Goal: Entertainment & Leisure: Browse casually

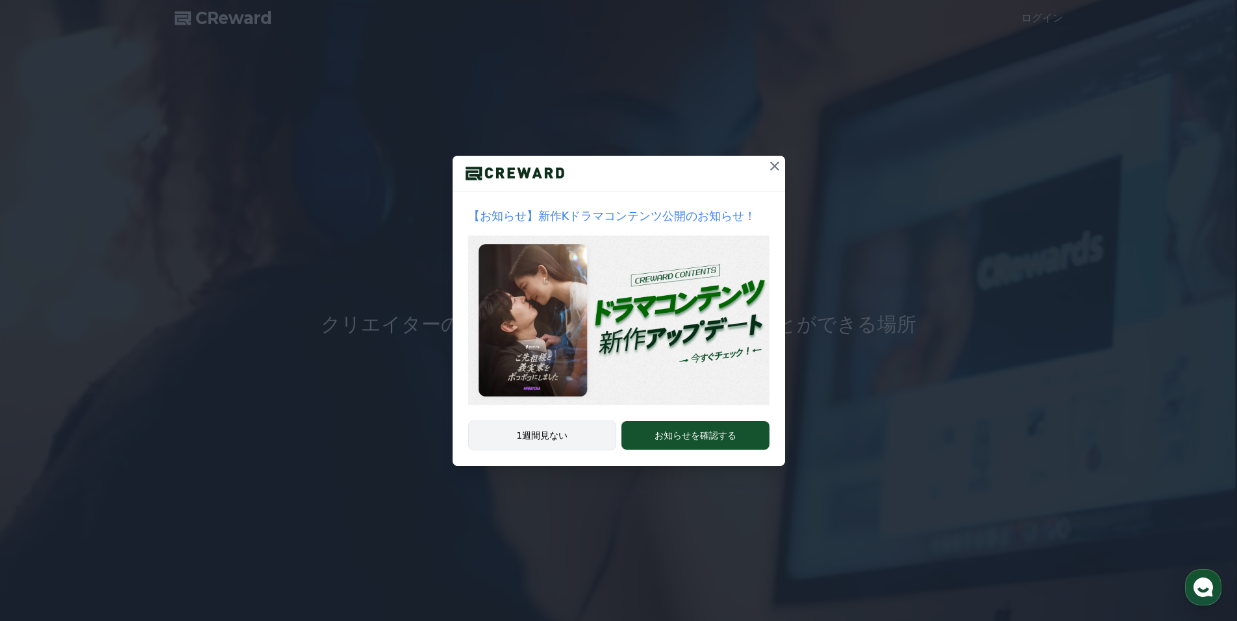
click at [575, 438] on button "1週間見ない" at bounding box center [542, 436] width 149 height 30
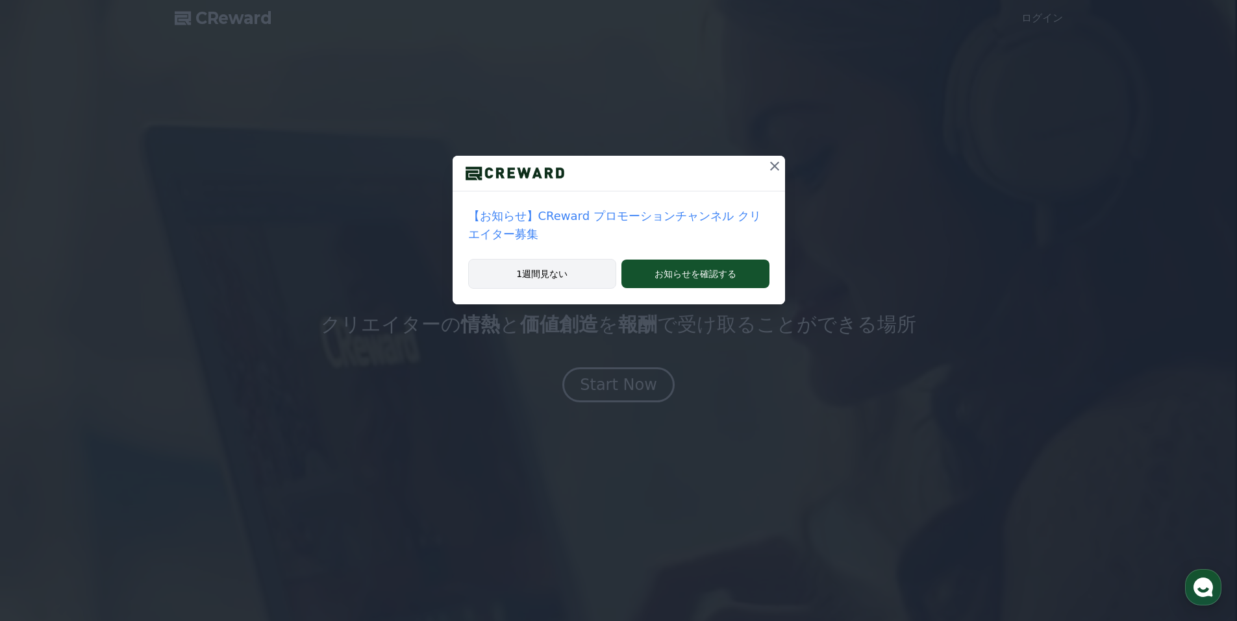
click at [572, 259] on button "1週間見ない" at bounding box center [542, 274] width 149 height 30
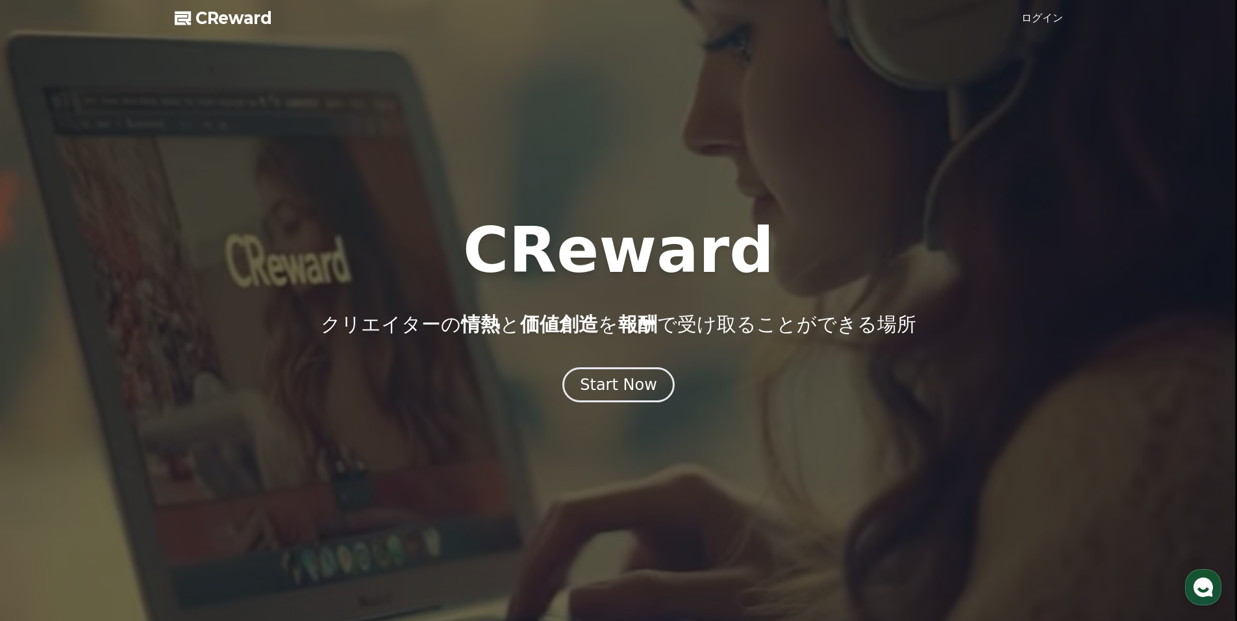
click at [605, 363] on div "CReward クリエイターの 情熱 と 価値創造 を 報酬 で受け取ることができる場所 Start Now" at bounding box center [618, 310] width 1237 height 183
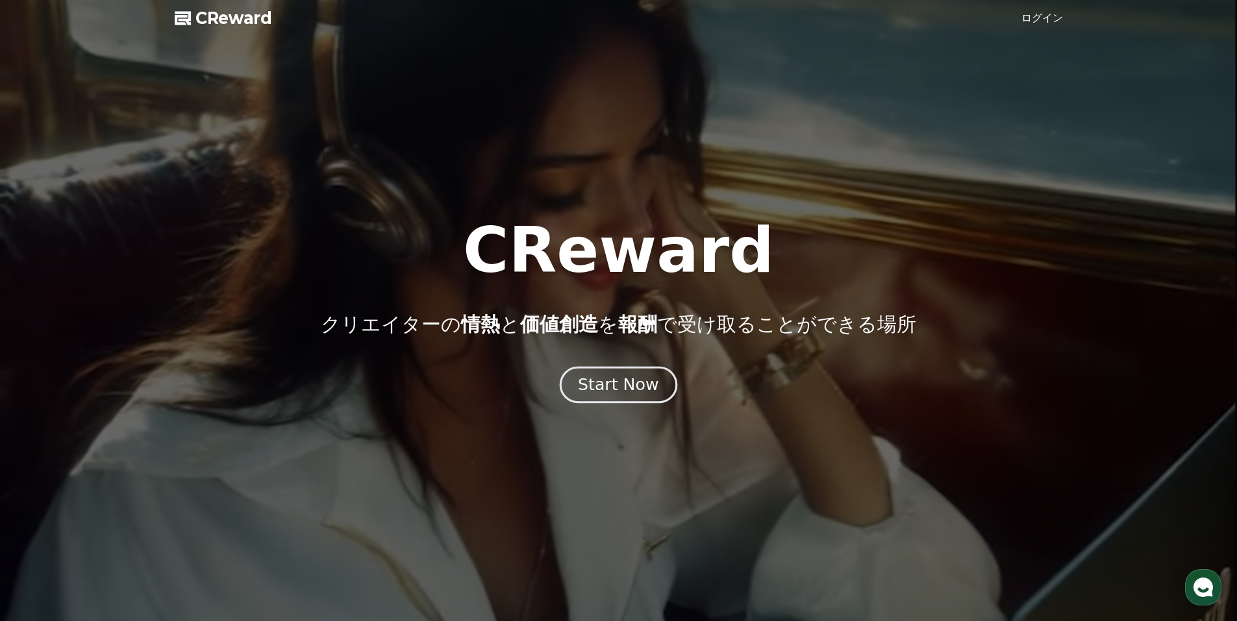
click at [609, 382] on div "Start Now" at bounding box center [618, 385] width 81 height 22
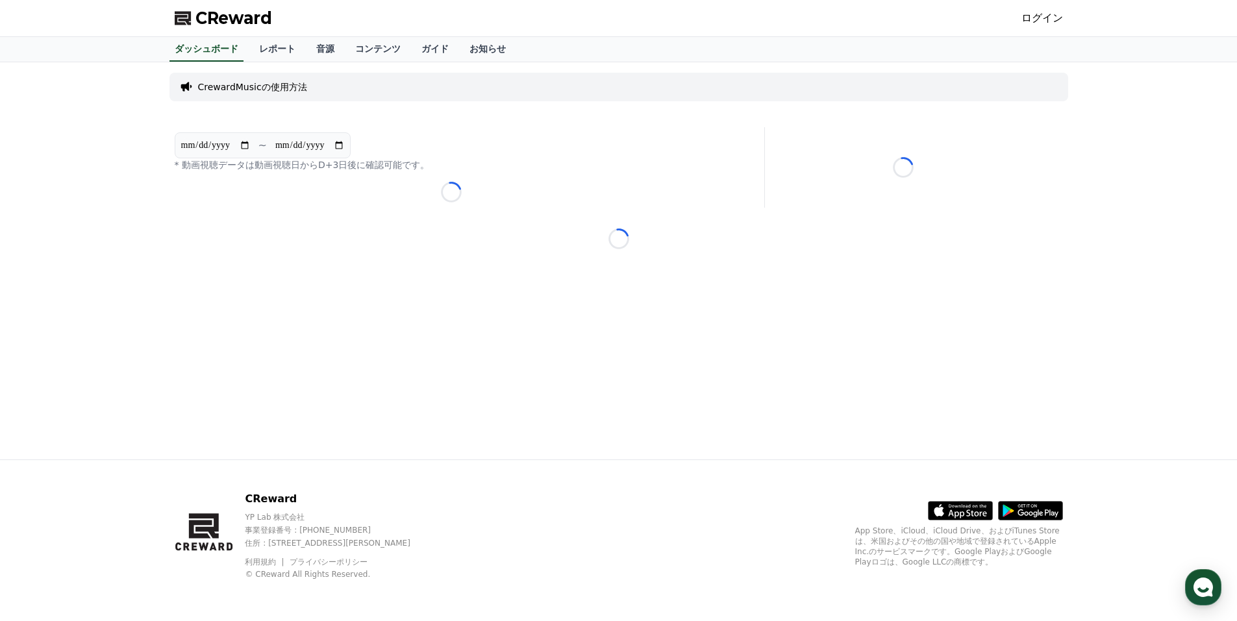
click at [1048, 18] on link "ログイン" at bounding box center [1042, 18] width 42 height 16
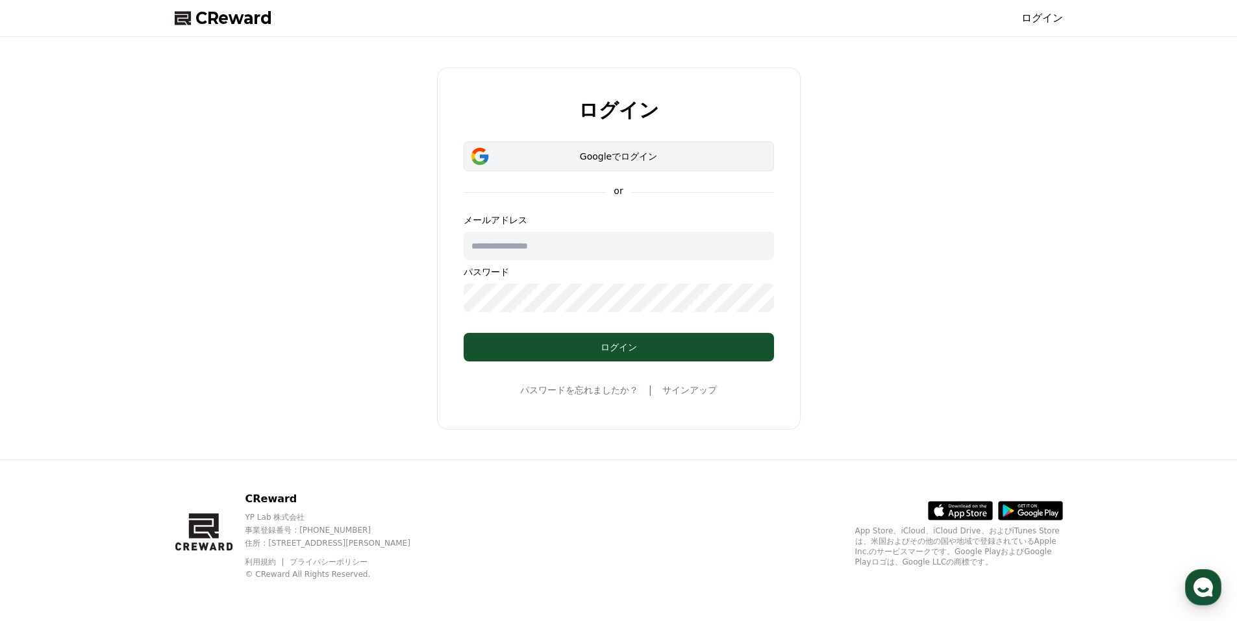
click at [601, 151] on div "Googleでログイン" at bounding box center [618, 156] width 273 height 13
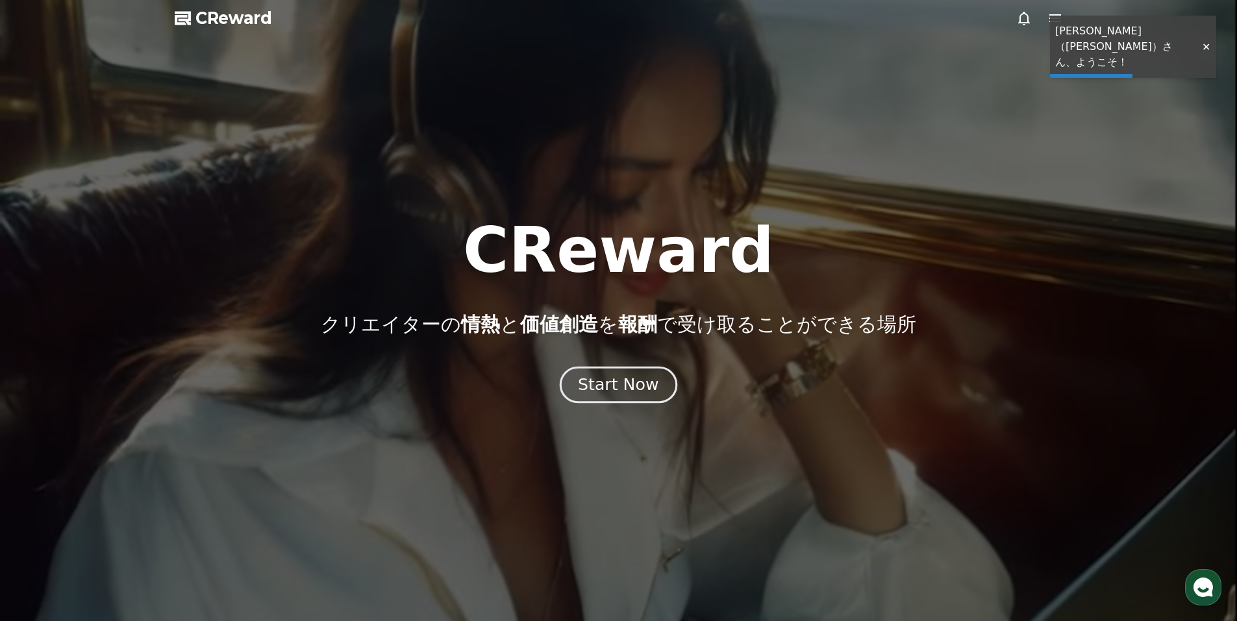
click at [630, 374] on button "Start Now" at bounding box center [619, 384] width 118 height 37
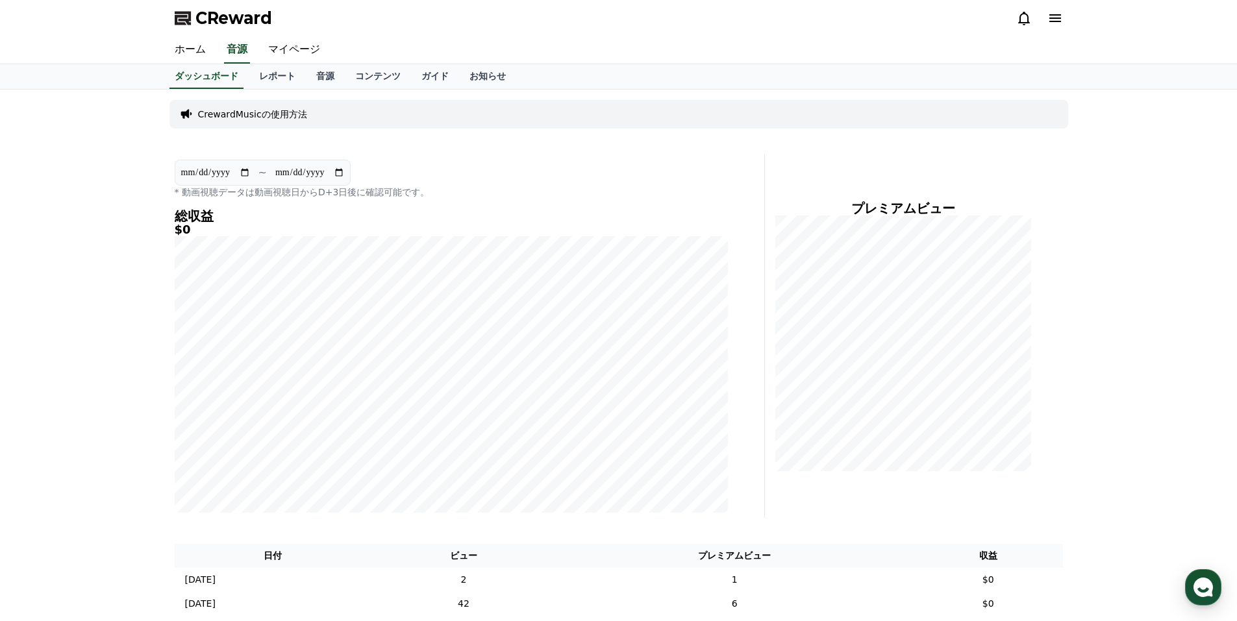
click at [43, 232] on div "**********" at bounding box center [618, 406] width 1237 height 633
click at [306, 75] on link "音源" at bounding box center [325, 76] width 39 height 25
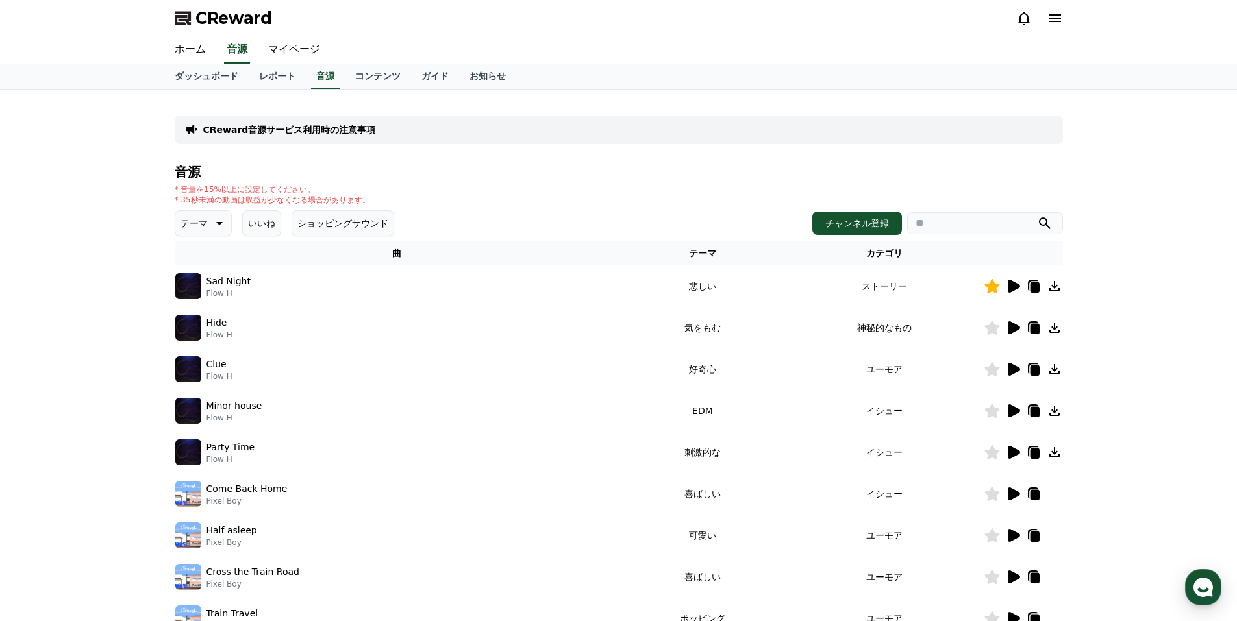
click at [1012, 286] on icon at bounding box center [1014, 286] width 12 height 13
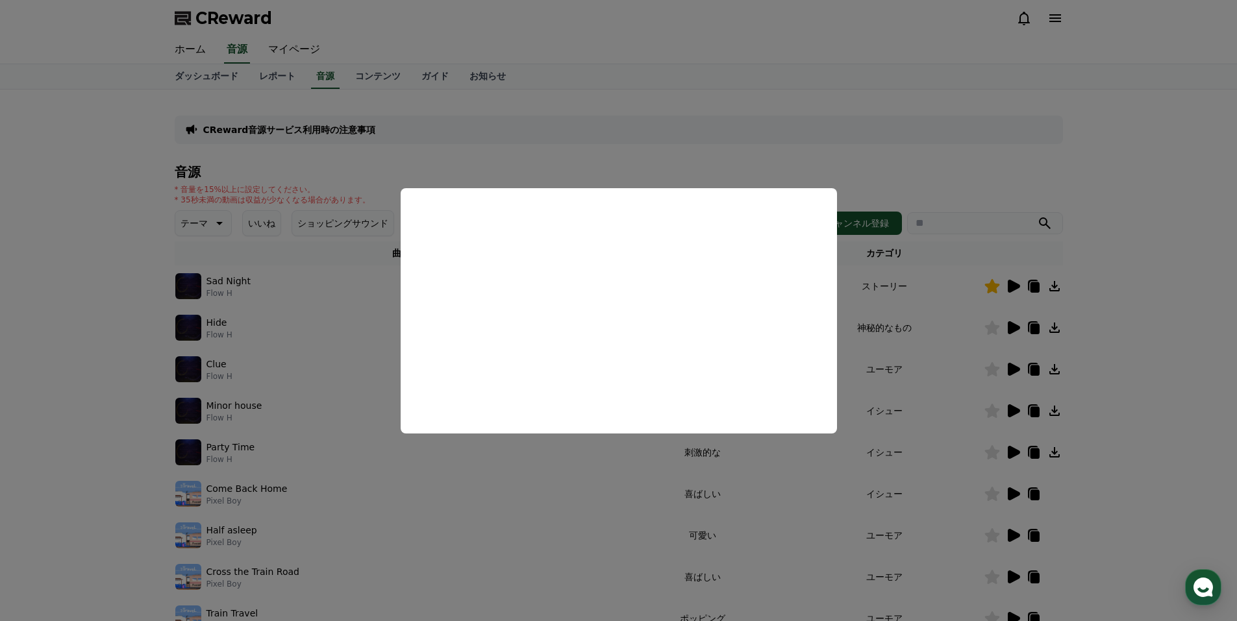
click at [969, 240] on button "close modal" at bounding box center [618, 310] width 1237 height 621
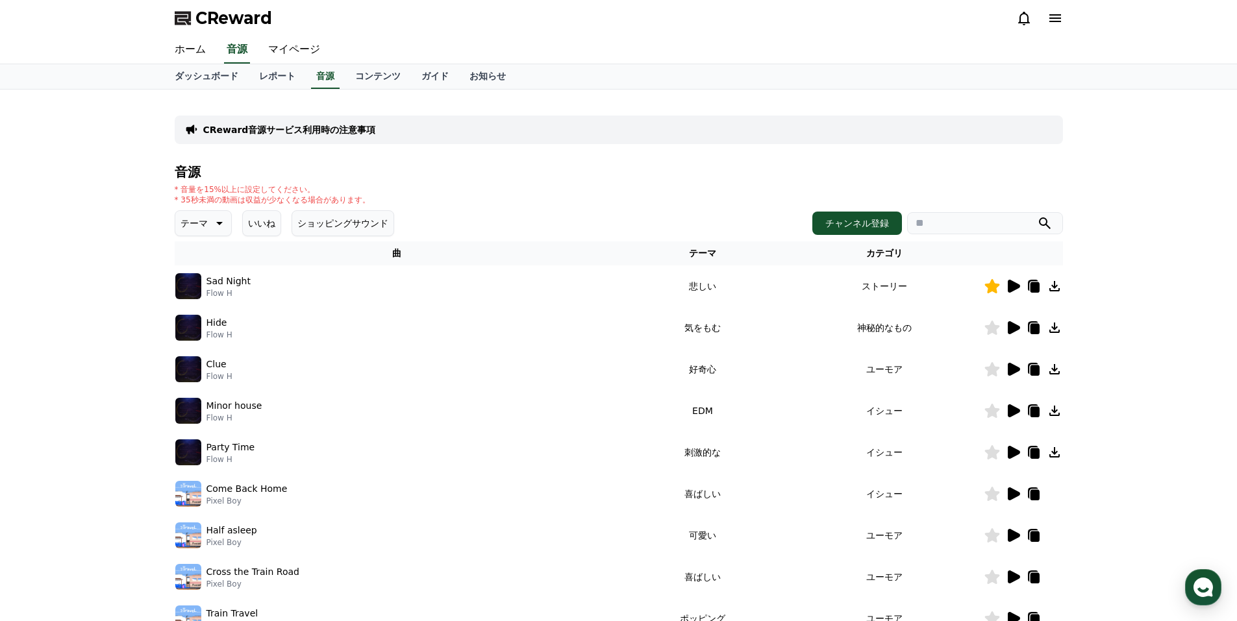
click at [965, 227] on input "search" at bounding box center [985, 223] width 156 height 22
type input "*"
type input "***"
click at [1037, 216] on button "submit" at bounding box center [1045, 224] width 16 height 16
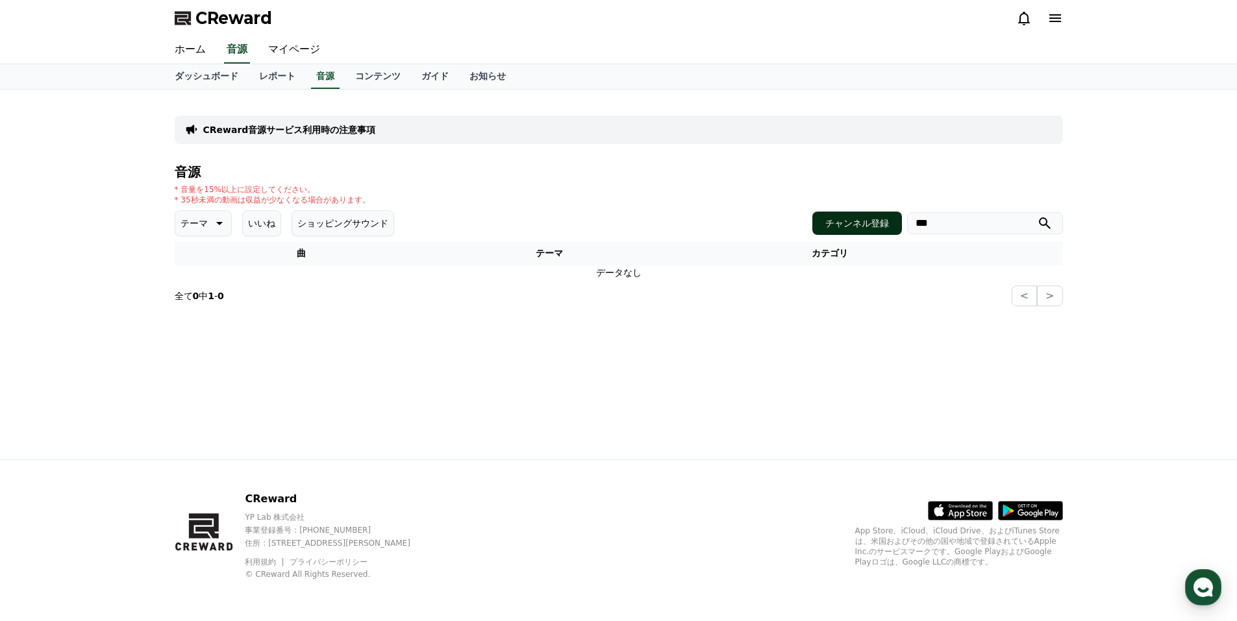
drag, startPoint x: 956, startPoint y: 220, endPoint x: 897, endPoint y: 227, distance: 59.4
click at [897, 227] on div "チャンネル登録 ***" at bounding box center [937, 223] width 251 height 23
click at [198, 219] on p "テーマ" at bounding box center [194, 223] width 27 height 18
click at [206, 261] on button "好奇心" at bounding box center [196, 260] width 38 height 29
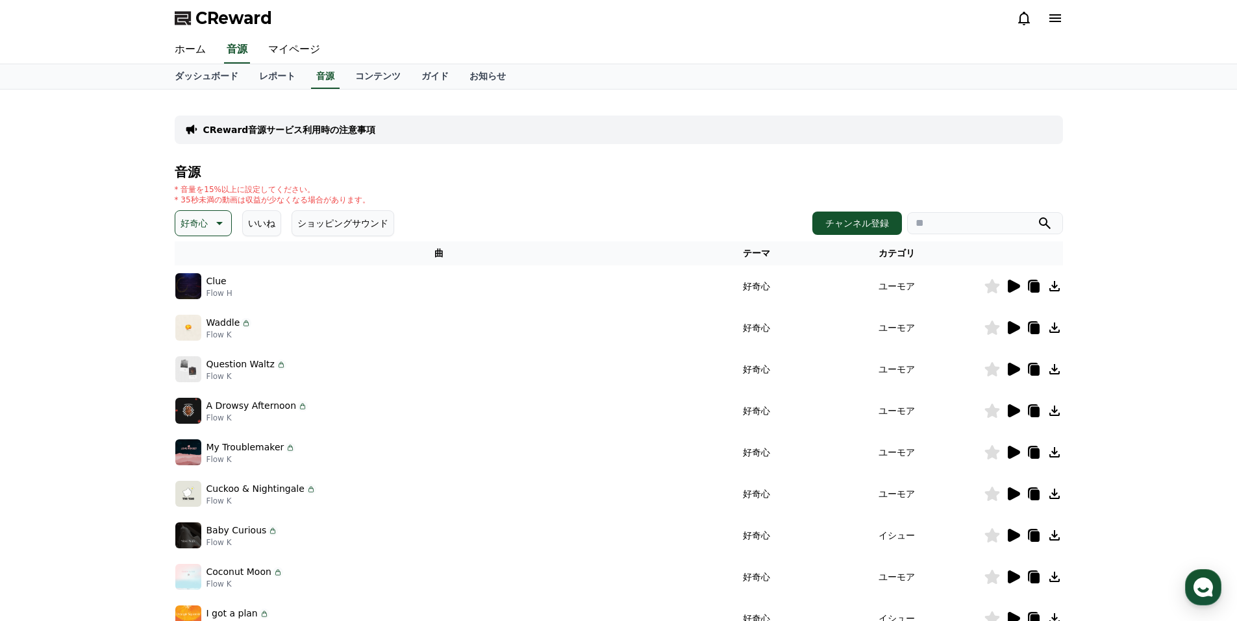
click at [1016, 284] on icon at bounding box center [1014, 286] width 12 height 13
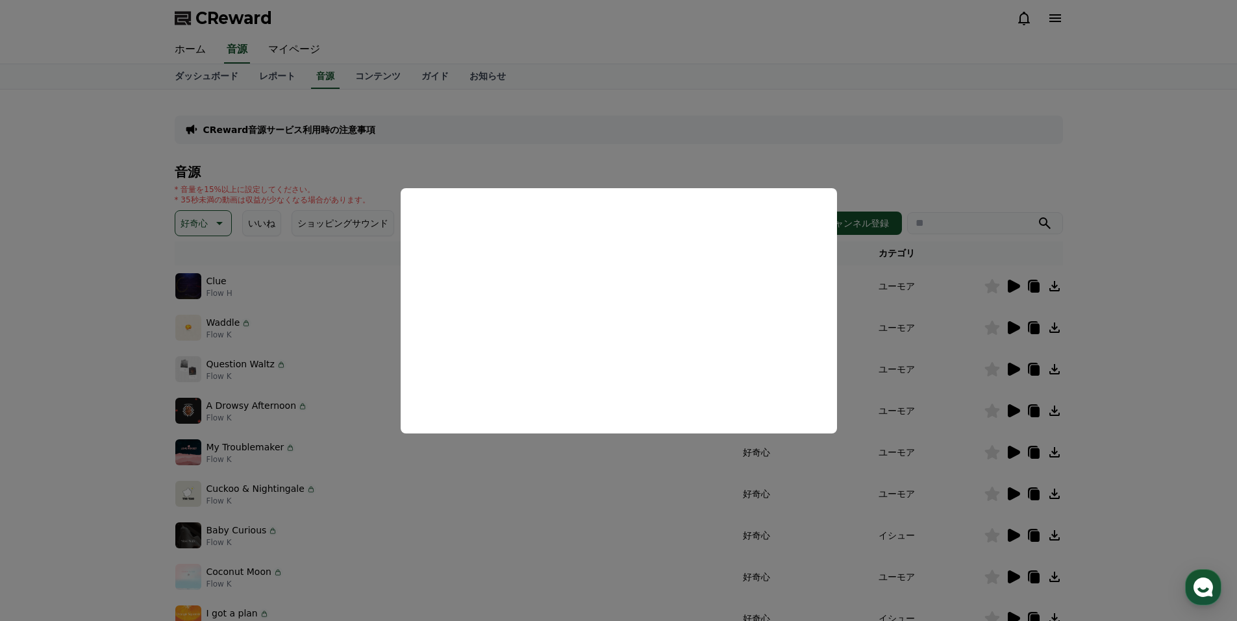
click at [1015, 327] on button "close modal" at bounding box center [618, 310] width 1237 height 621
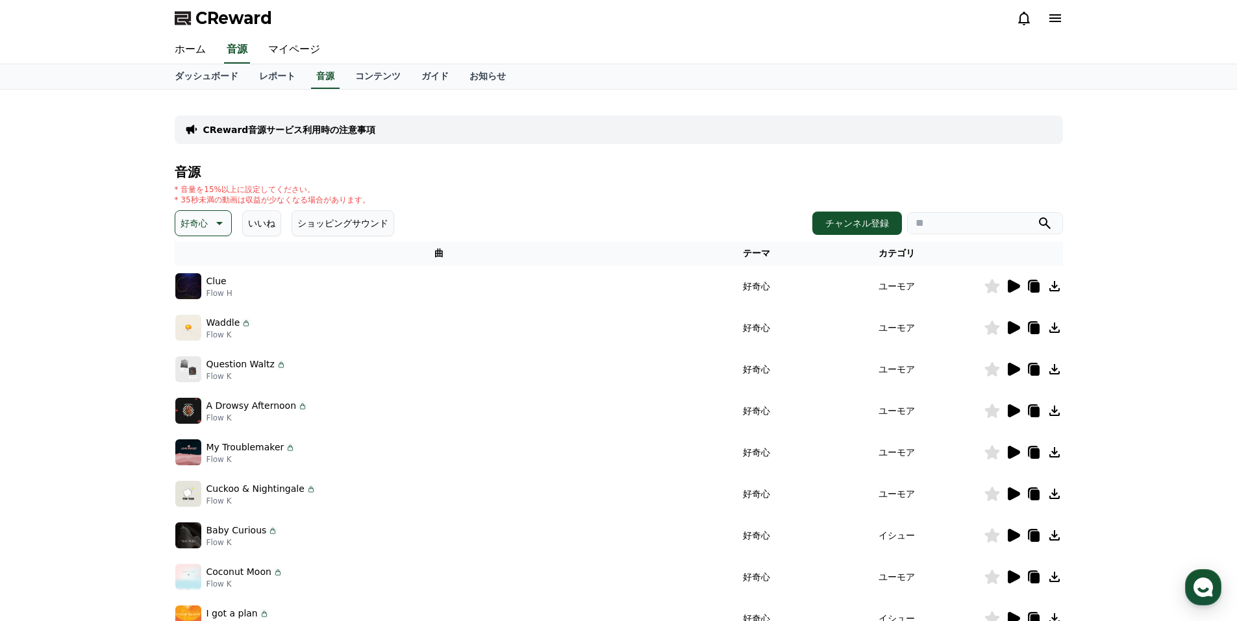
click at [1012, 327] on icon at bounding box center [1014, 327] width 12 height 13
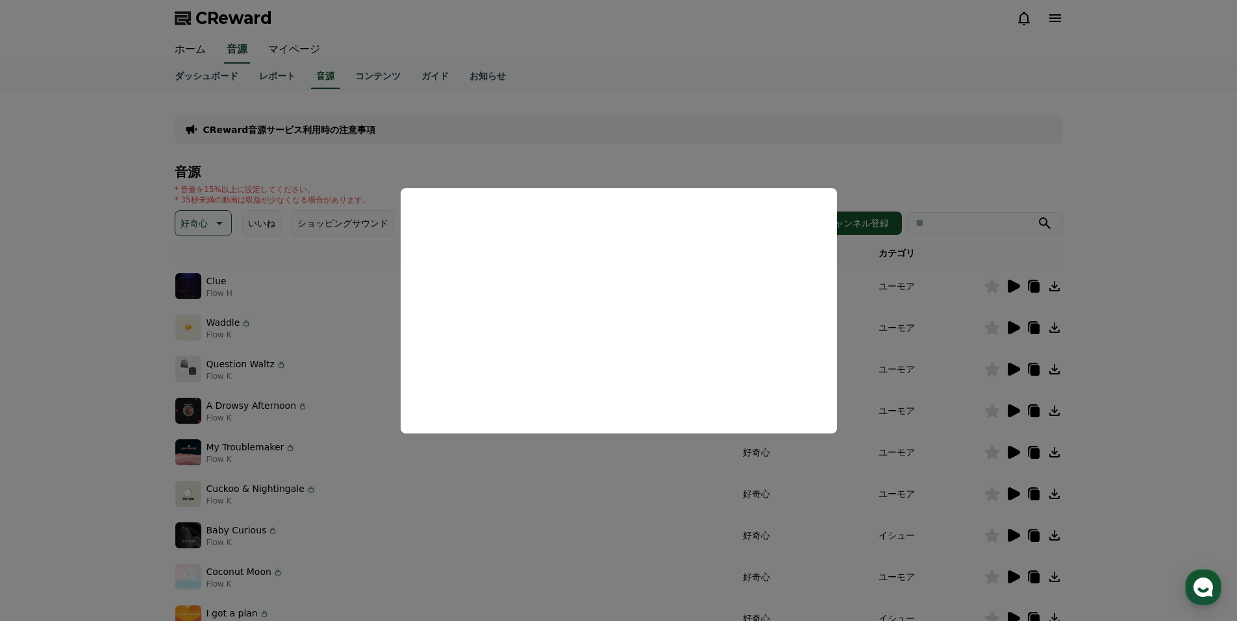
click at [1012, 366] on button "close modal" at bounding box center [618, 310] width 1237 height 621
click at [1012, 366] on icon at bounding box center [1014, 369] width 12 height 13
click at [1151, 332] on button "close modal" at bounding box center [618, 310] width 1237 height 621
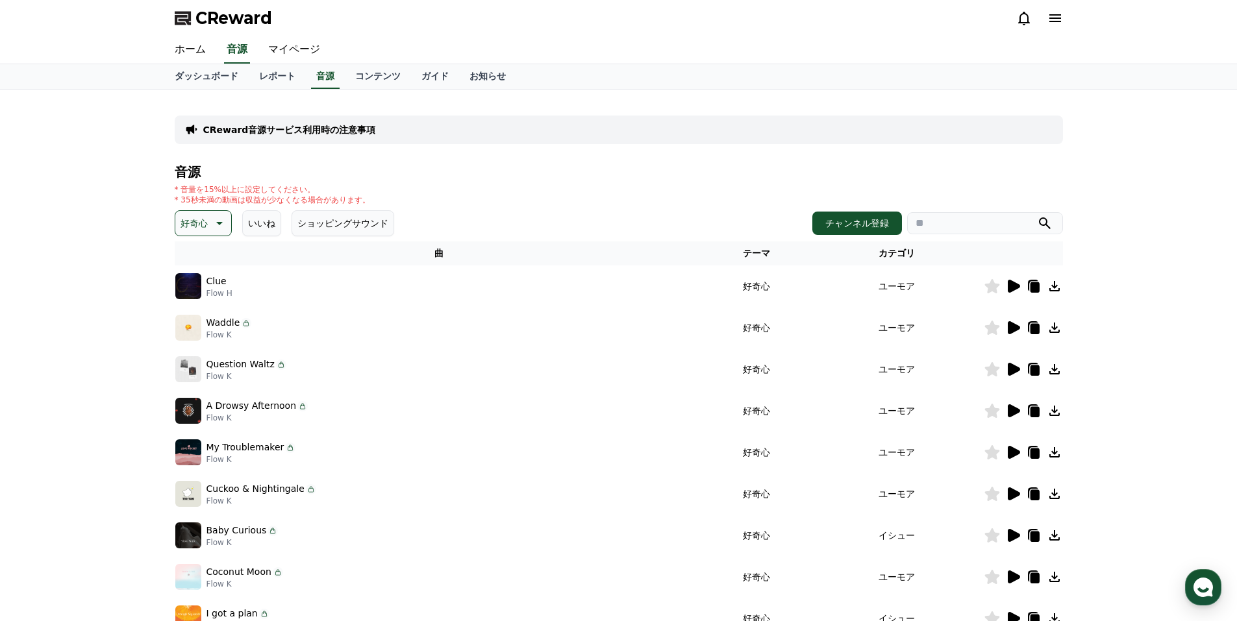
click at [271, 228] on button "いいね" at bounding box center [261, 223] width 39 height 26
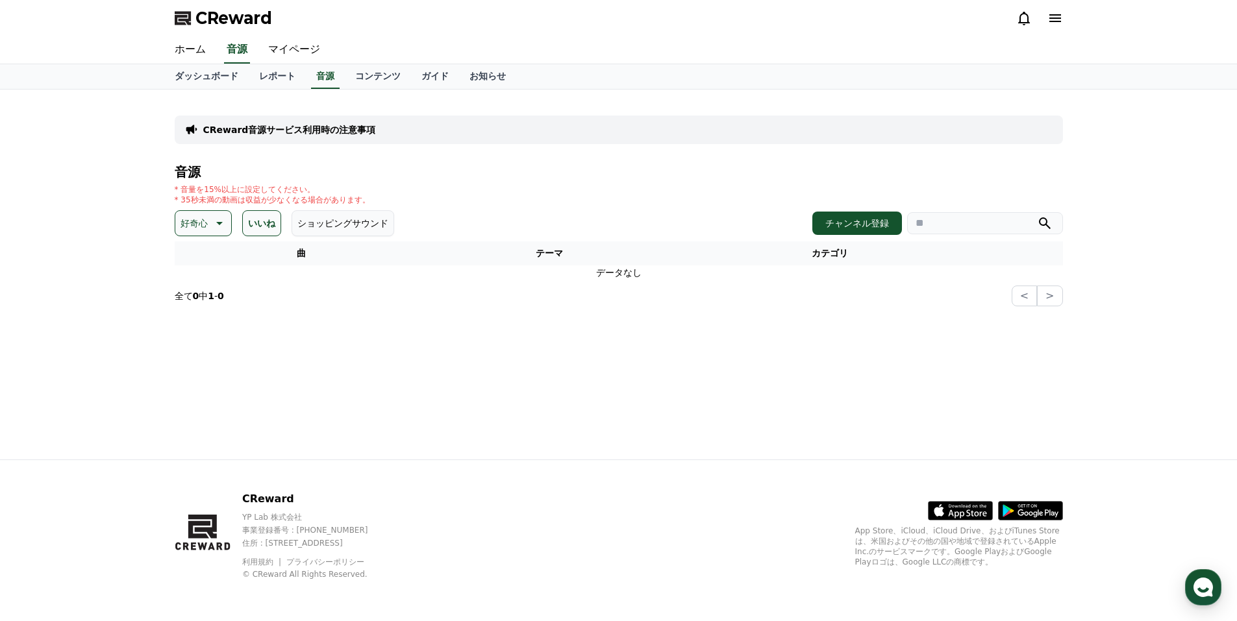
click at [196, 227] on p "好奇心" at bounding box center [194, 223] width 27 height 18
click at [202, 301] on button "感動的な" at bounding box center [200, 296] width 47 height 29
click at [269, 227] on button "いいね" at bounding box center [270, 223] width 39 height 26
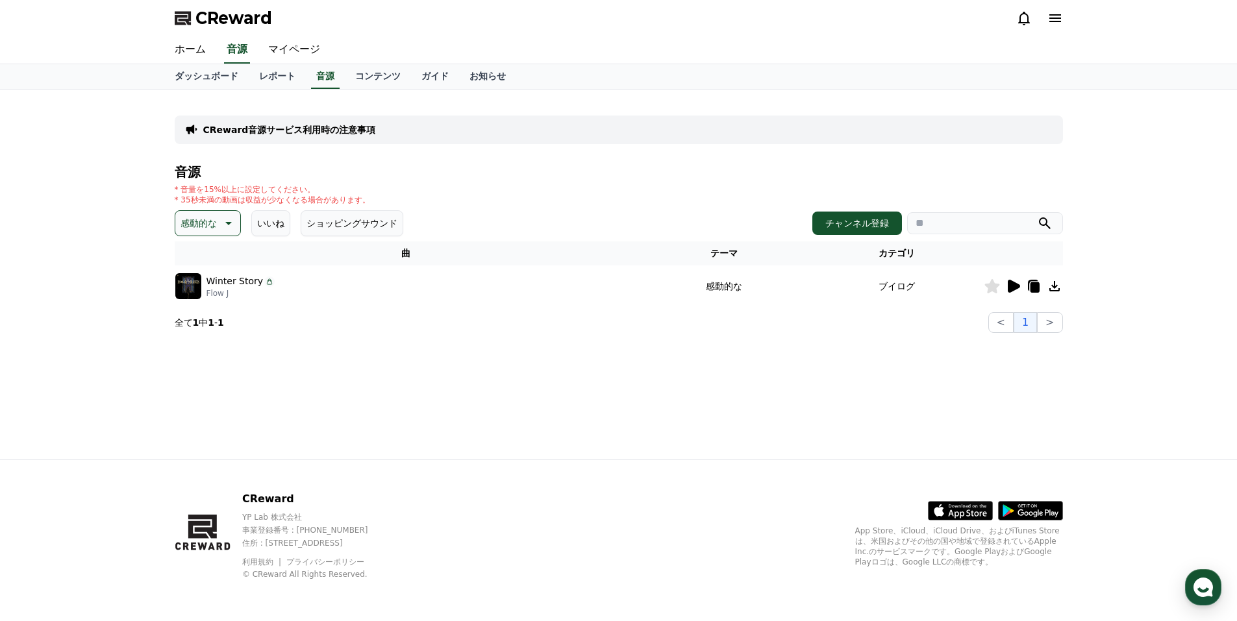
click at [1015, 284] on icon at bounding box center [1014, 286] width 12 height 13
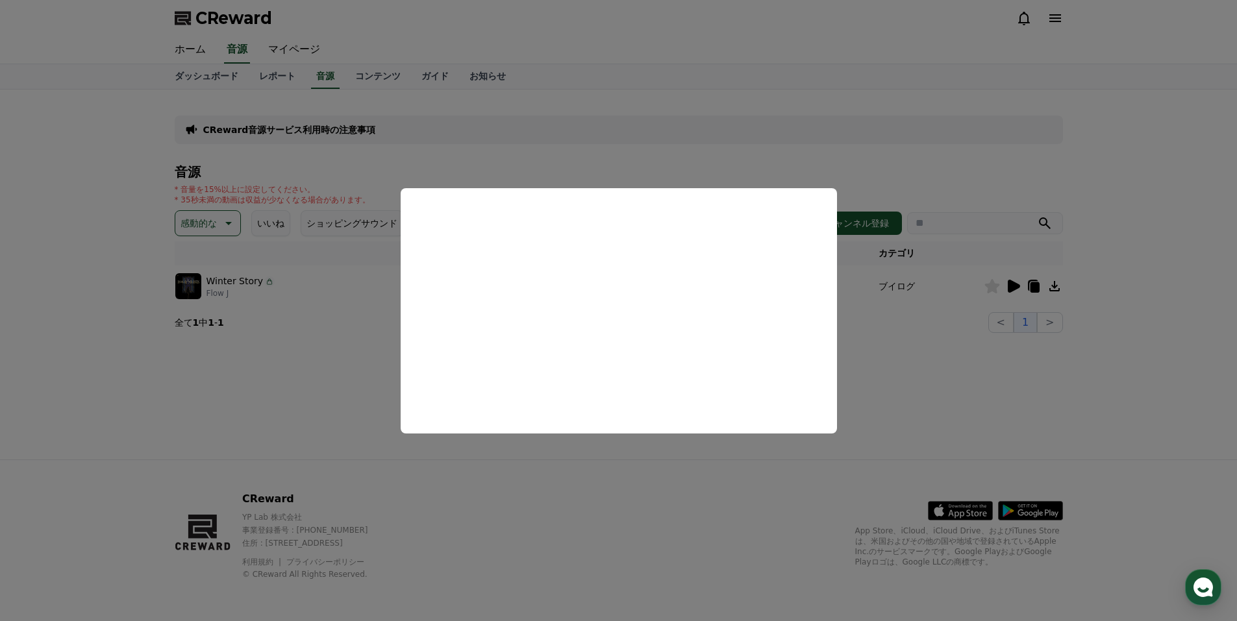
click at [66, 311] on button "close modal" at bounding box center [618, 310] width 1237 height 621
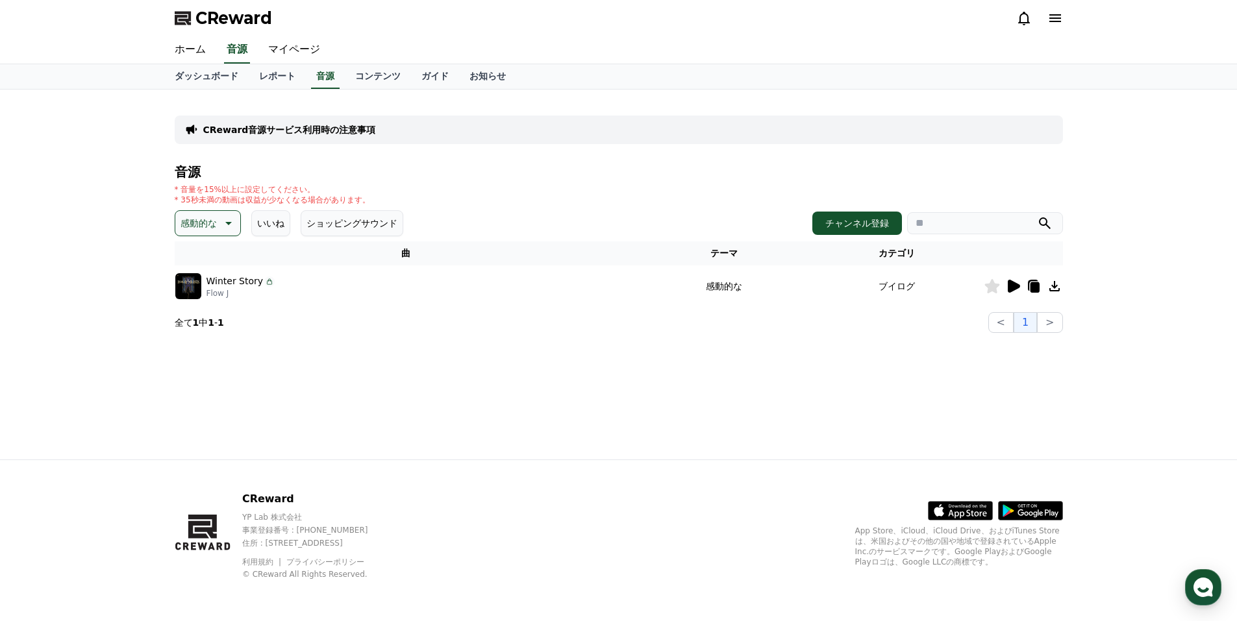
click at [212, 222] on p "感動的な" at bounding box center [199, 223] width 36 height 18
click at [196, 293] on button "空想" at bounding box center [191, 291] width 29 height 29
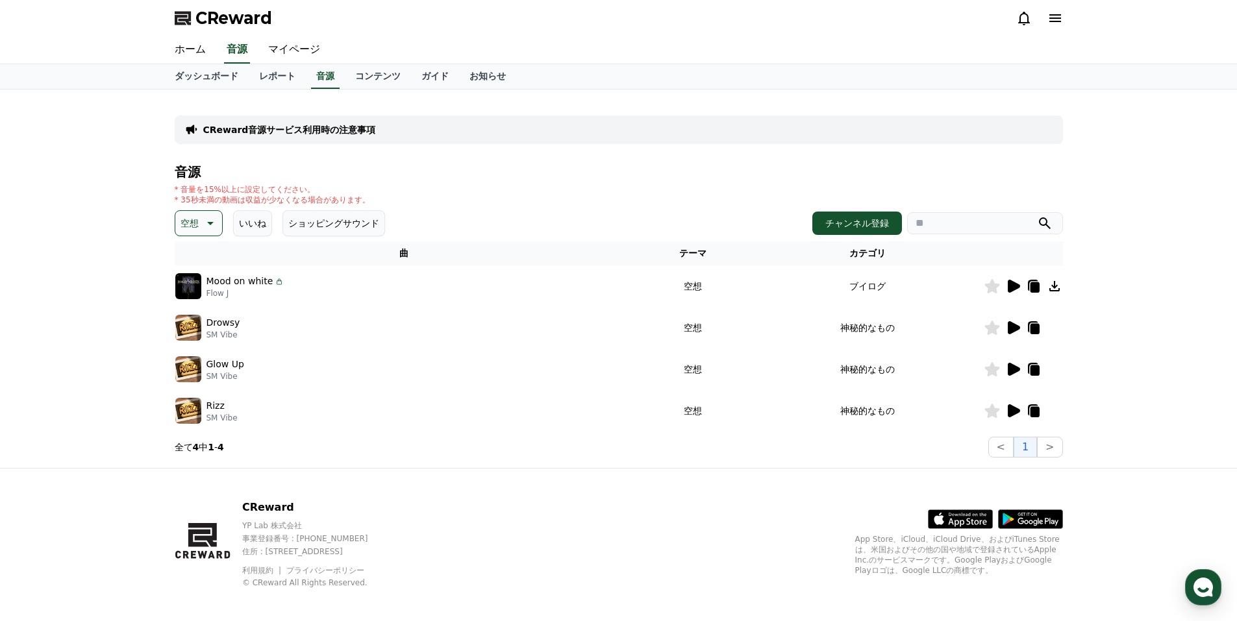
click at [1012, 285] on icon at bounding box center [1014, 286] width 12 height 13
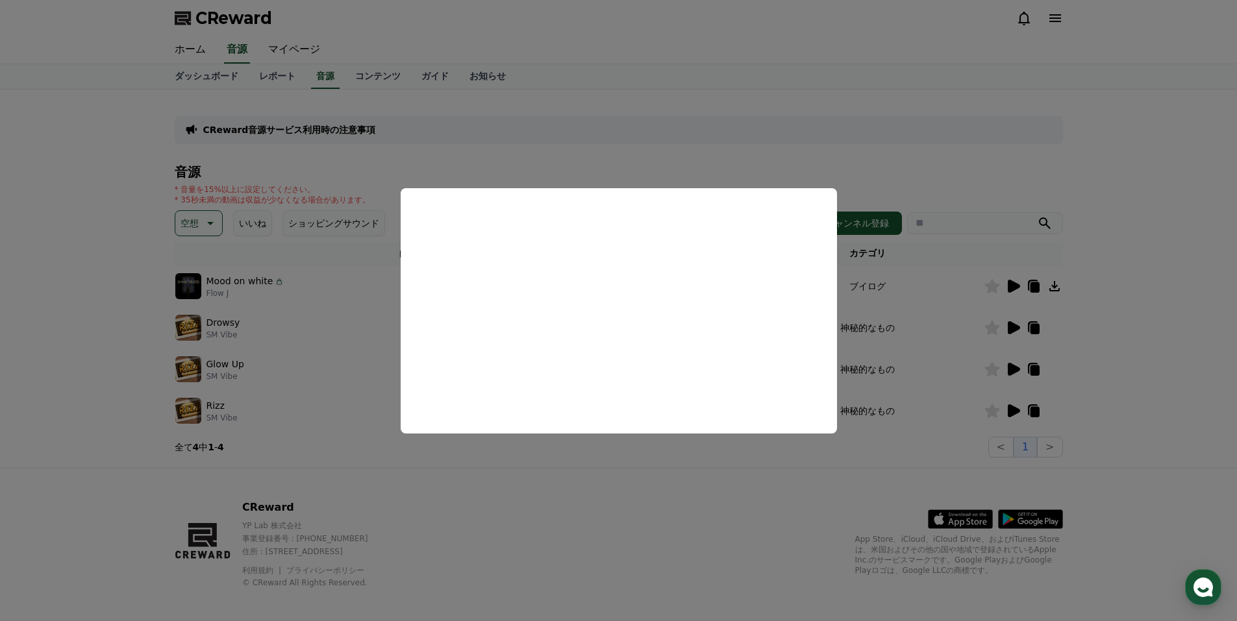
click at [85, 330] on button "close modal" at bounding box center [618, 310] width 1237 height 621
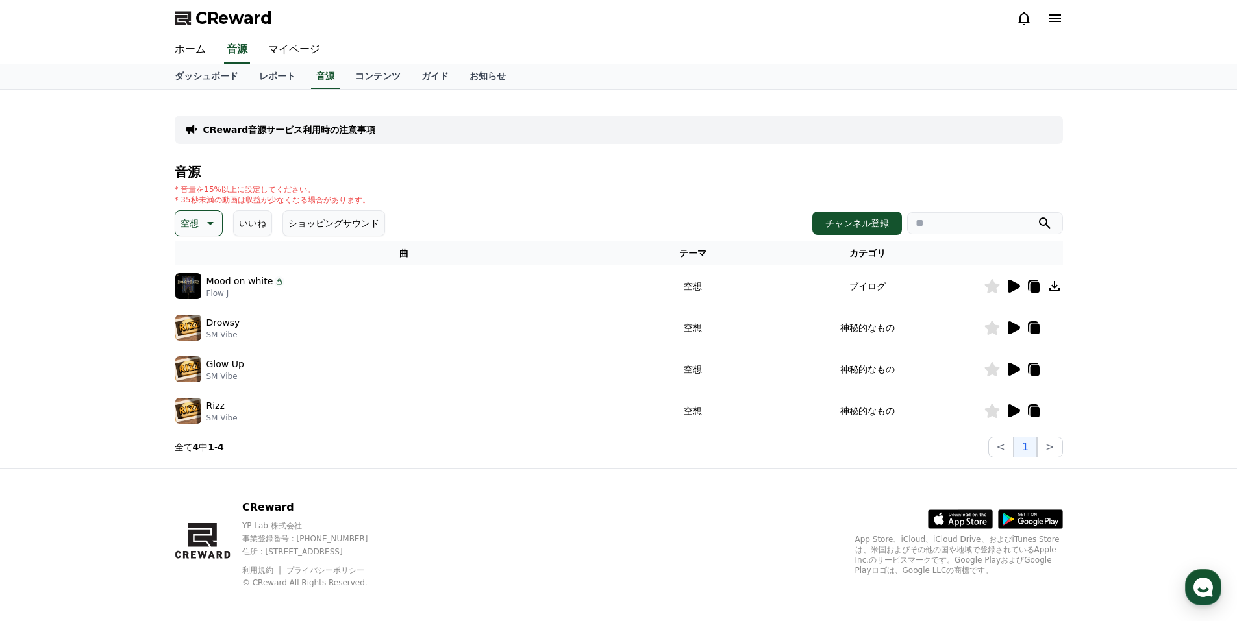
click at [240, 332] on div "Drowsy SM Vibe" at bounding box center [404, 328] width 458 height 26
click at [1017, 327] on icon at bounding box center [1014, 327] width 12 height 13
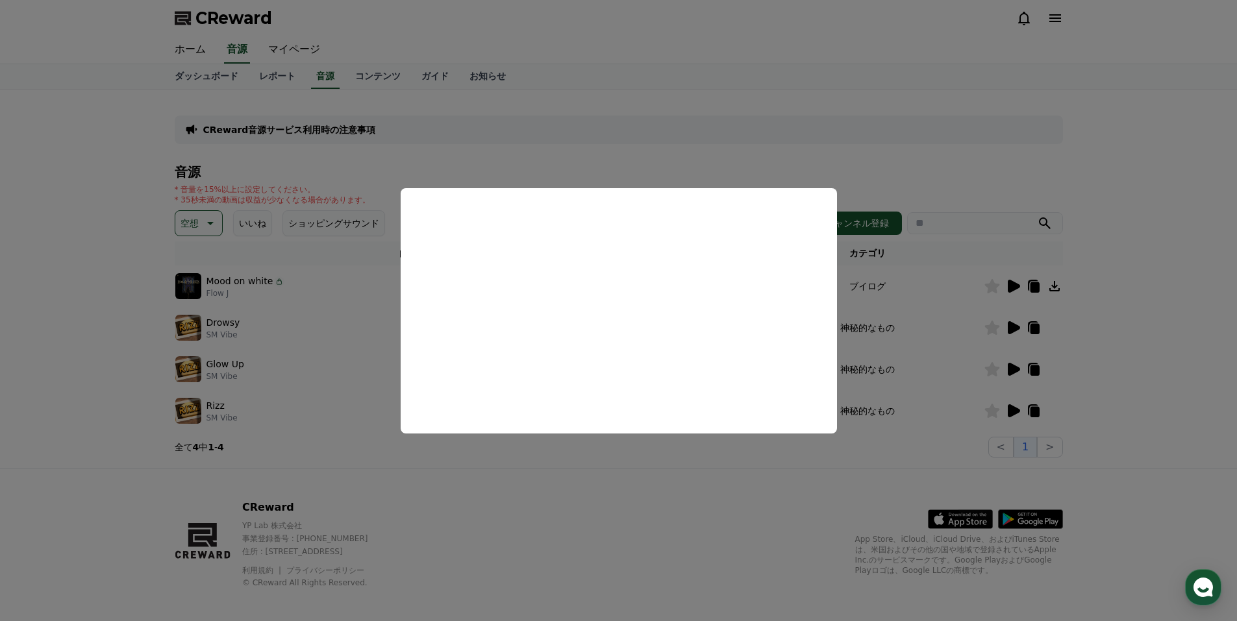
click at [52, 314] on button "close modal" at bounding box center [618, 310] width 1237 height 621
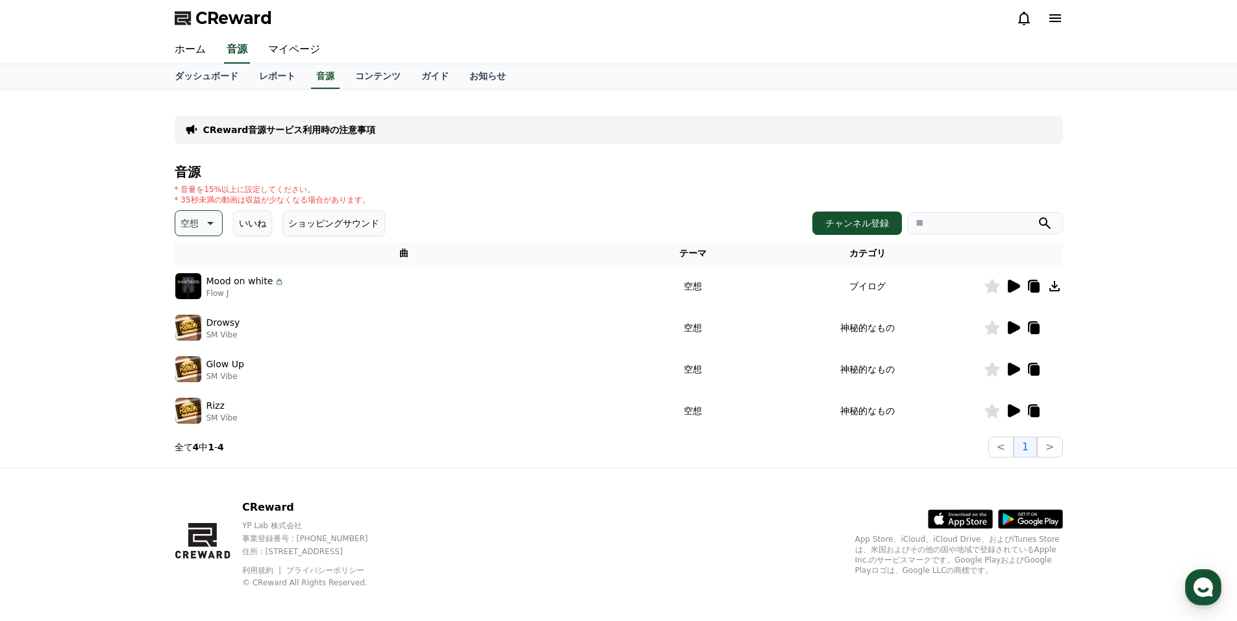
click at [210, 223] on icon at bounding box center [209, 224] width 16 height 16
click at [194, 329] on button "明るい" at bounding box center [196, 328] width 38 height 29
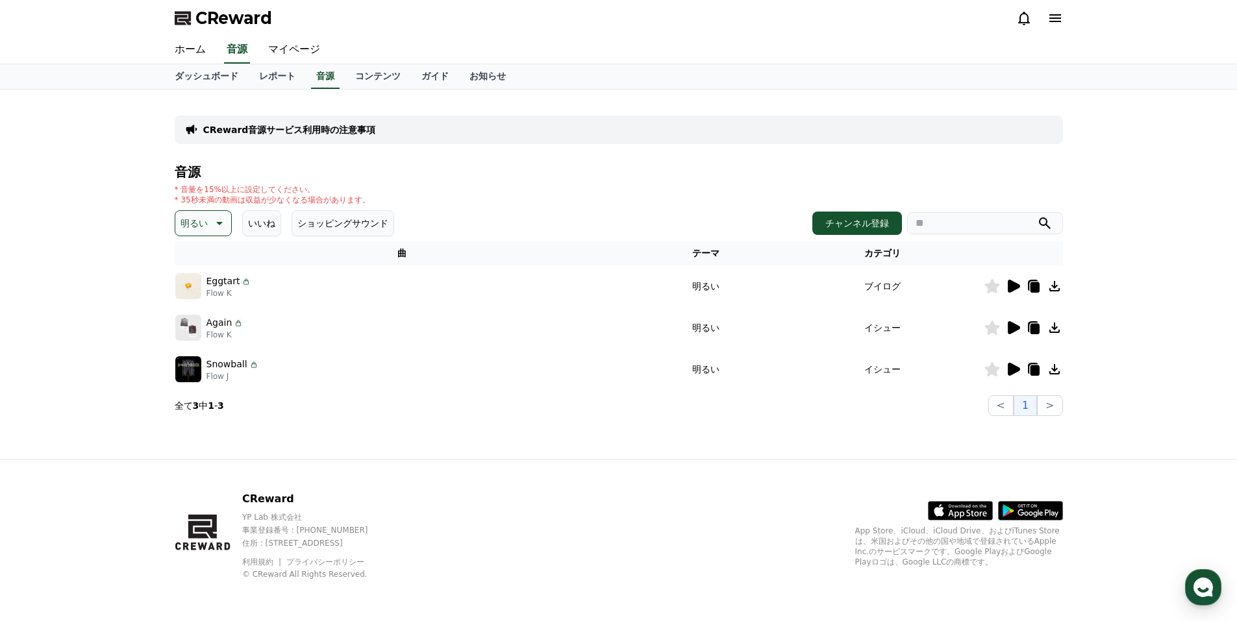
click at [205, 223] on button "明るい" at bounding box center [203, 223] width 57 height 26
click at [202, 362] on button "ポッピング" at bounding box center [205, 361] width 56 height 29
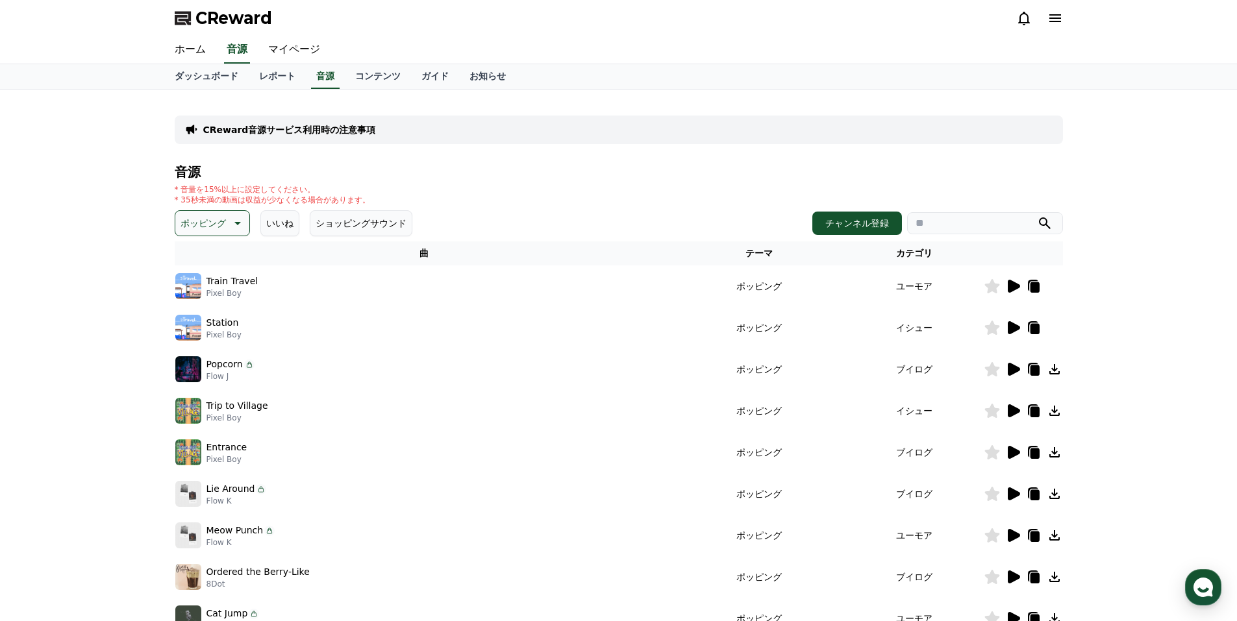
click at [1016, 288] on icon at bounding box center [1014, 286] width 12 height 13
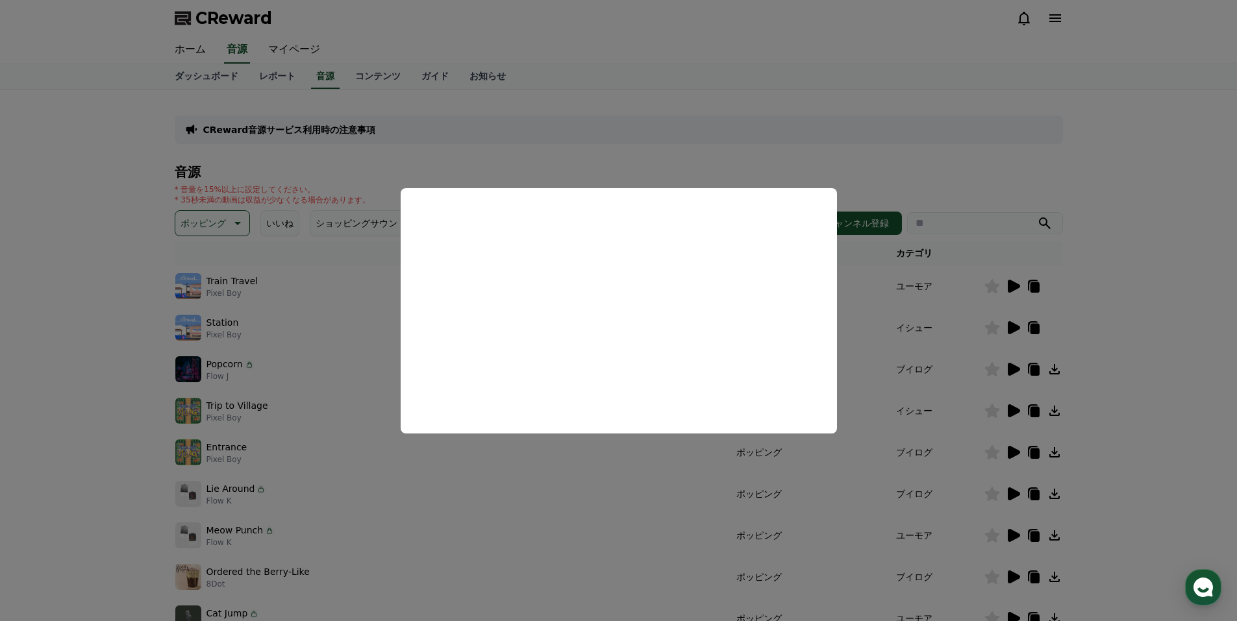
click at [1018, 327] on button "close modal" at bounding box center [618, 310] width 1237 height 621
click at [1015, 325] on icon at bounding box center [1014, 327] width 12 height 13
click at [666, 447] on button "close modal" at bounding box center [618, 310] width 1237 height 621
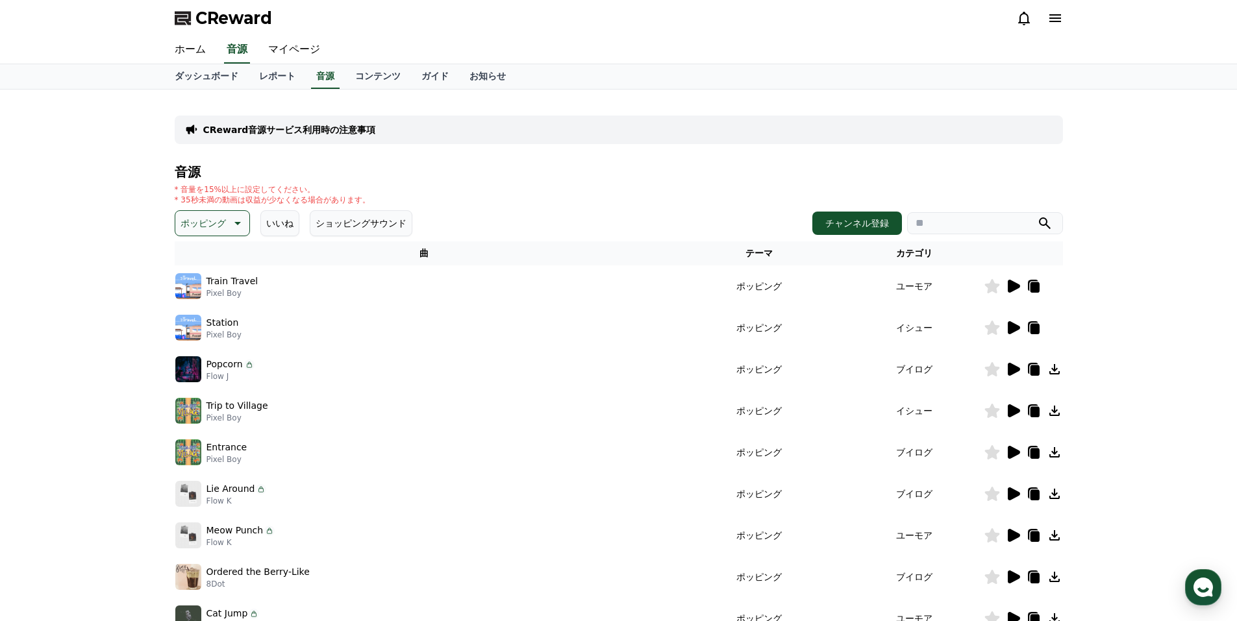
click at [1053, 327] on div at bounding box center [1023, 328] width 78 height 16
click at [1034, 327] on icon at bounding box center [1034, 329] width 9 height 10
click at [996, 325] on icon at bounding box center [991, 328] width 15 height 14
click at [1034, 326] on icon at bounding box center [1034, 329] width 9 height 10
click at [1016, 328] on icon at bounding box center [1014, 327] width 12 height 13
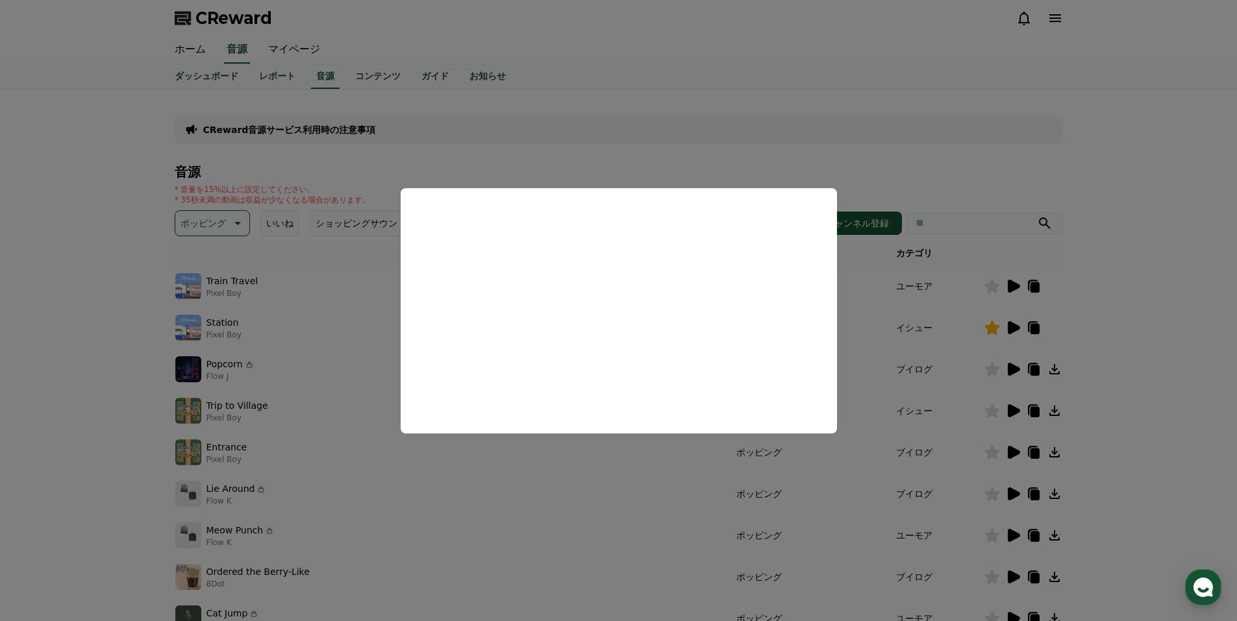
click at [1073, 170] on button "close modal" at bounding box center [618, 310] width 1237 height 621
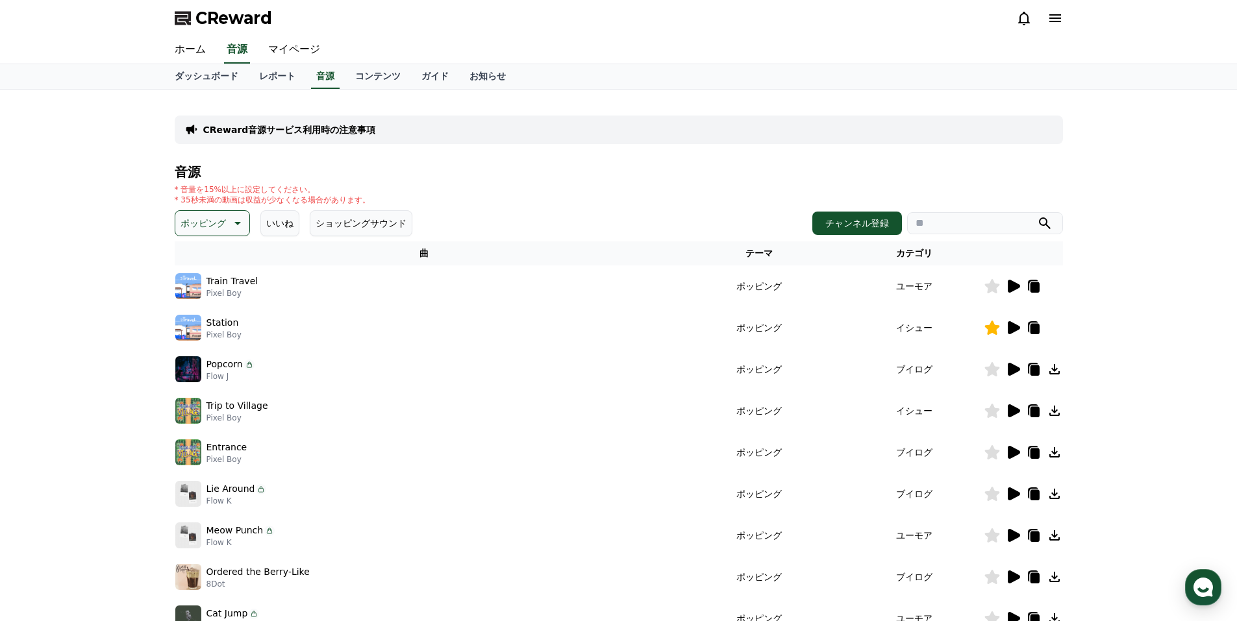
click at [1053, 370] on icon at bounding box center [1054, 369] width 10 height 10
click at [1049, 328] on div at bounding box center [1023, 328] width 78 height 16
click at [1054, 328] on div at bounding box center [1023, 328] width 78 height 16
click at [1059, 328] on div at bounding box center [1023, 328] width 78 height 16
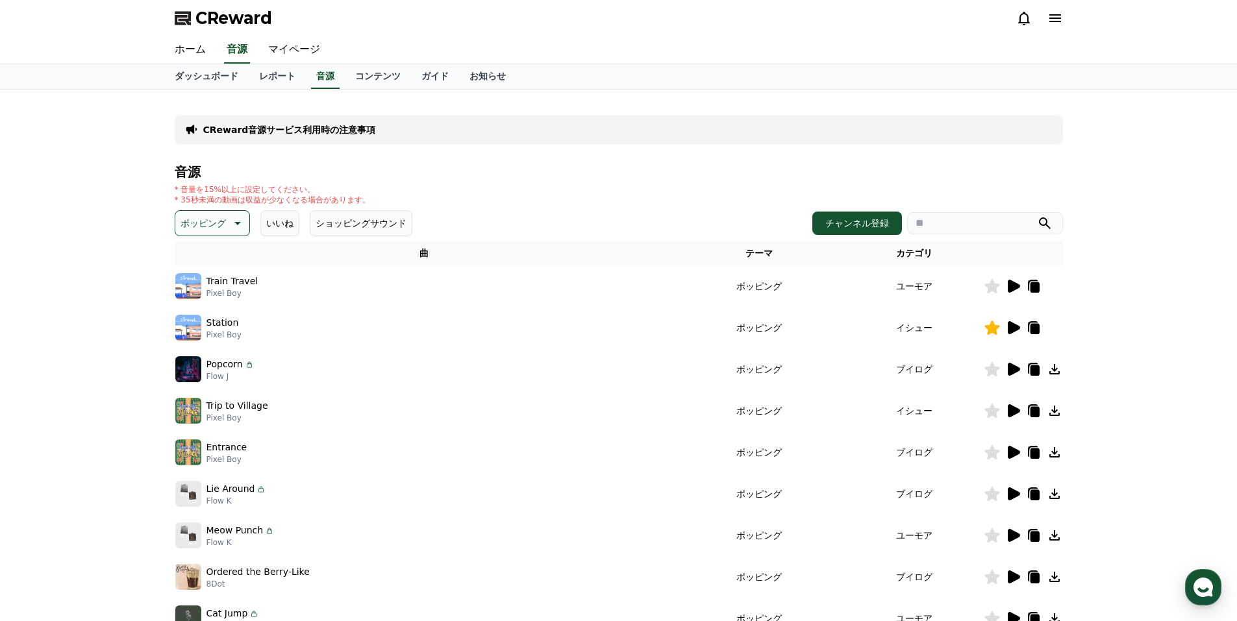
click at [1023, 371] on div at bounding box center [1023, 370] width 78 height 16
click at [1012, 366] on icon at bounding box center [1014, 369] width 12 height 13
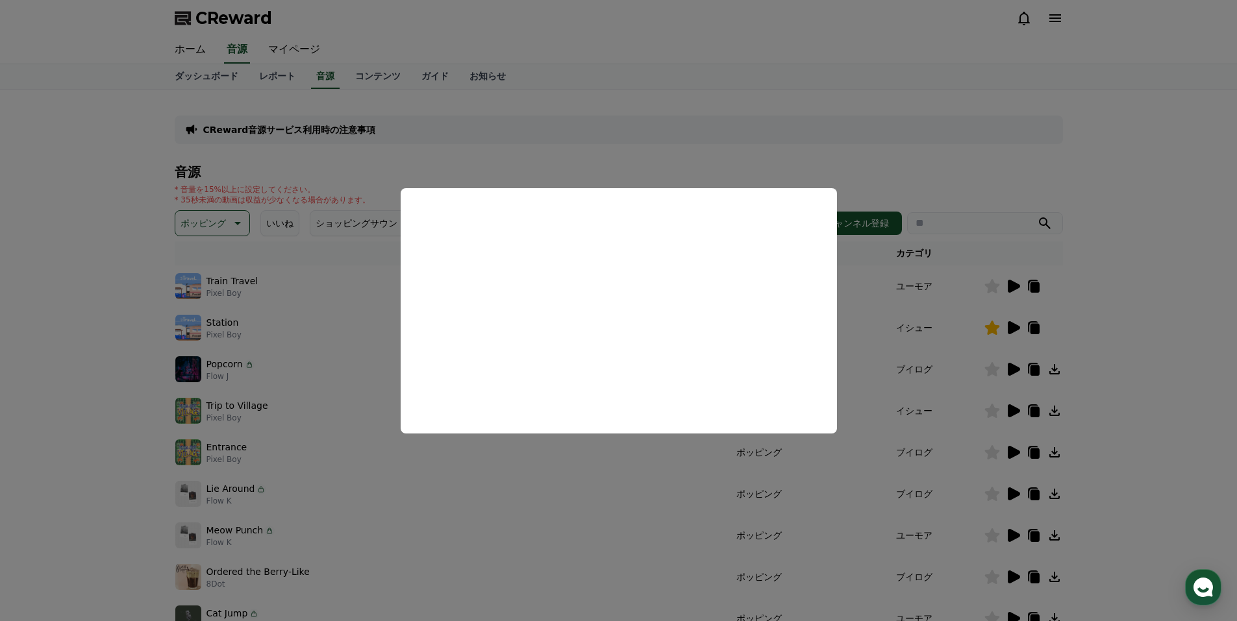
click at [1007, 404] on button "close modal" at bounding box center [618, 310] width 1237 height 621
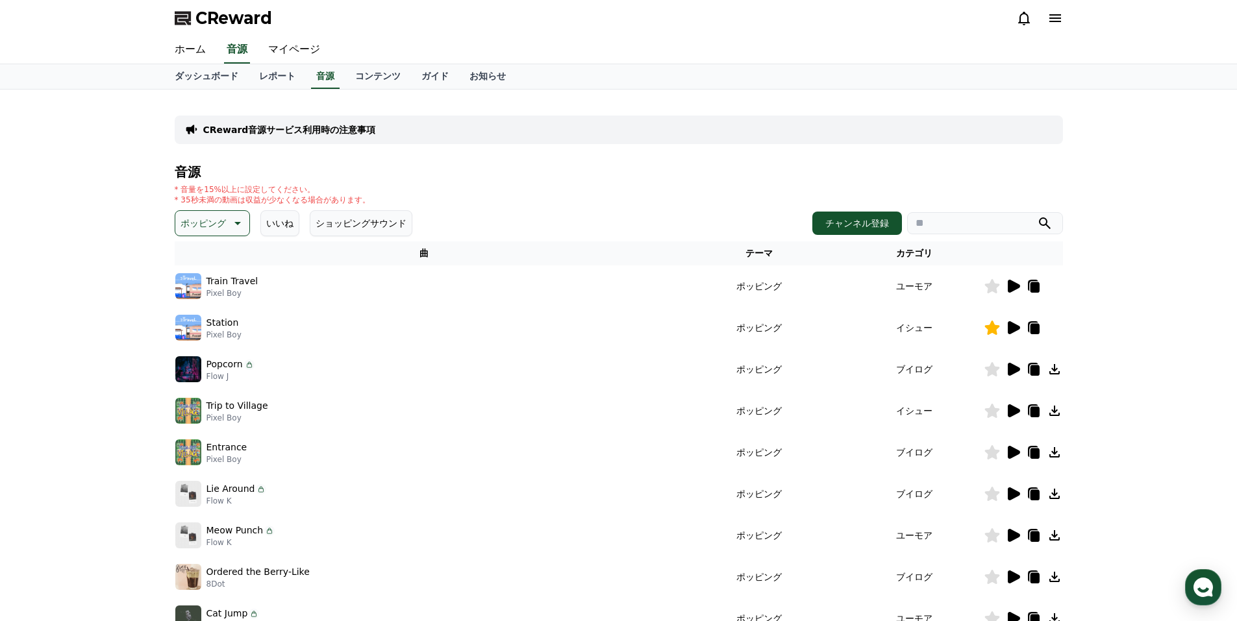
click at [1010, 407] on icon at bounding box center [1014, 411] width 12 height 13
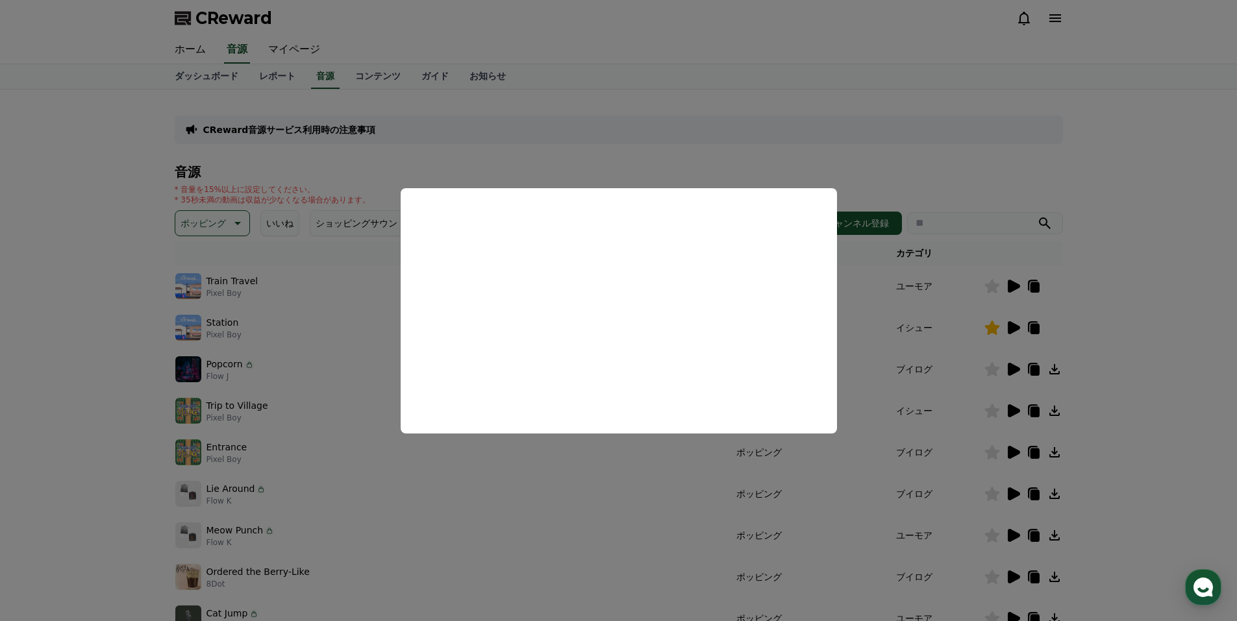
click at [947, 390] on button "close modal" at bounding box center [618, 310] width 1237 height 621
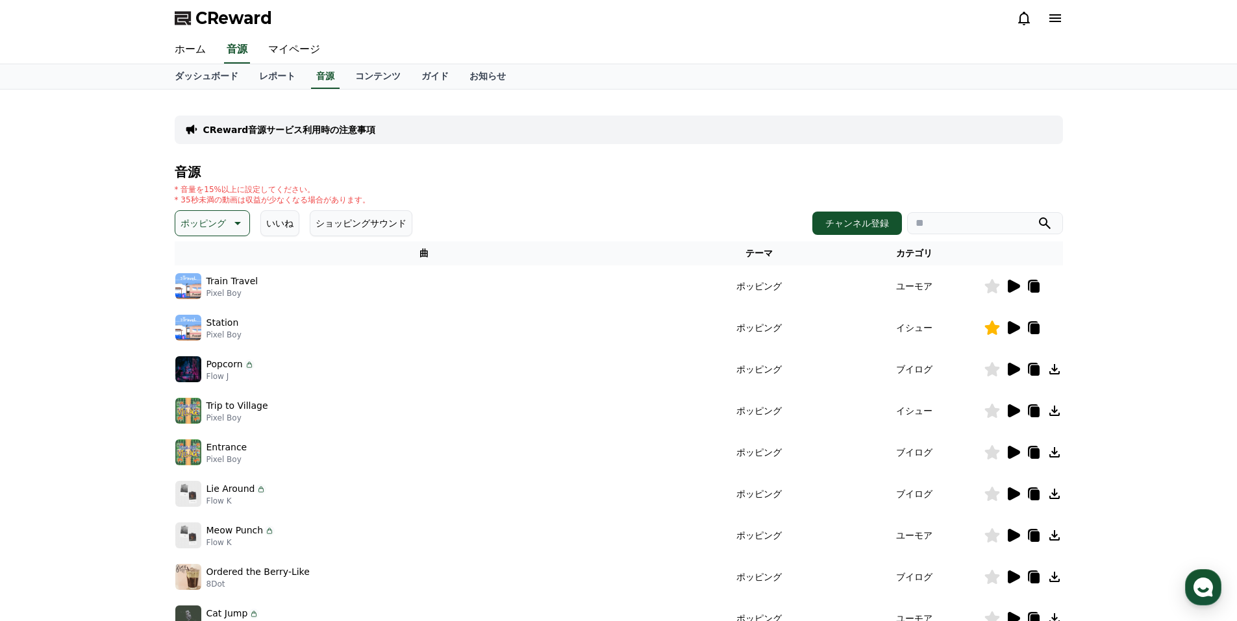
click at [1009, 453] on icon at bounding box center [1014, 452] width 12 height 13
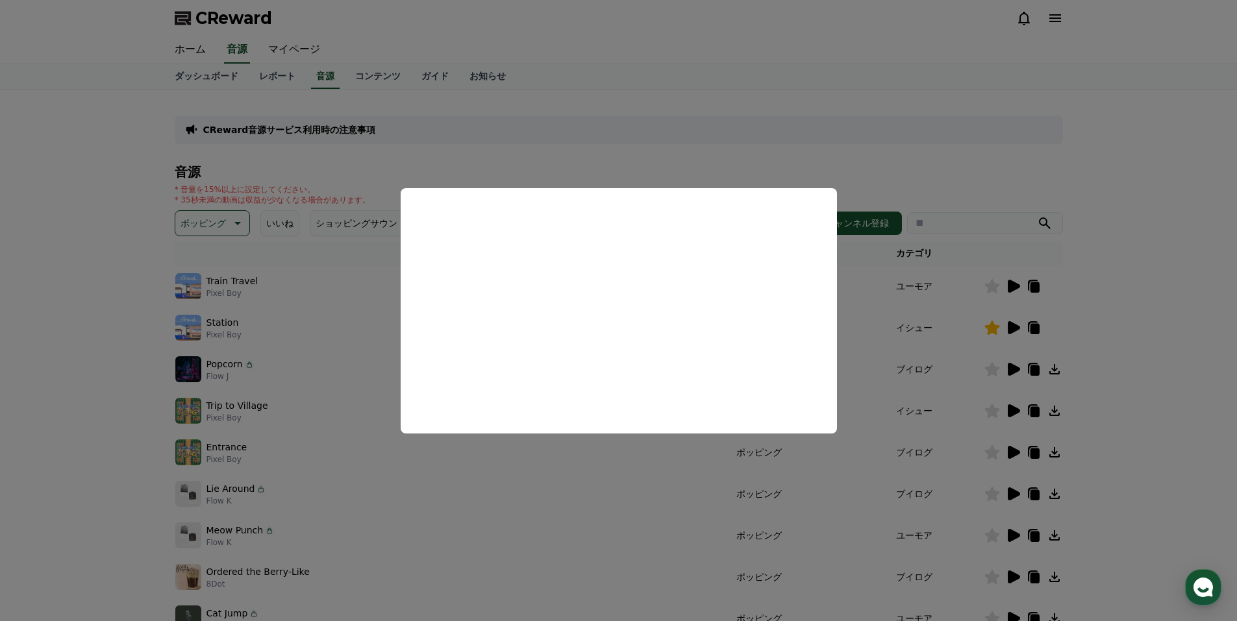
click at [129, 329] on button "close modal" at bounding box center [618, 310] width 1237 height 621
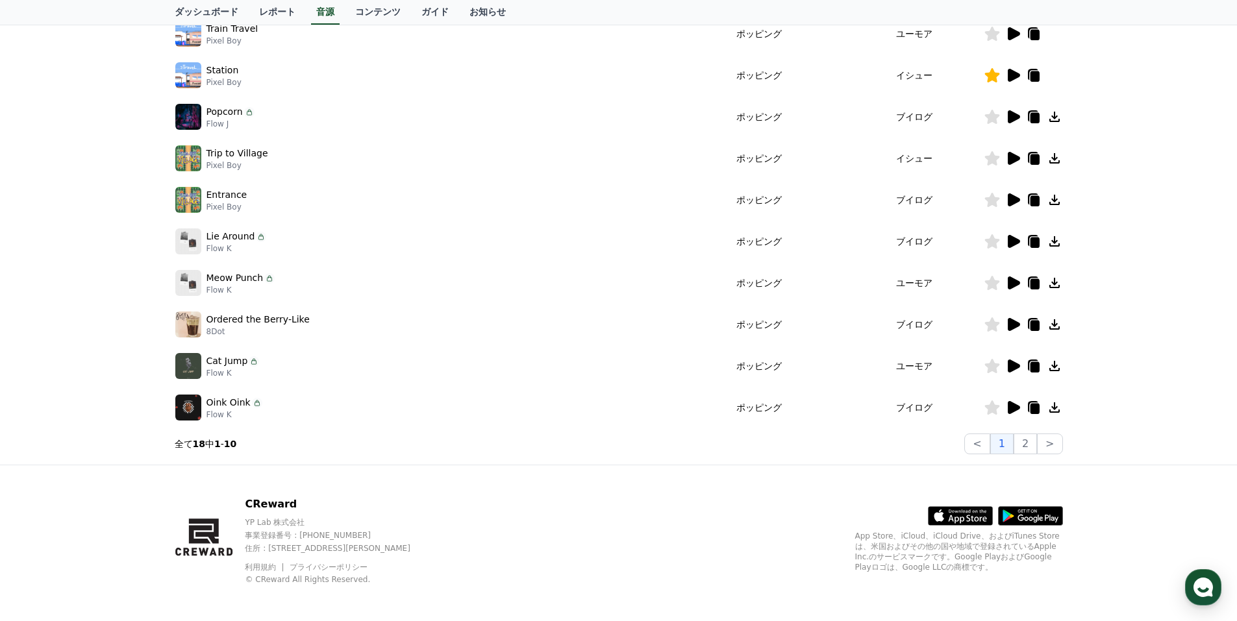
scroll to position [258, 0]
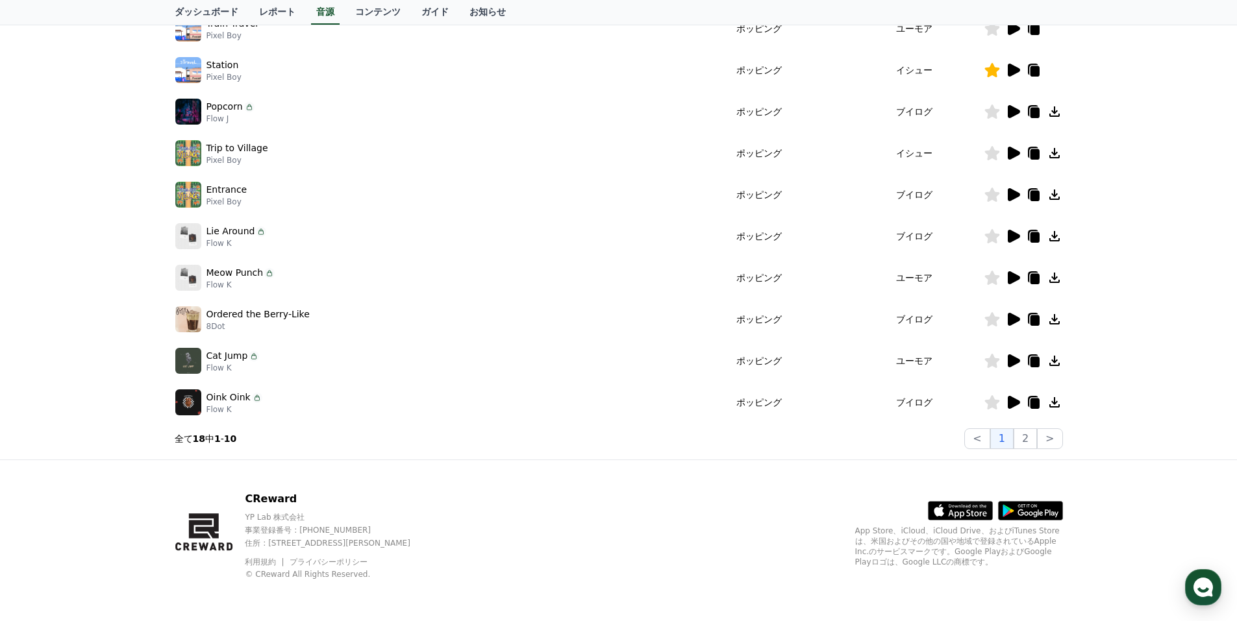
click at [131, 325] on div "CReward音源サービス利用時の注意事項 音源 * 音量を15%以上に設定してください。 * 35秒未満の動画は収益が少なくなる場合があります。 ポッピング…" at bounding box center [618, 146] width 1237 height 628
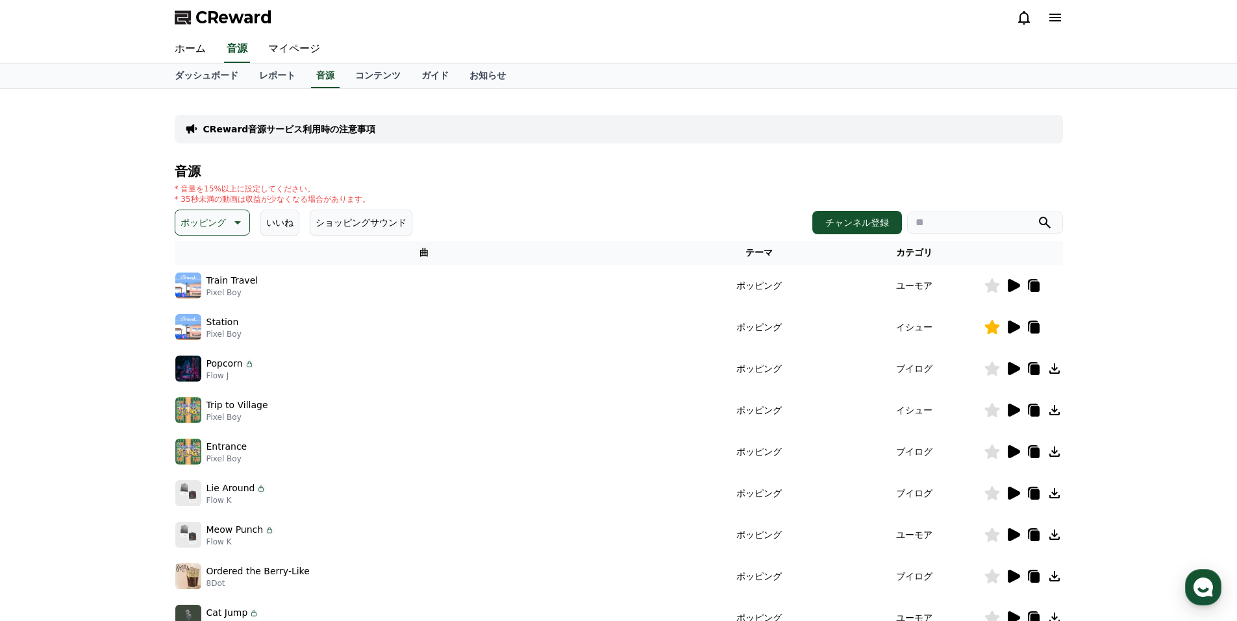
scroll to position [0, 0]
click at [947, 223] on input "search" at bounding box center [985, 223] width 156 height 22
type input "******"
click at [1037, 216] on button "submit" at bounding box center [1045, 224] width 16 height 16
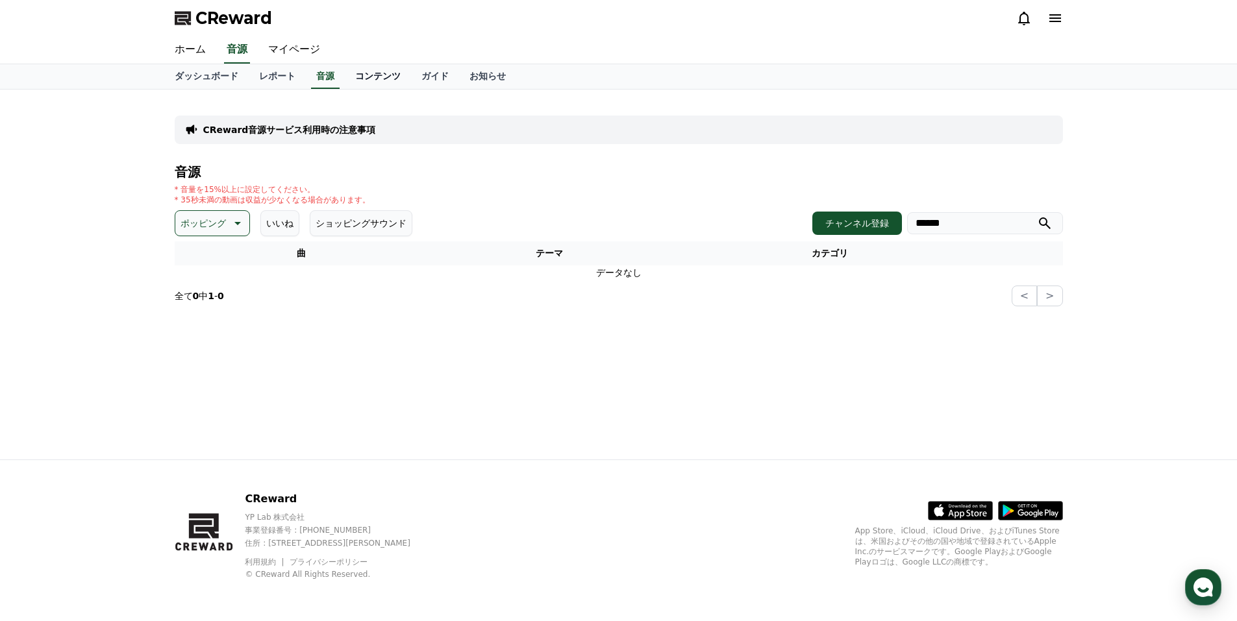
click at [345, 71] on link "コンテンツ" at bounding box center [378, 76] width 66 height 25
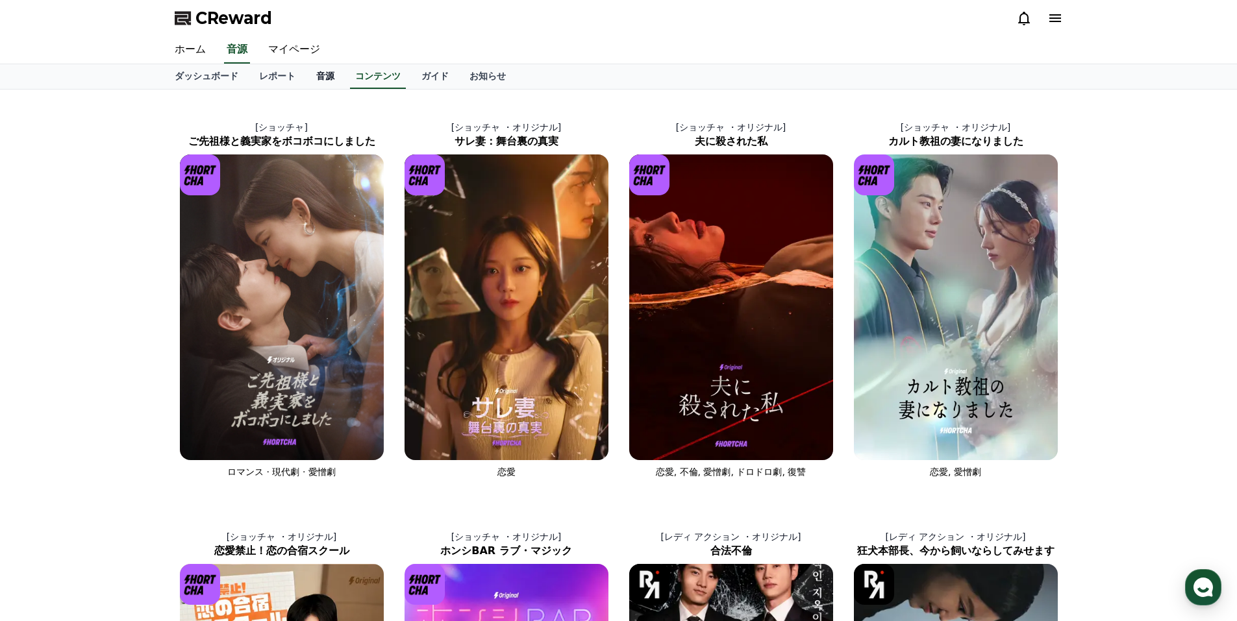
click at [306, 77] on link "音源" at bounding box center [325, 76] width 39 height 25
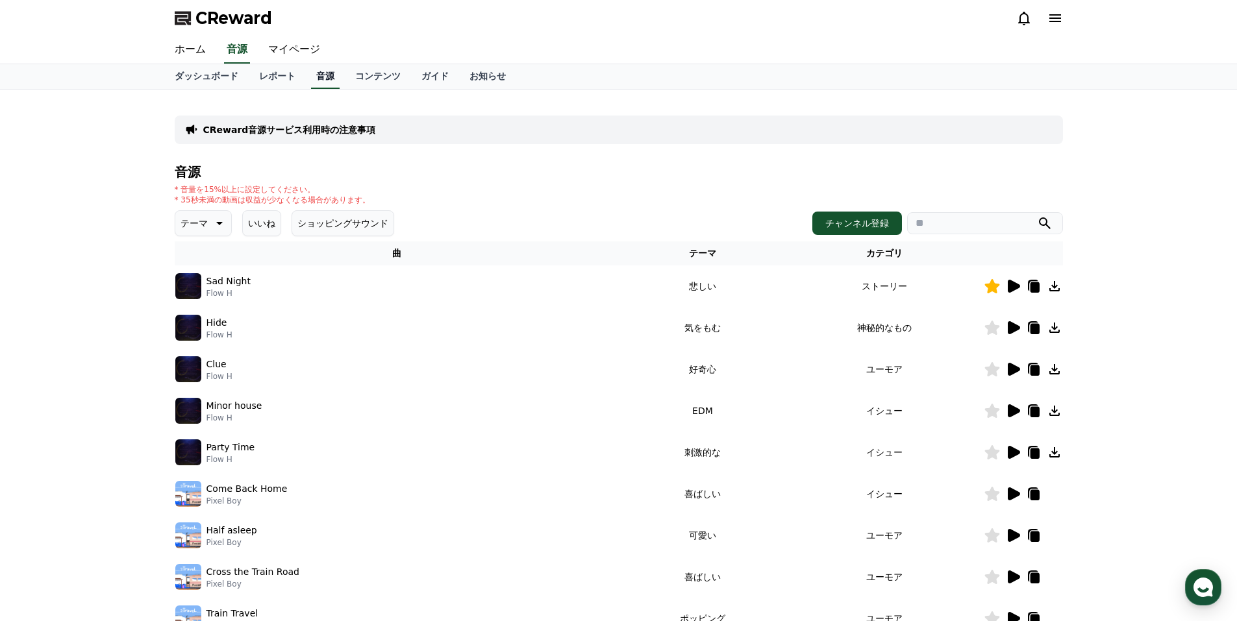
click at [311, 77] on link "音源" at bounding box center [325, 76] width 29 height 25
click at [219, 218] on button "テーマ" at bounding box center [203, 223] width 57 height 26
click at [201, 293] on button "ポッピング" at bounding box center [205, 296] width 56 height 29
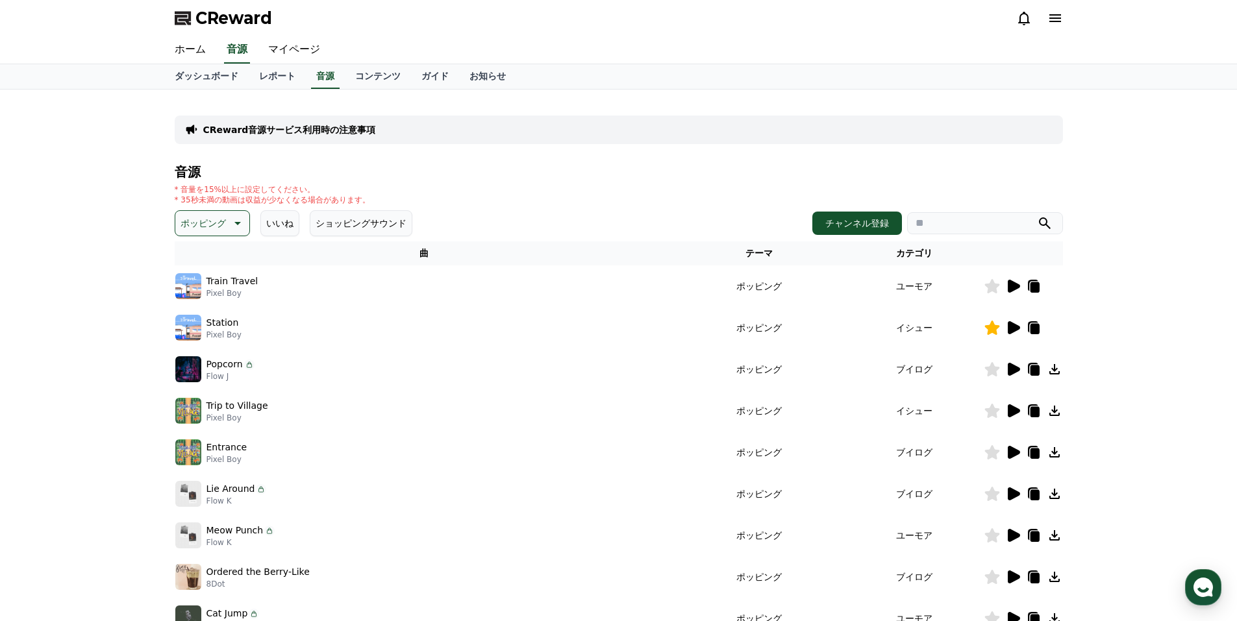
click at [1034, 325] on icon at bounding box center [1034, 329] width 9 height 10
click at [242, 331] on div "Station Pixel Boy" at bounding box center [424, 328] width 498 height 26
click at [1016, 328] on icon at bounding box center [1014, 327] width 12 height 13
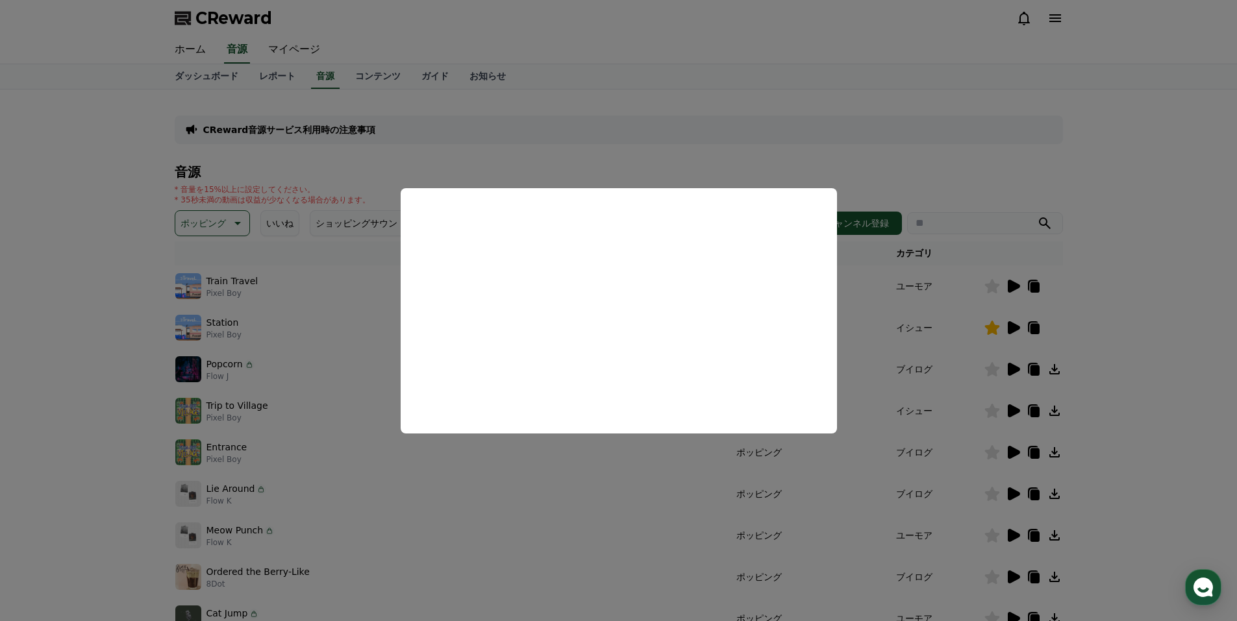
click at [35, 273] on button "close modal" at bounding box center [618, 310] width 1237 height 621
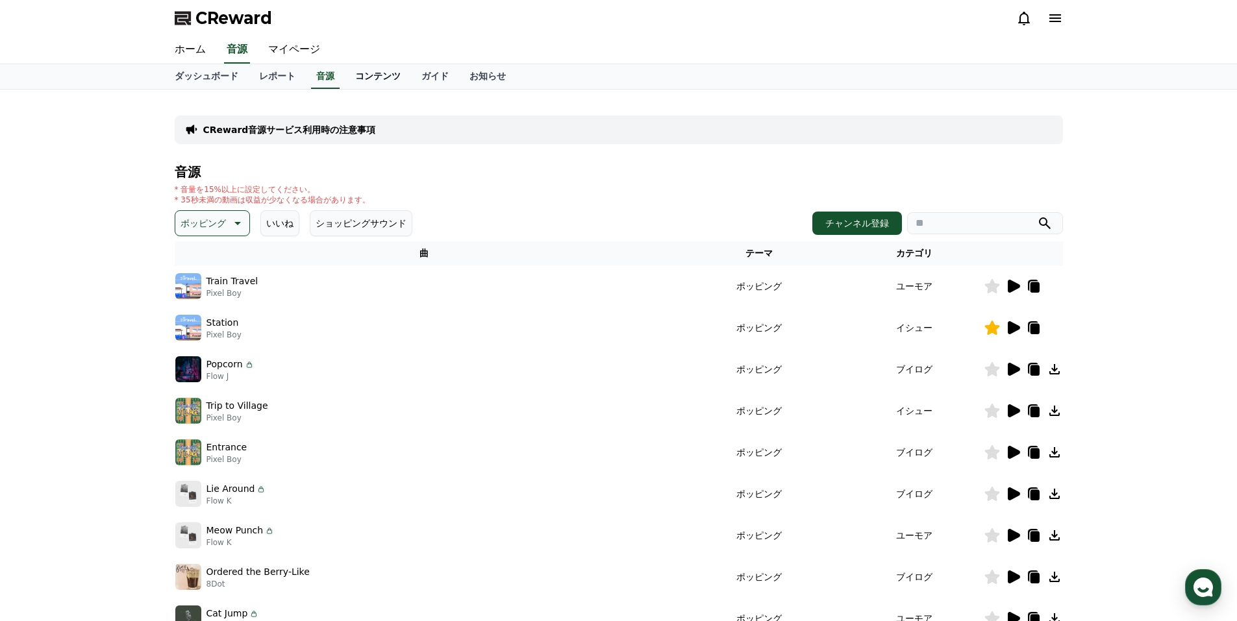
click at [356, 70] on link "コンテンツ" at bounding box center [378, 76] width 66 height 25
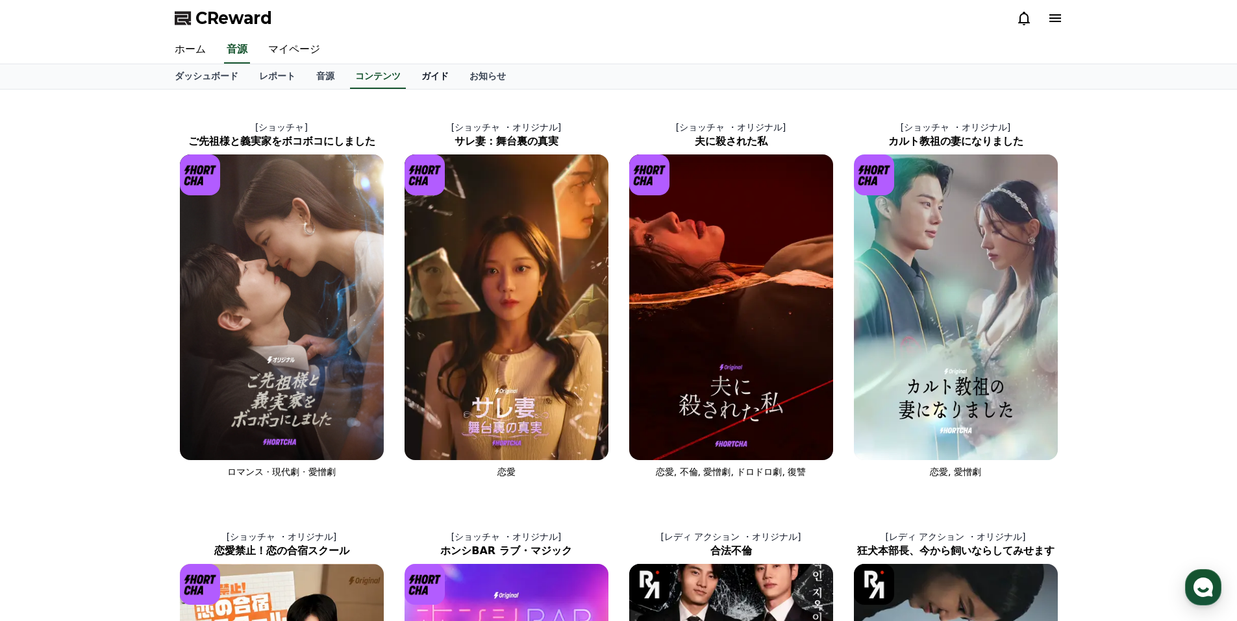
click at [411, 77] on link "ガイド" at bounding box center [435, 76] width 48 height 25
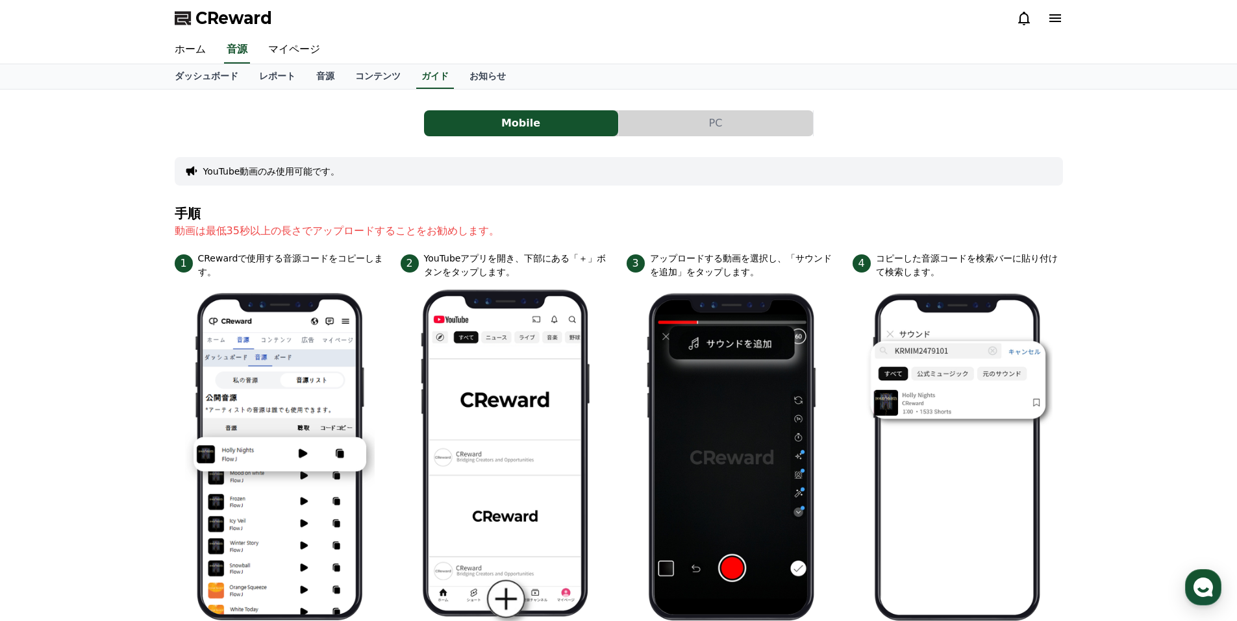
click at [684, 123] on button "PC" at bounding box center [716, 123] width 194 height 26
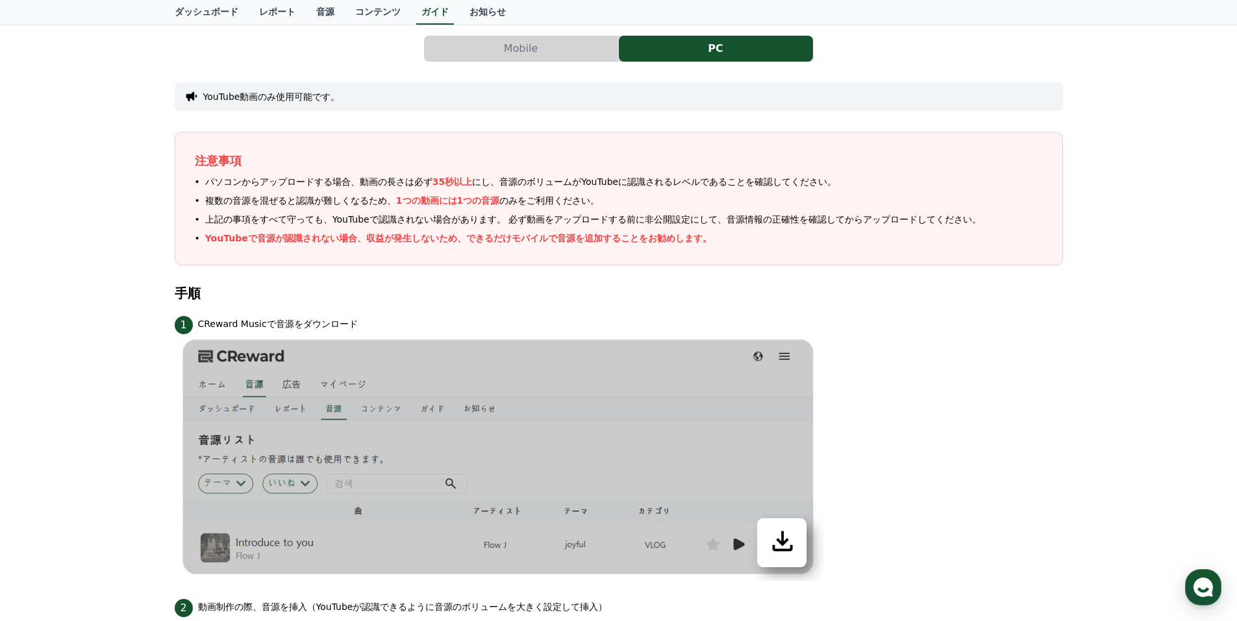
scroll to position [130, 0]
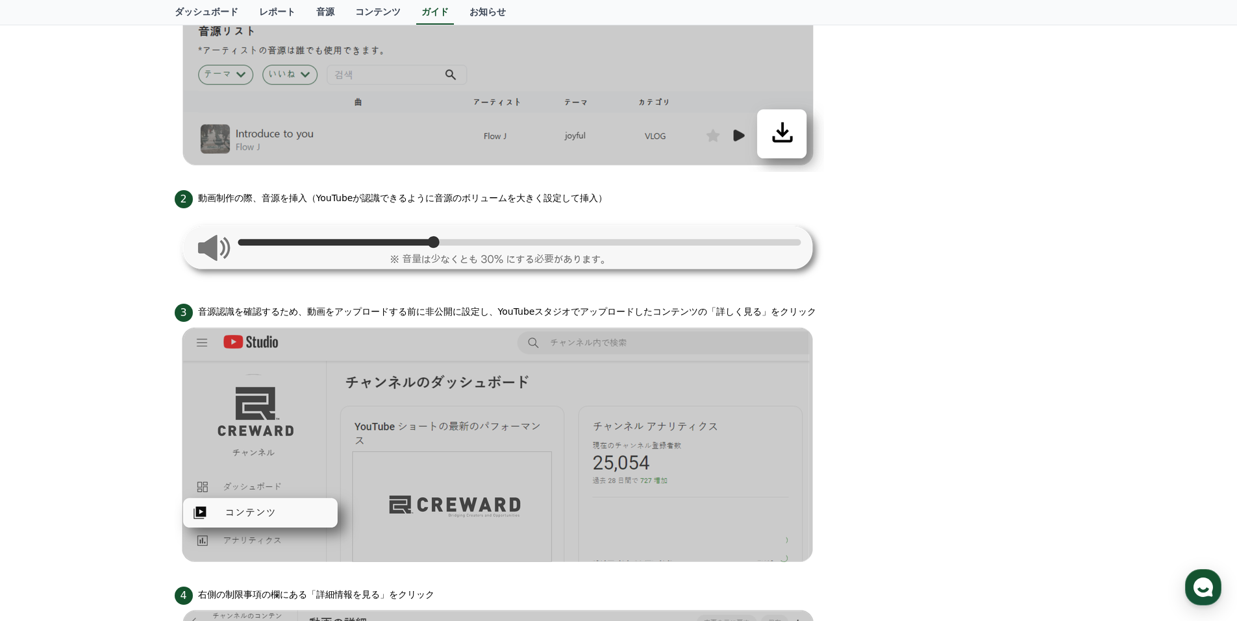
scroll to position [519, 0]
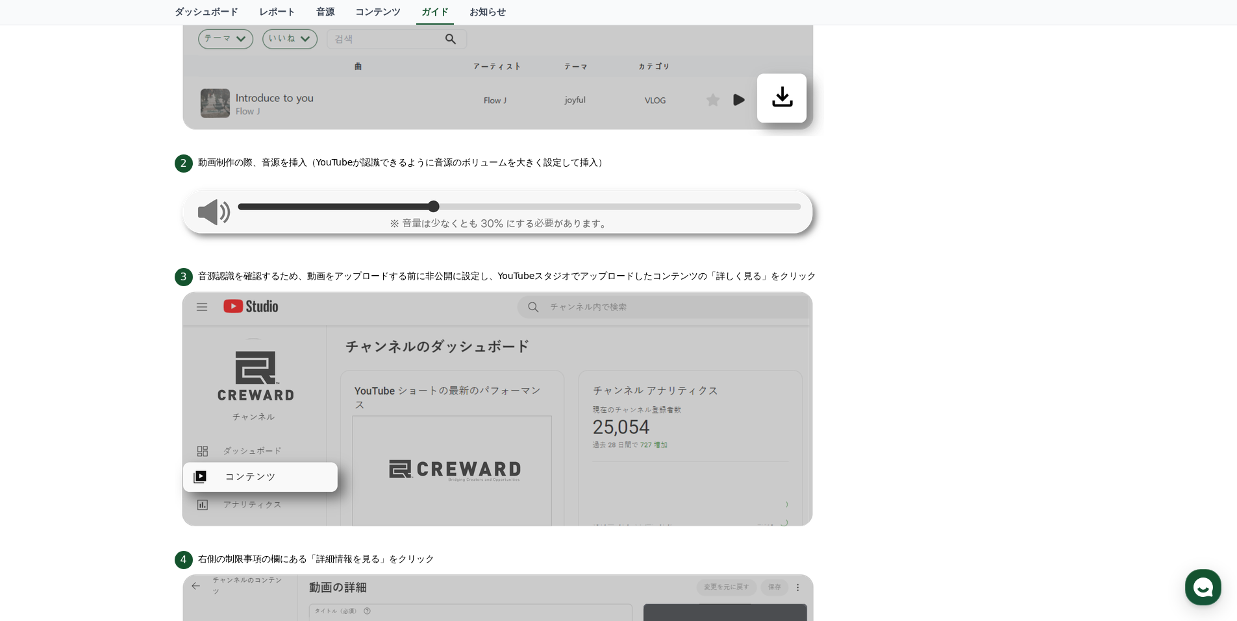
click at [125, 301] on div "Mobile PC YouTube動画のみ使用可能です。 注意事項 パソコンからアップロードする場合、動画の長さは必ず 35秒以上 にし、音源のボリュームがY…" at bounding box center [618, 340] width 1237 height 1540
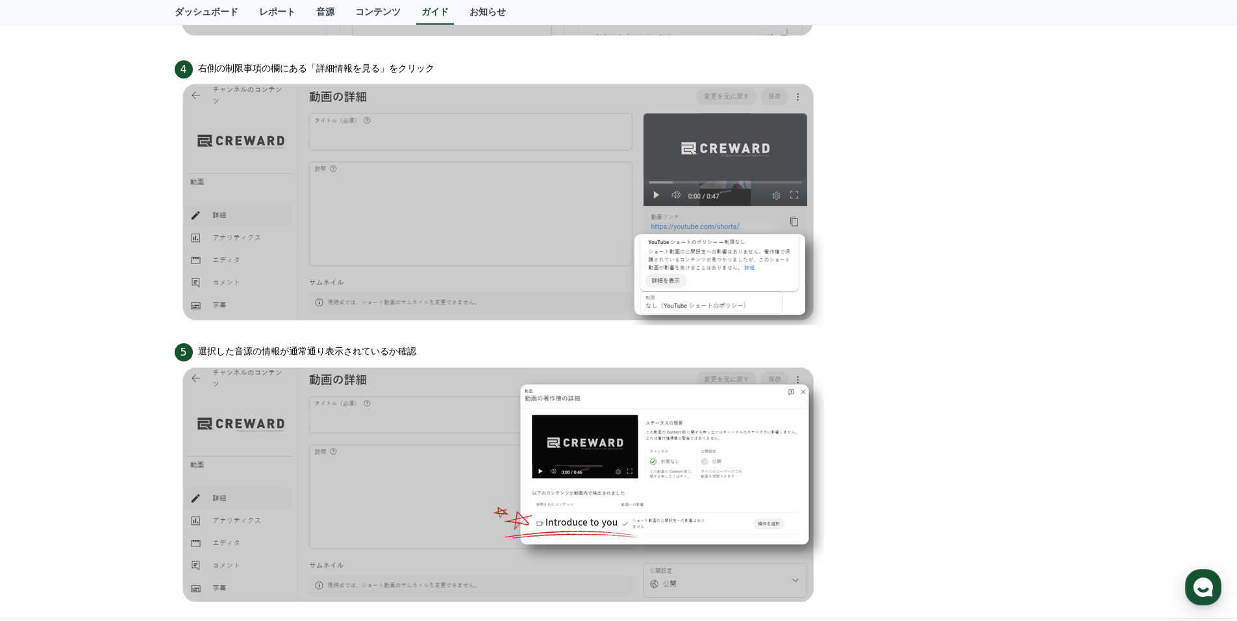
scroll to position [1039, 0]
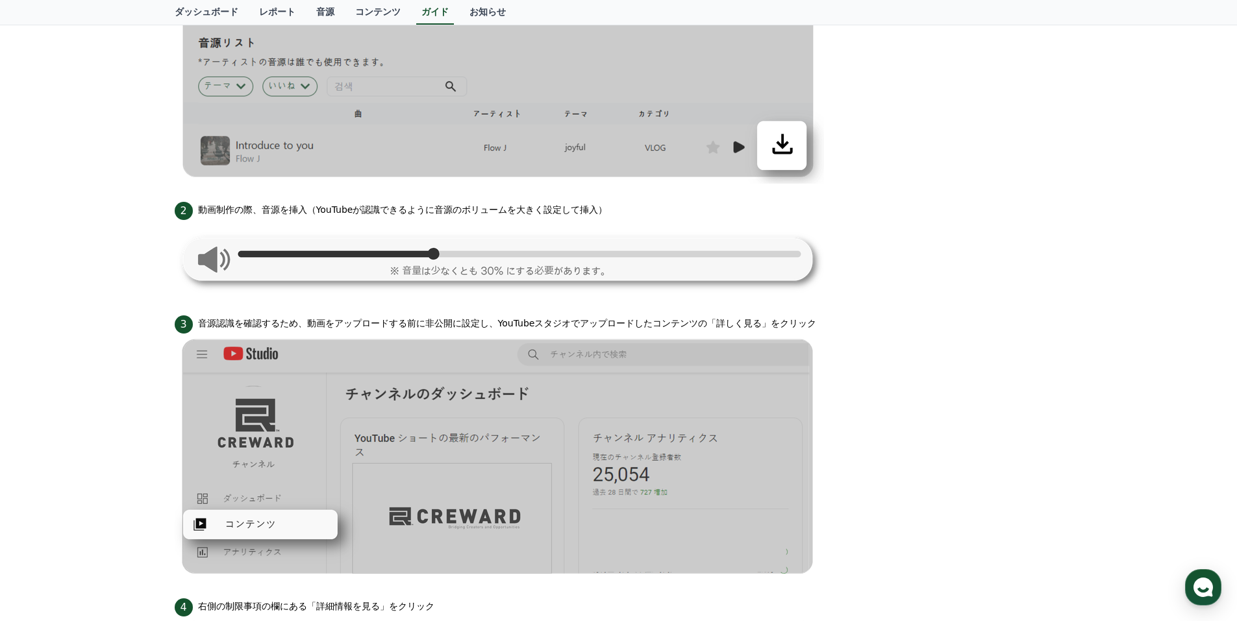
scroll to position [455, 0]
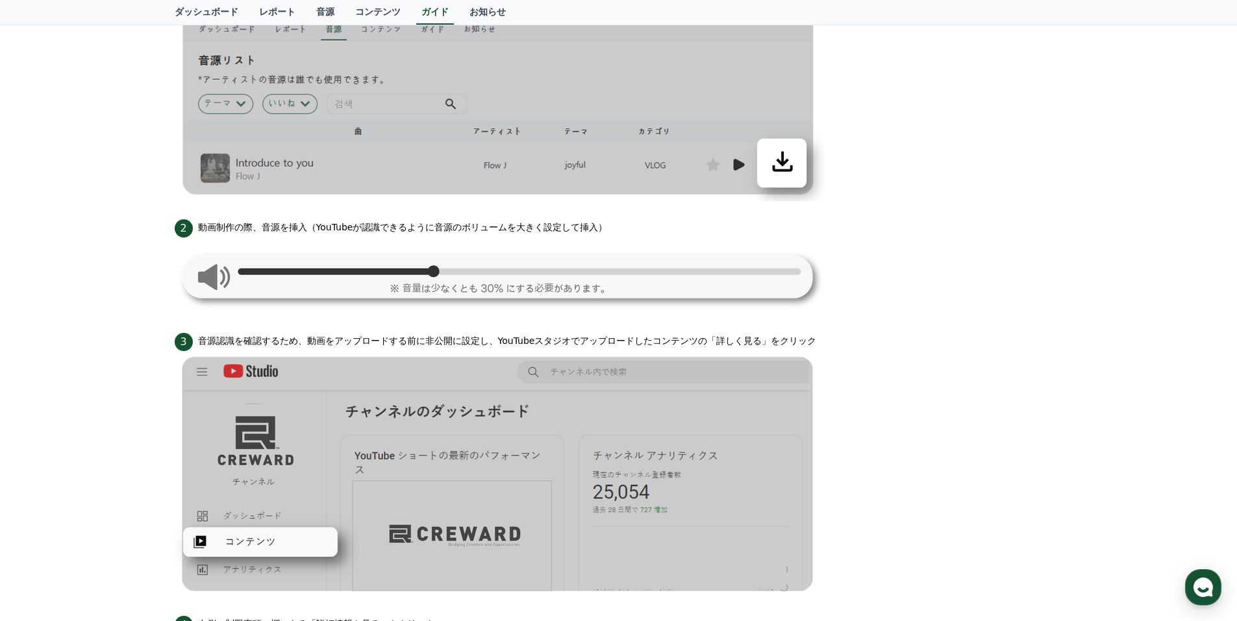
click at [137, 141] on div "Mobile PC YouTube動画のみ使用可能です。 注意事項 パソコンからアップロードする場合、動画の長さは必ず 35秒以上 にし、音源のボリュームがY…" at bounding box center [618, 405] width 1237 height 1540
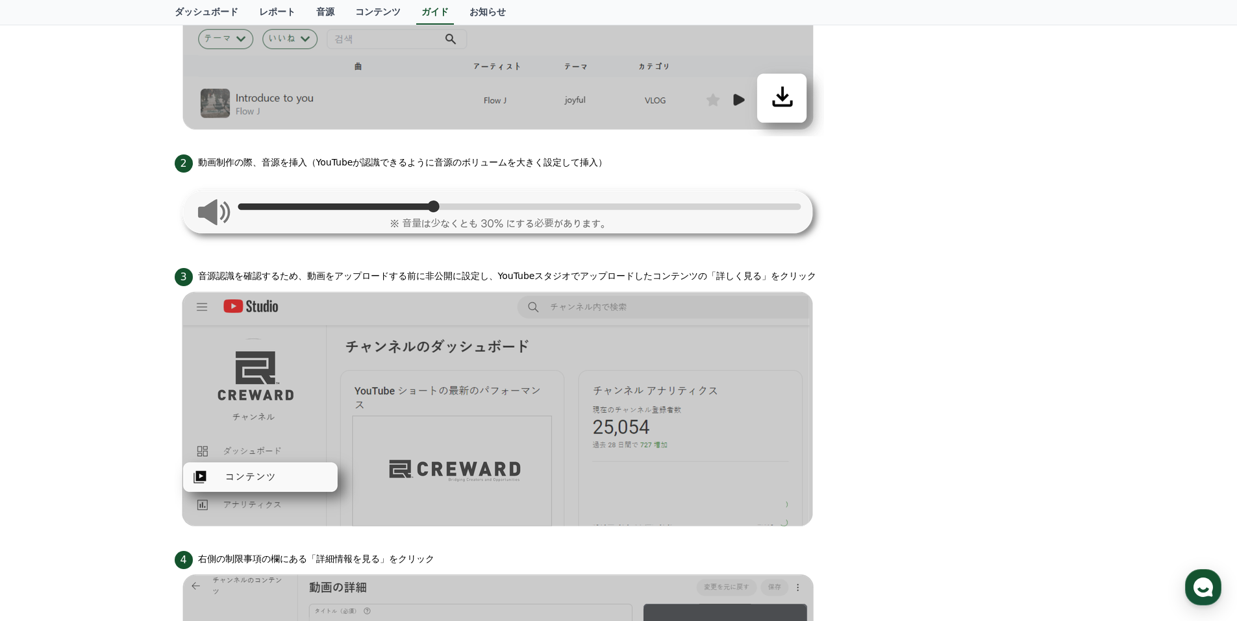
click at [108, 160] on div "Mobile PC YouTube動画のみ使用可能です。 注意事項 パソコンからアップロードする場合、動画の長さは必ず 35秒以上 にし、音源のボリュームがY…" at bounding box center [618, 340] width 1237 height 1540
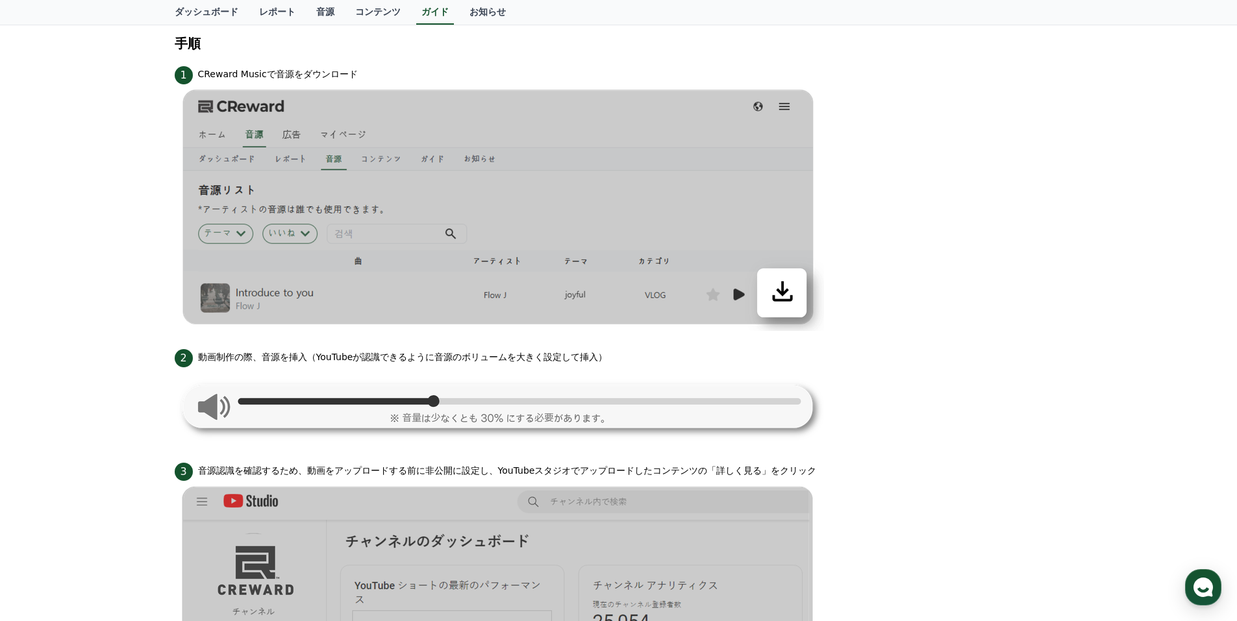
scroll to position [260, 0]
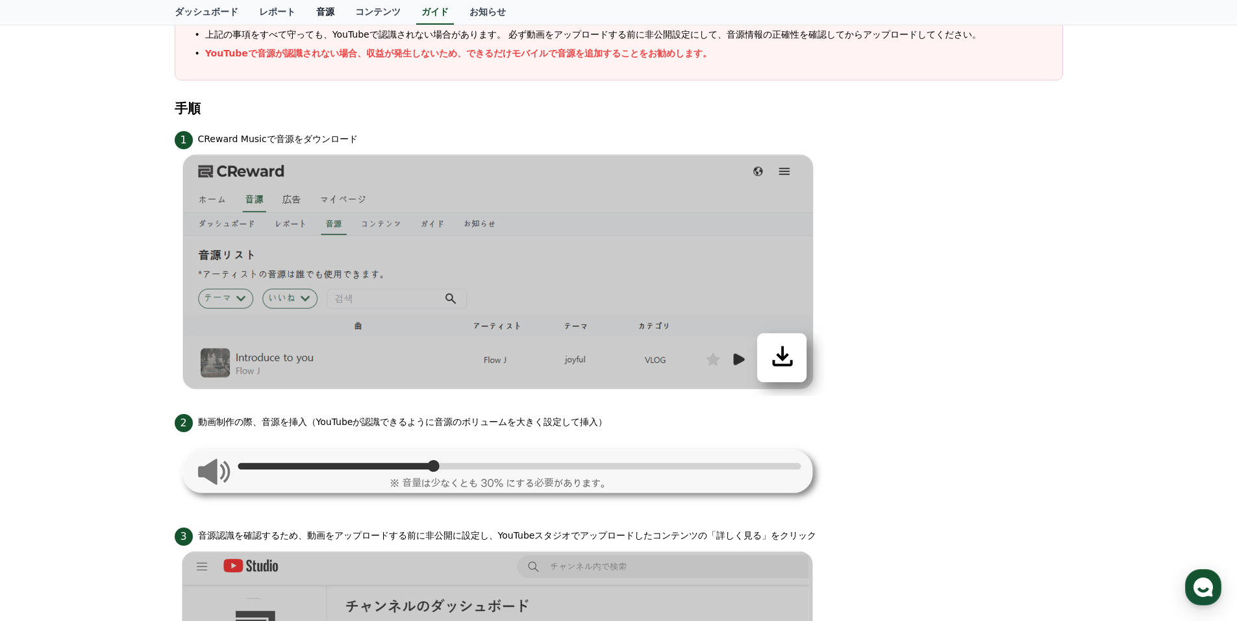
click at [306, 7] on link "音源" at bounding box center [325, 12] width 39 height 25
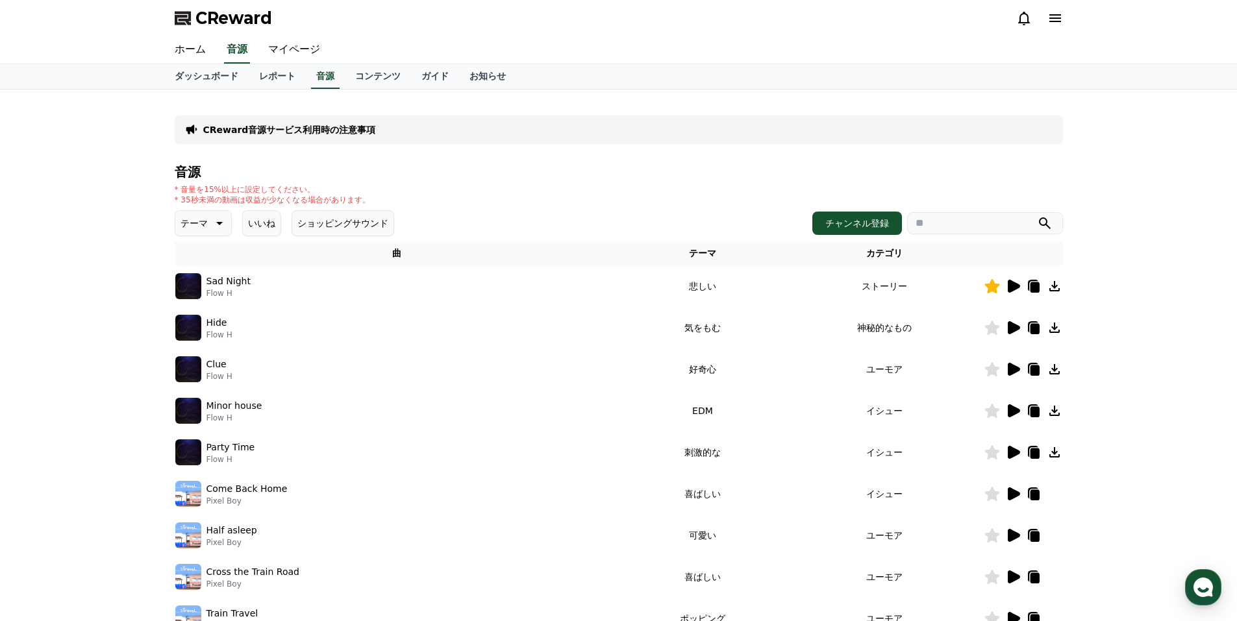
click at [210, 219] on icon at bounding box center [218, 224] width 16 height 16
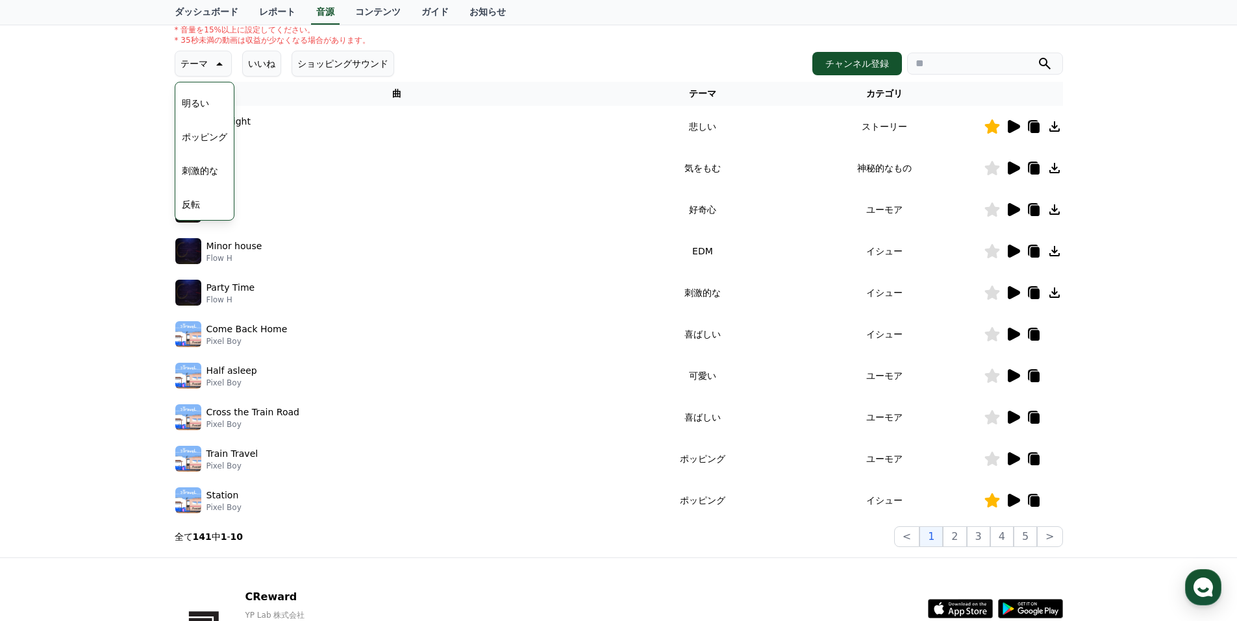
scroll to position [195, 0]
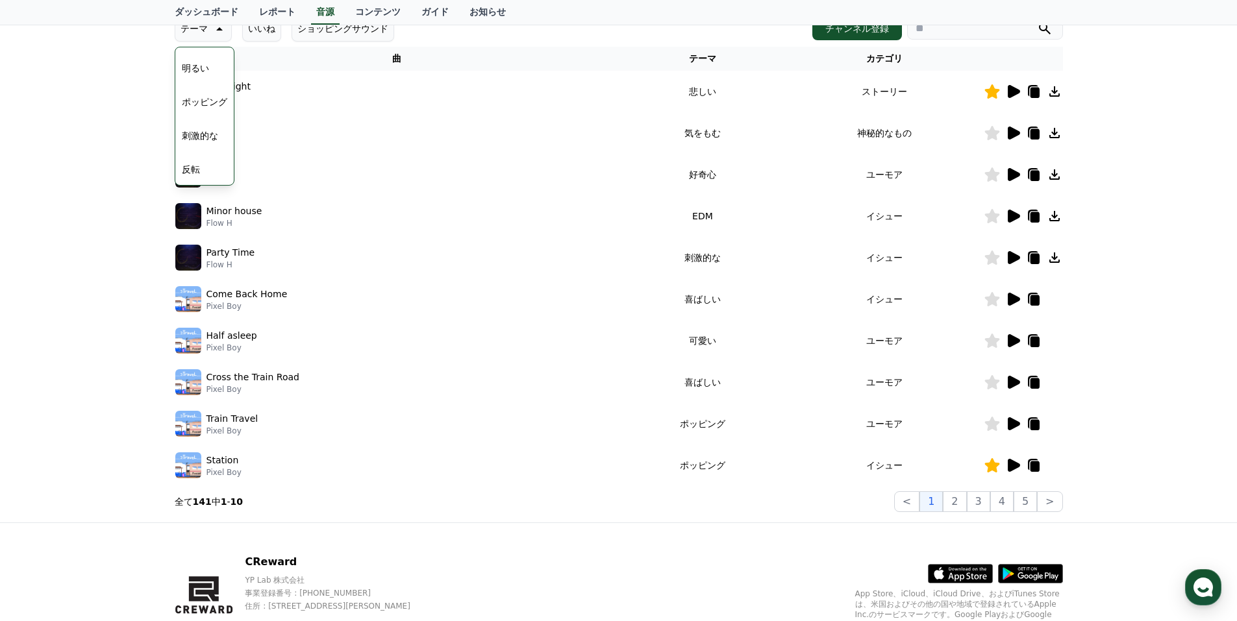
click at [231, 465] on p "Station" at bounding box center [222, 461] width 32 height 14
click at [214, 464] on p "Station" at bounding box center [222, 461] width 32 height 14
click at [1053, 469] on div at bounding box center [1023, 466] width 78 height 16
click at [1056, 464] on div at bounding box center [1023, 466] width 78 height 16
click at [194, 101] on button "ポッピング" at bounding box center [205, 102] width 56 height 29
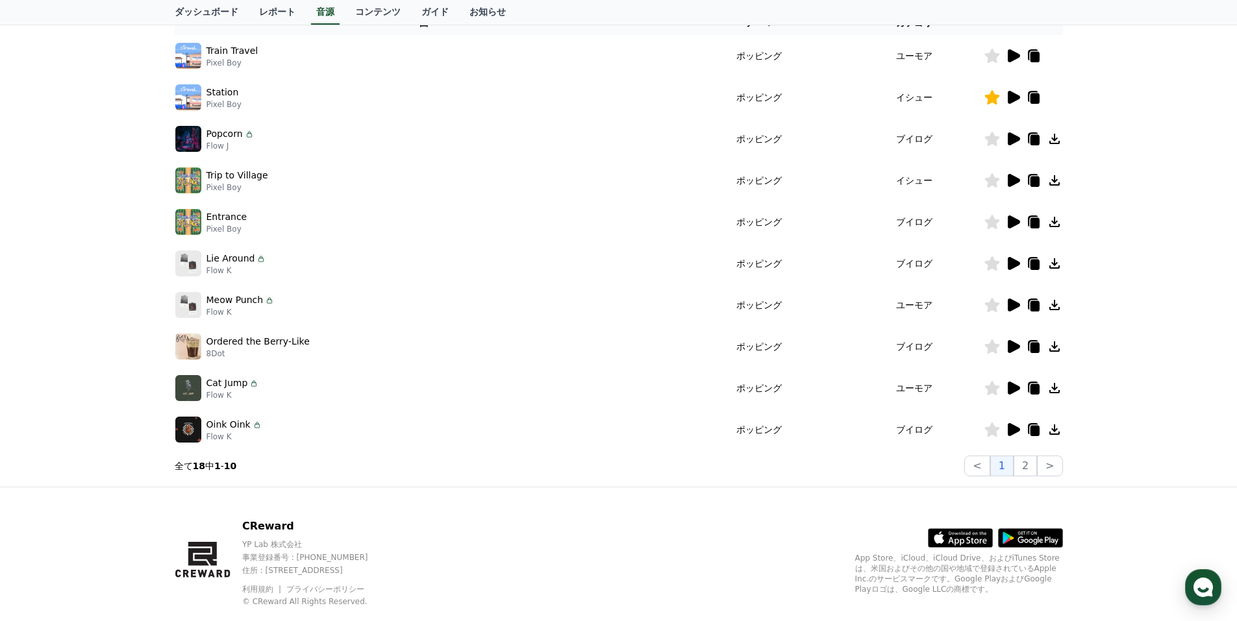
scroll to position [258, 0]
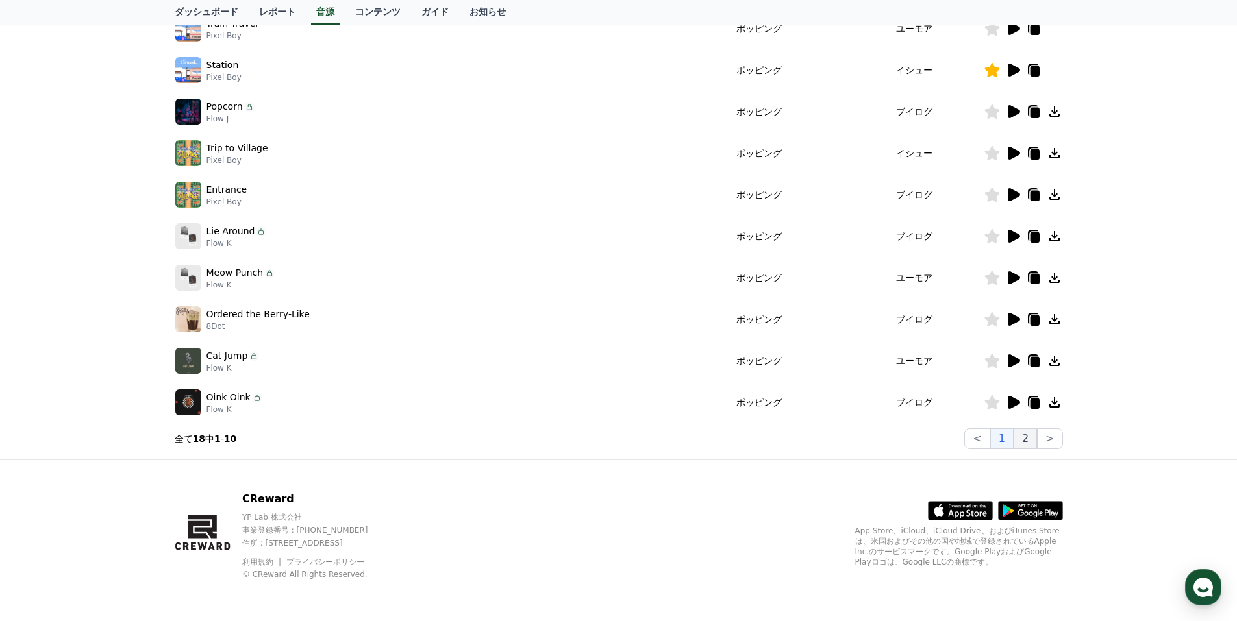
click at [1029, 438] on button "2" at bounding box center [1025, 439] width 23 height 21
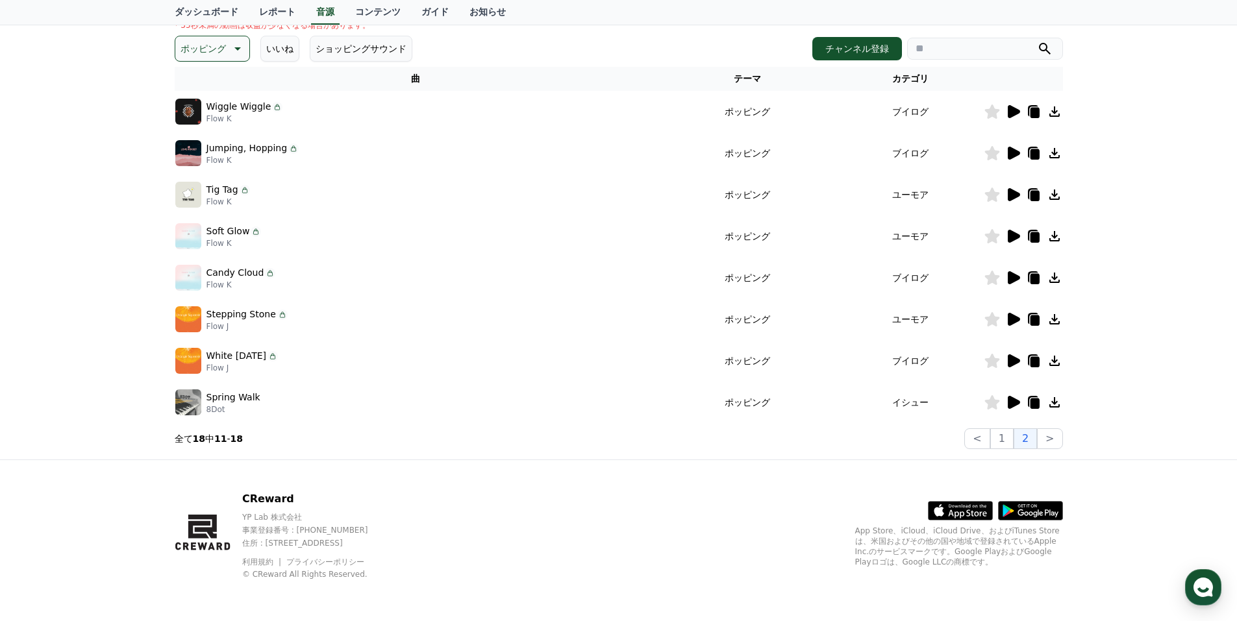
click at [1016, 118] on icon at bounding box center [1013, 112] width 16 height 16
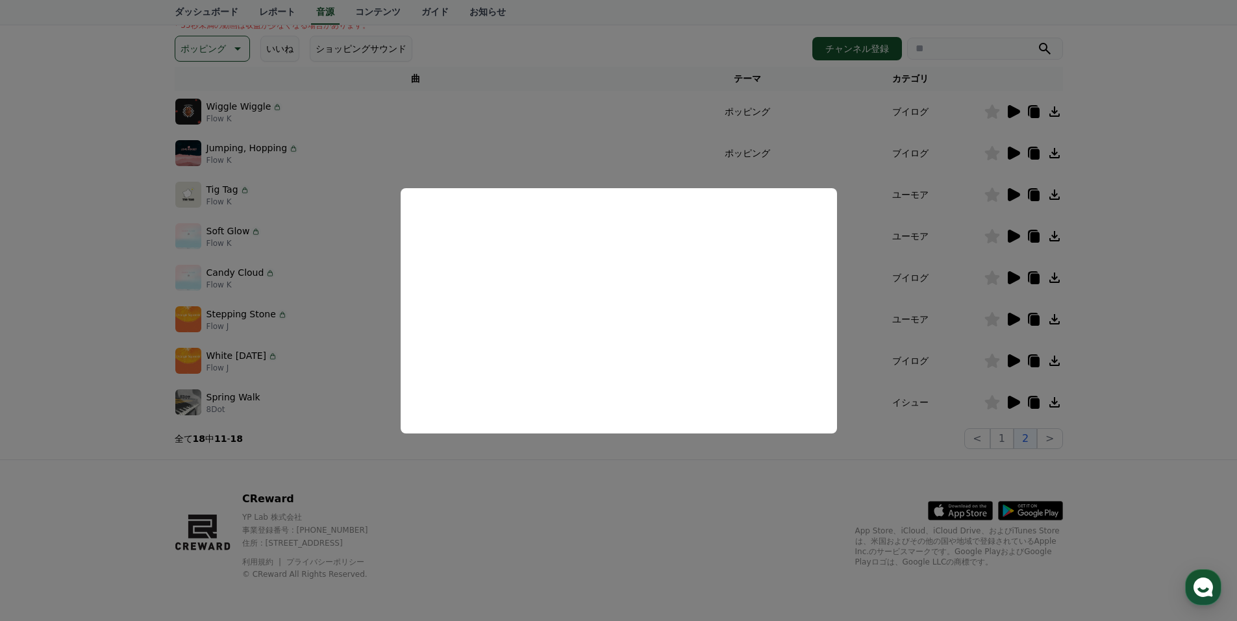
click at [1009, 148] on button "close modal" at bounding box center [618, 310] width 1237 height 621
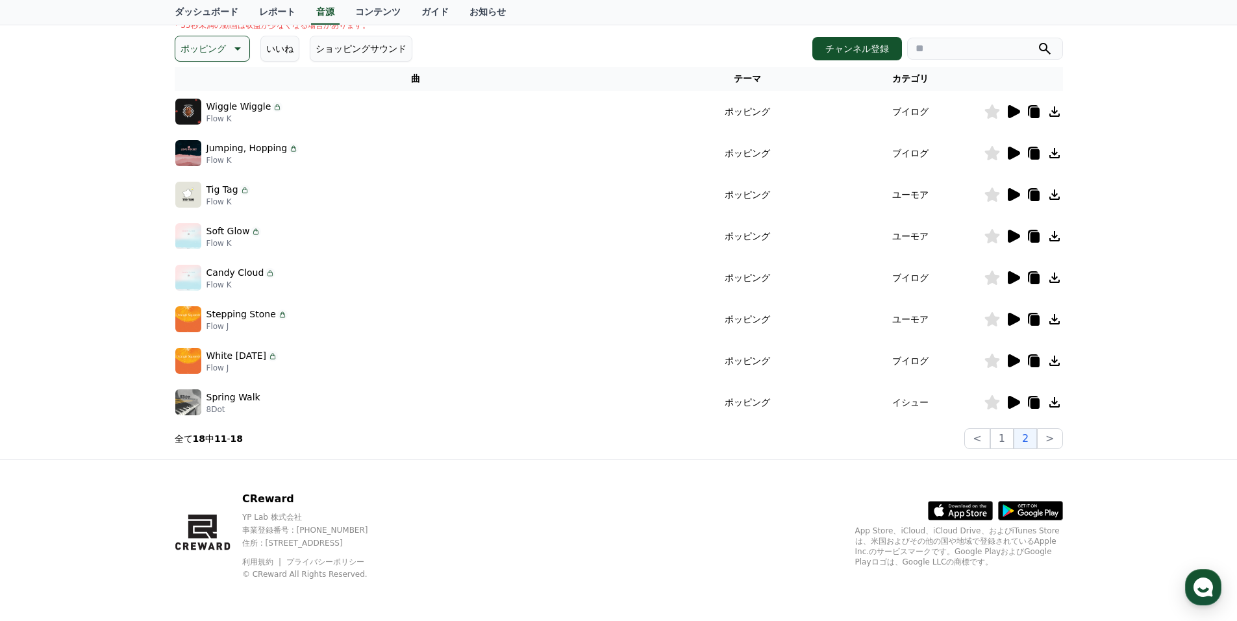
click at [1009, 149] on icon at bounding box center [1014, 153] width 12 height 13
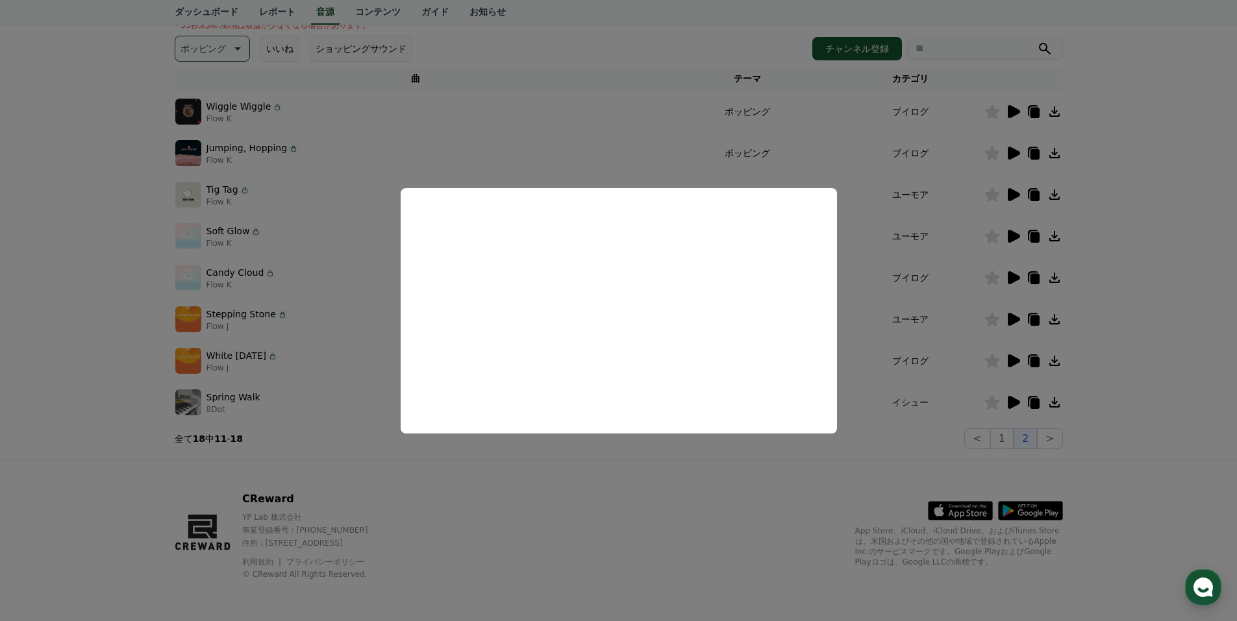
click at [1009, 190] on button "close modal" at bounding box center [618, 310] width 1237 height 621
click at [1009, 190] on icon at bounding box center [1014, 194] width 12 height 13
click at [1010, 232] on button "close modal" at bounding box center [618, 310] width 1237 height 621
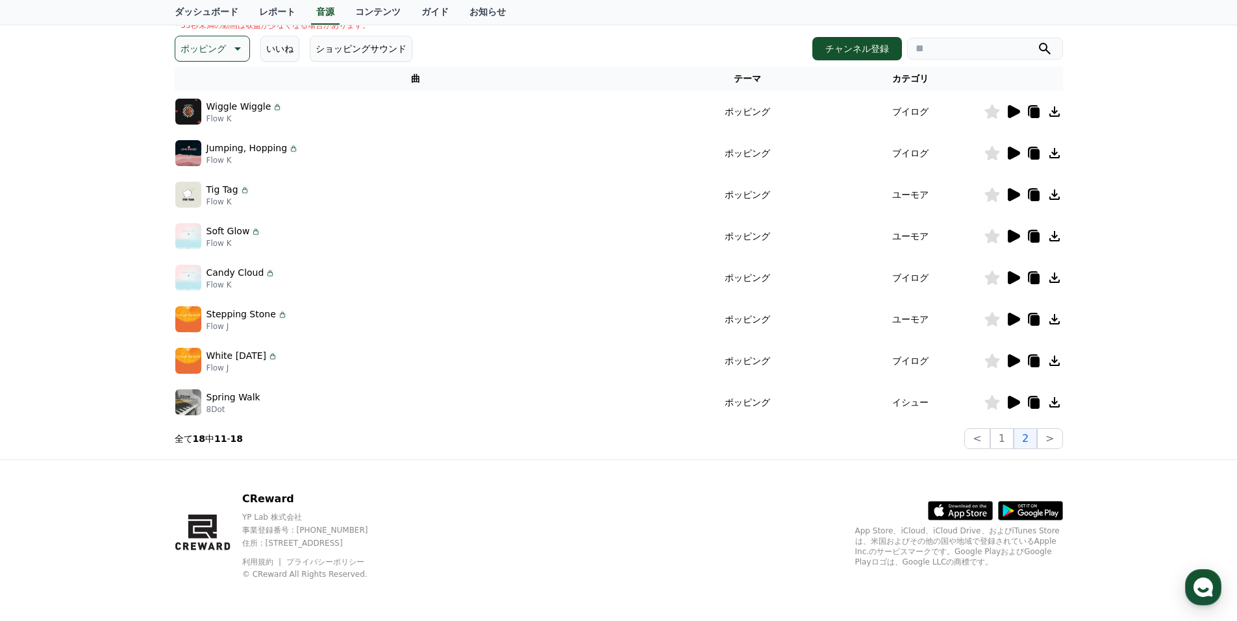
click at [1011, 233] on icon at bounding box center [1014, 236] width 12 height 13
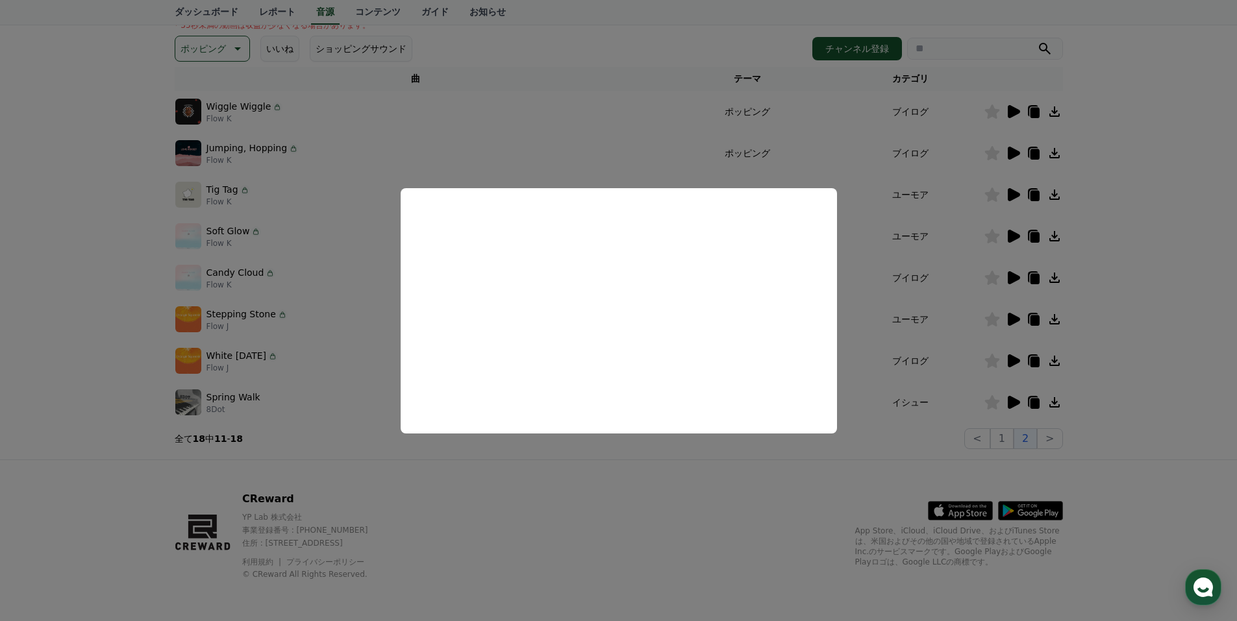
click at [1012, 271] on button "close modal" at bounding box center [618, 310] width 1237 height 621
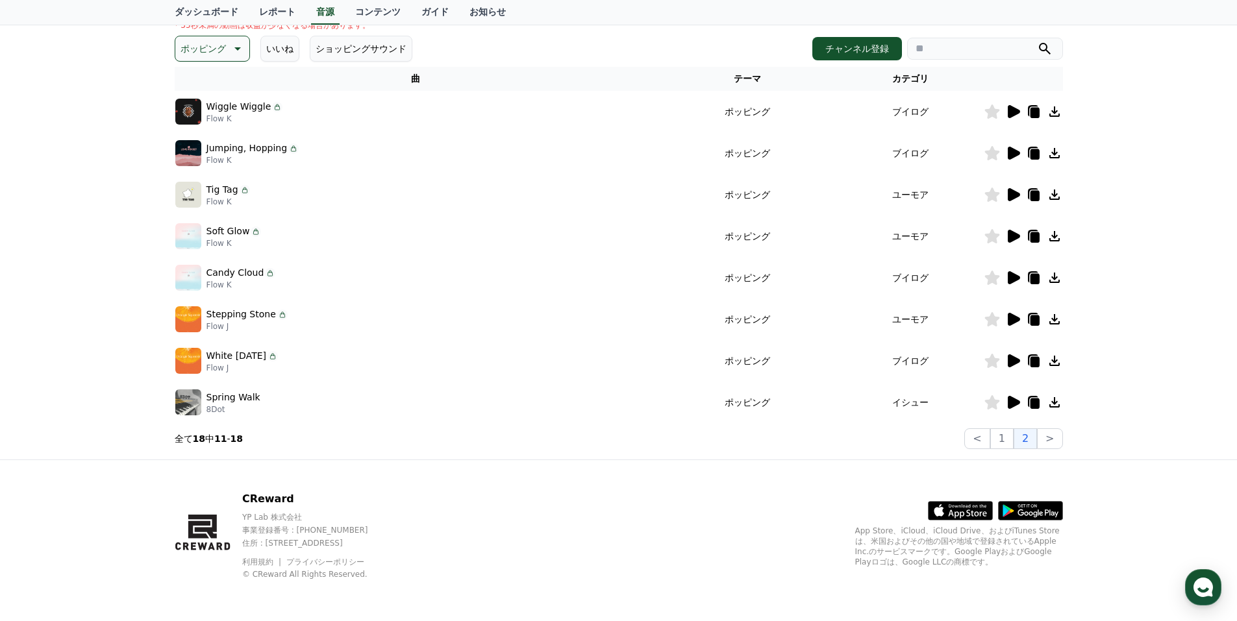
click at [1010, 275] on icon at bounding box center [1014, 277] width 12 height 13
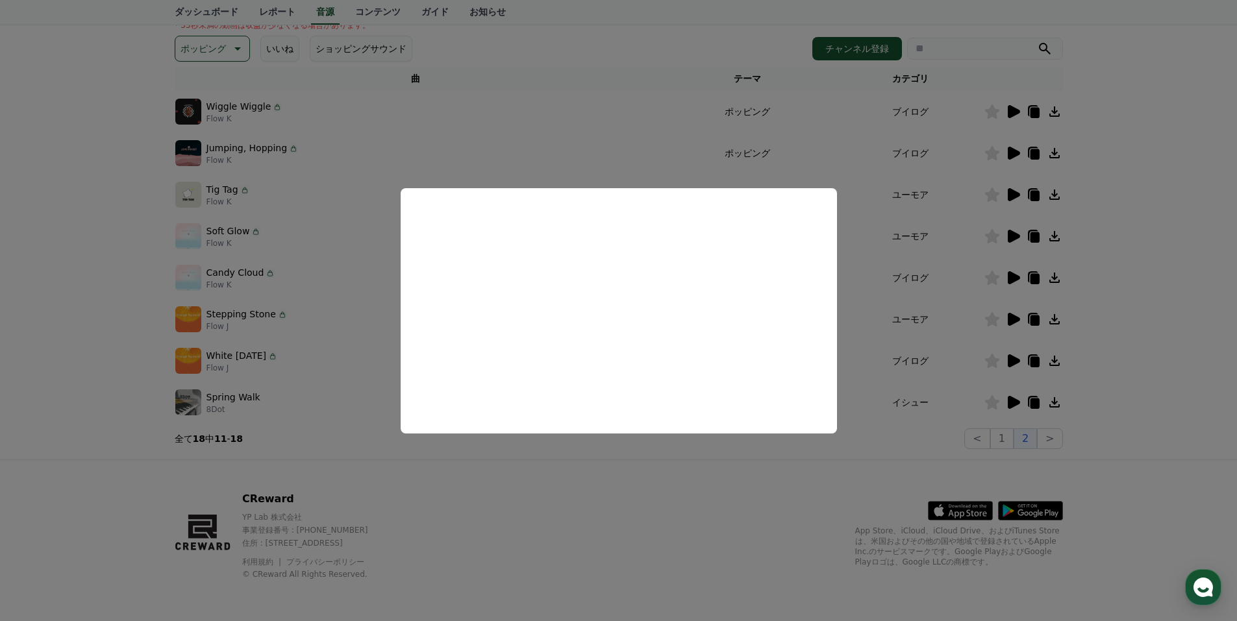
click at [942, 275] on button "close modal" at bounding box center [618, 310] width 1237 height 621
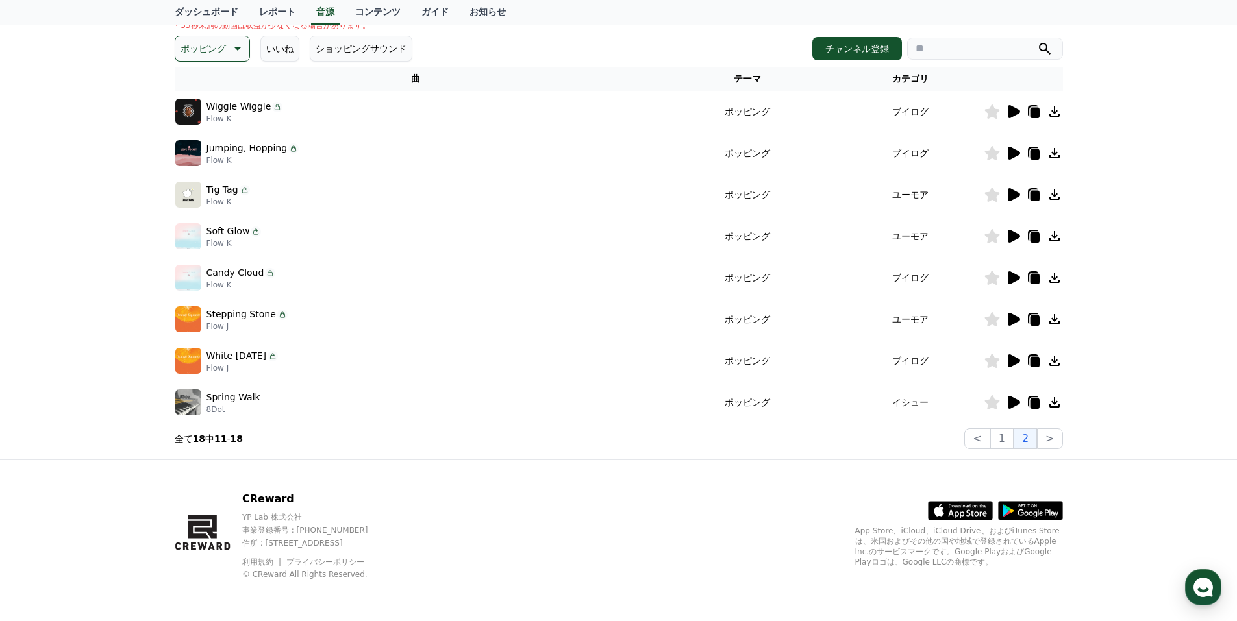
click at [1019, 317] on icon at bounding box center [1013, 320] width 16 height 16
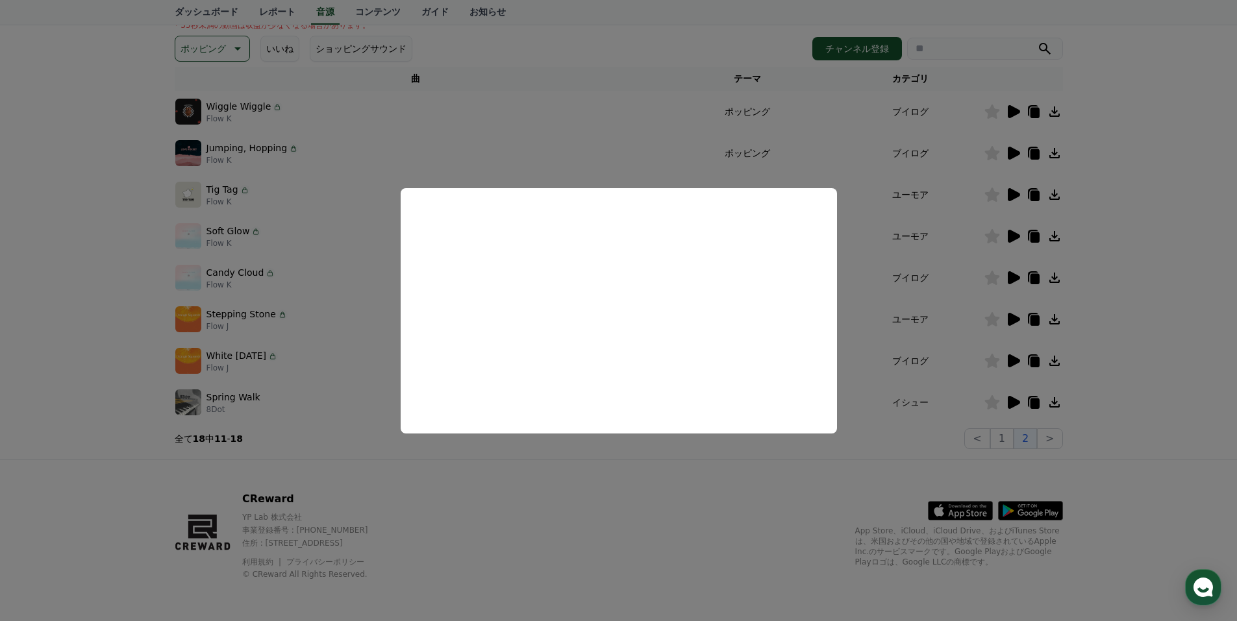
click at [1009, 356] on button "close modal" at bounding box center [618, 310] width 1237 height 621
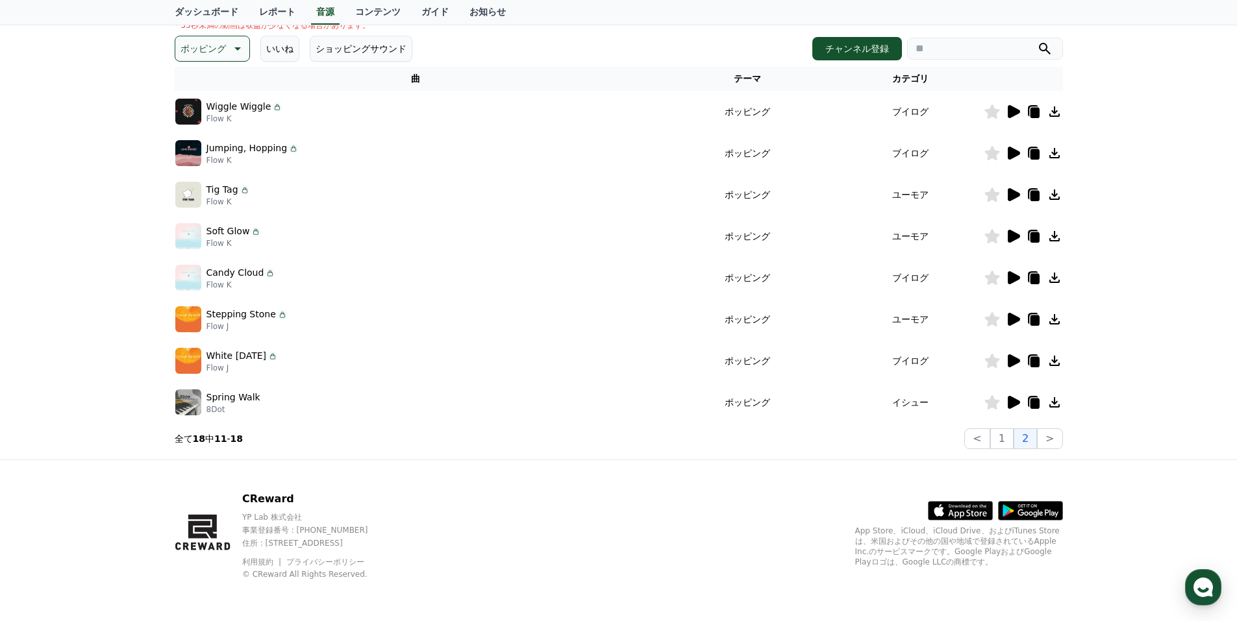
click at [1010, 359] on icon at bounding box center [1014, 361] width 12 height 13
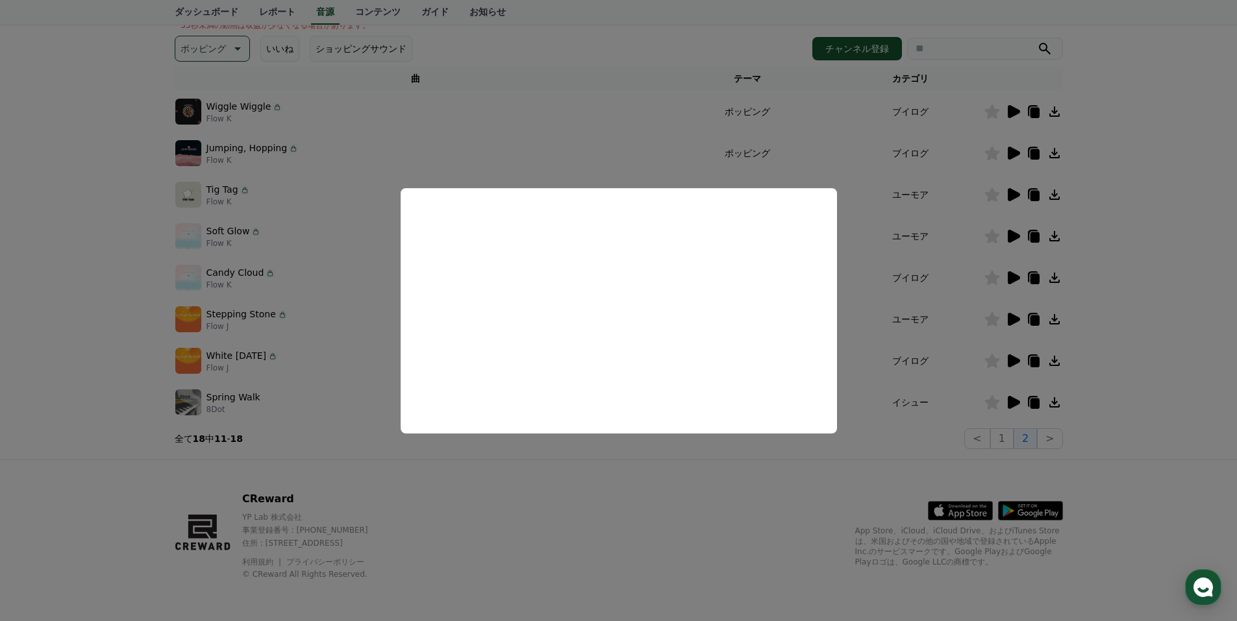
click at [1010, 397] on button "close modal" at bounding box center [618, 310] width 1237 height 621
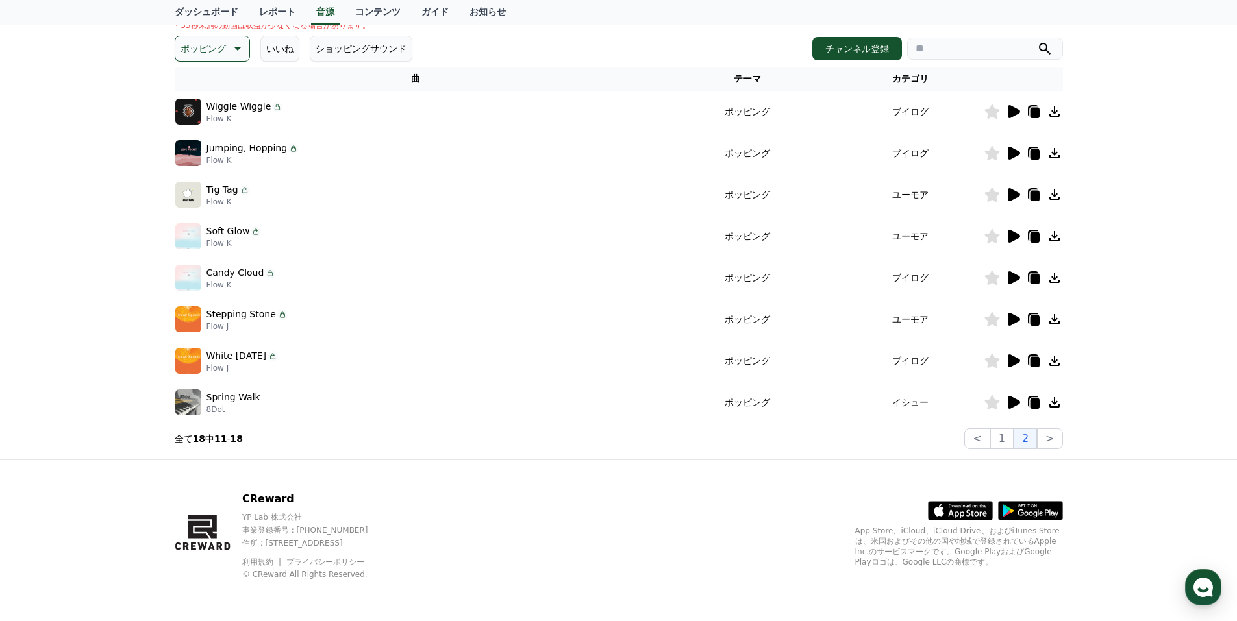
click at [1012, 400] on icon at bounding box center [1014, 402] width 12 height 13
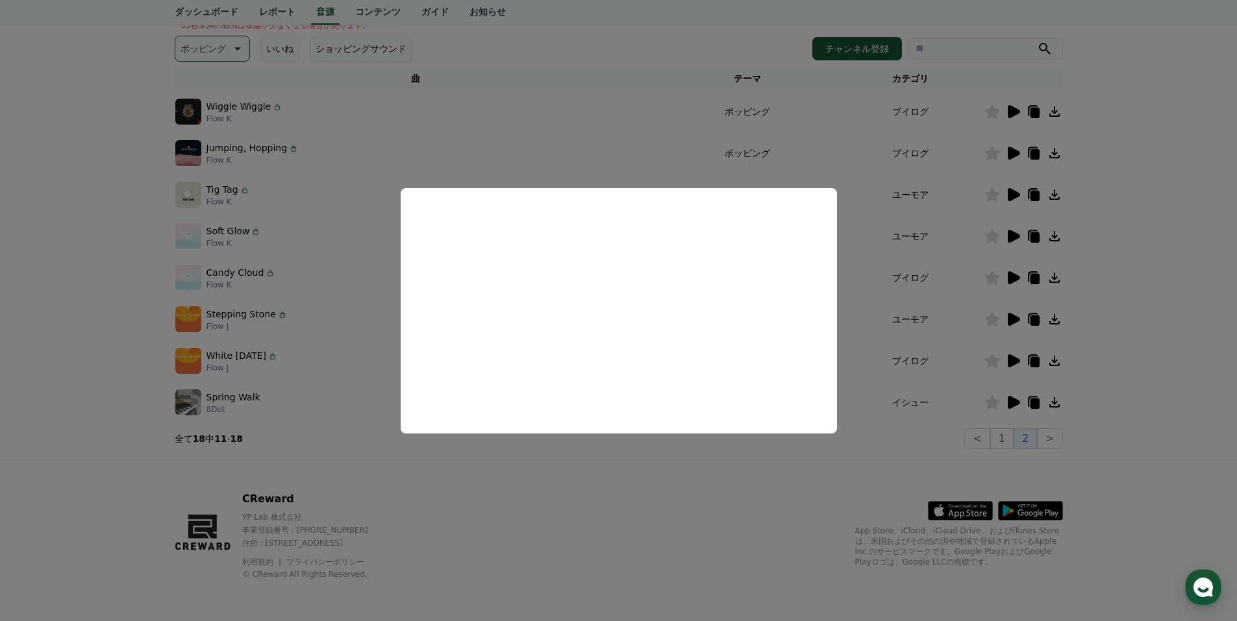
click at [945, 280] on button "close modal" at bounding box center [618, 310] width 1237 height 621
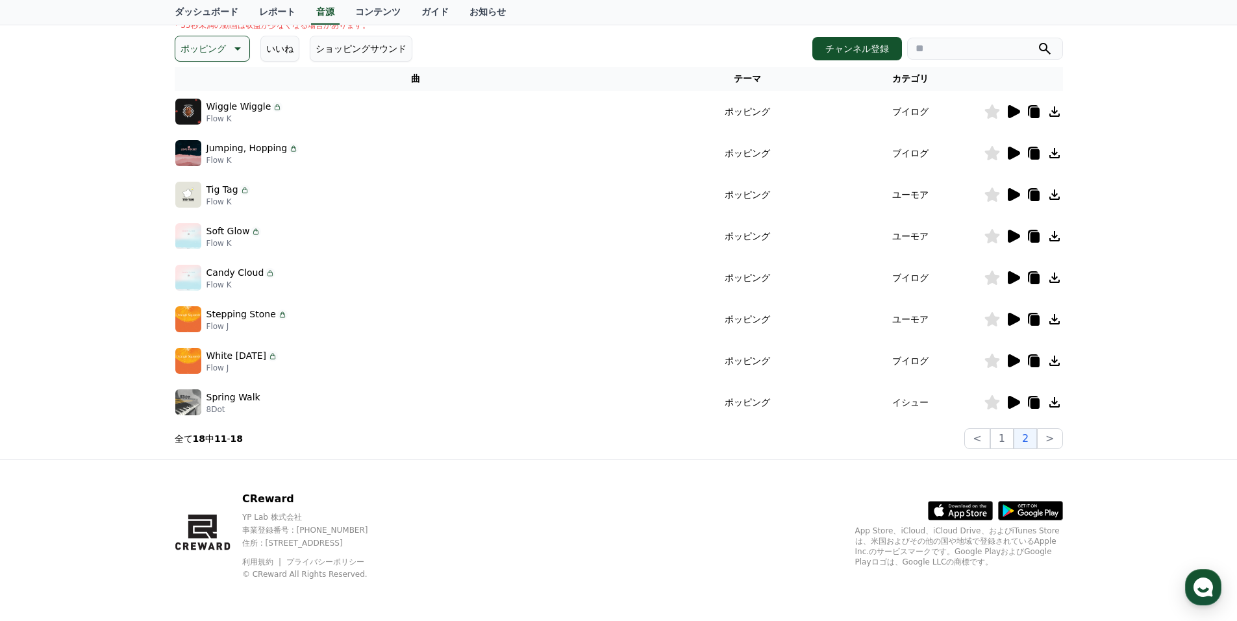
click at [1014, 276] on icon at bounding box center [1014, 277] width 12 height 13
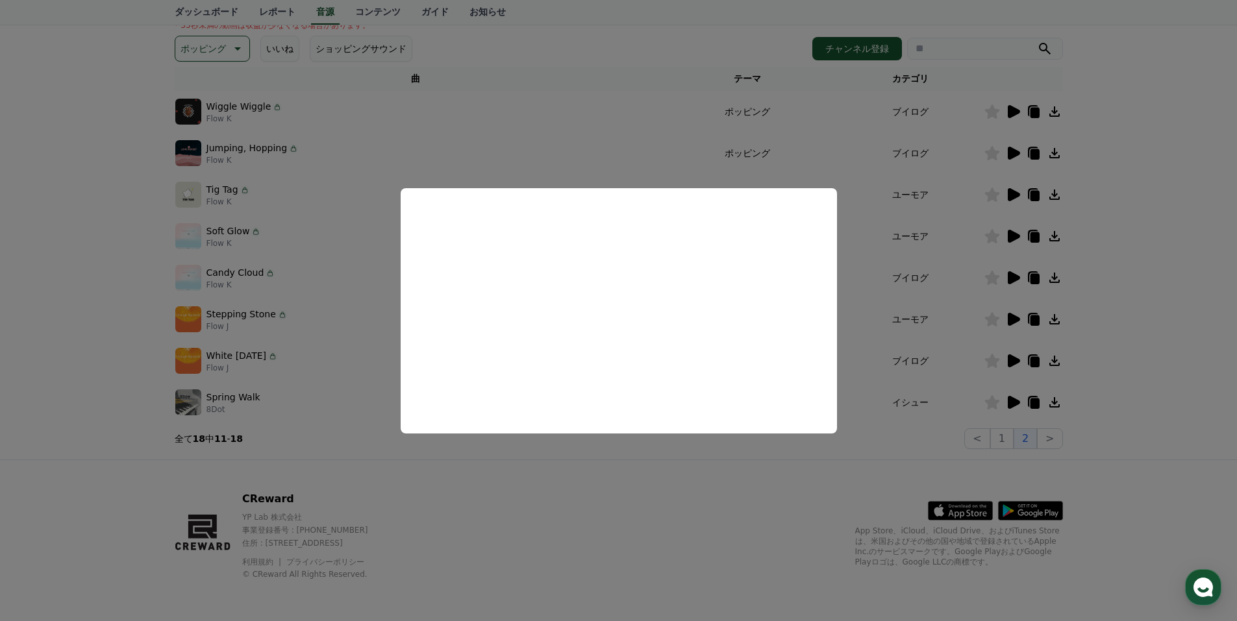
click at [983, 275] on button "close modal" at bounding box center [618, 310] width 1237 height 621
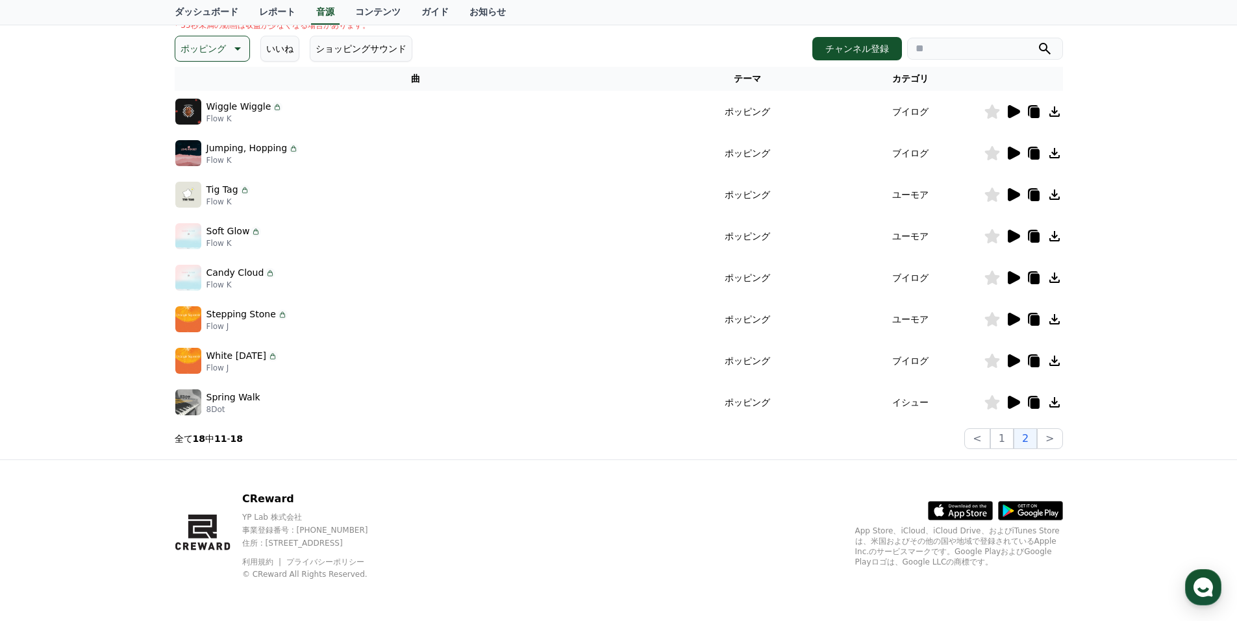
click at [989, 275] on icon at bounding box center [992, 278] width 16 height 14
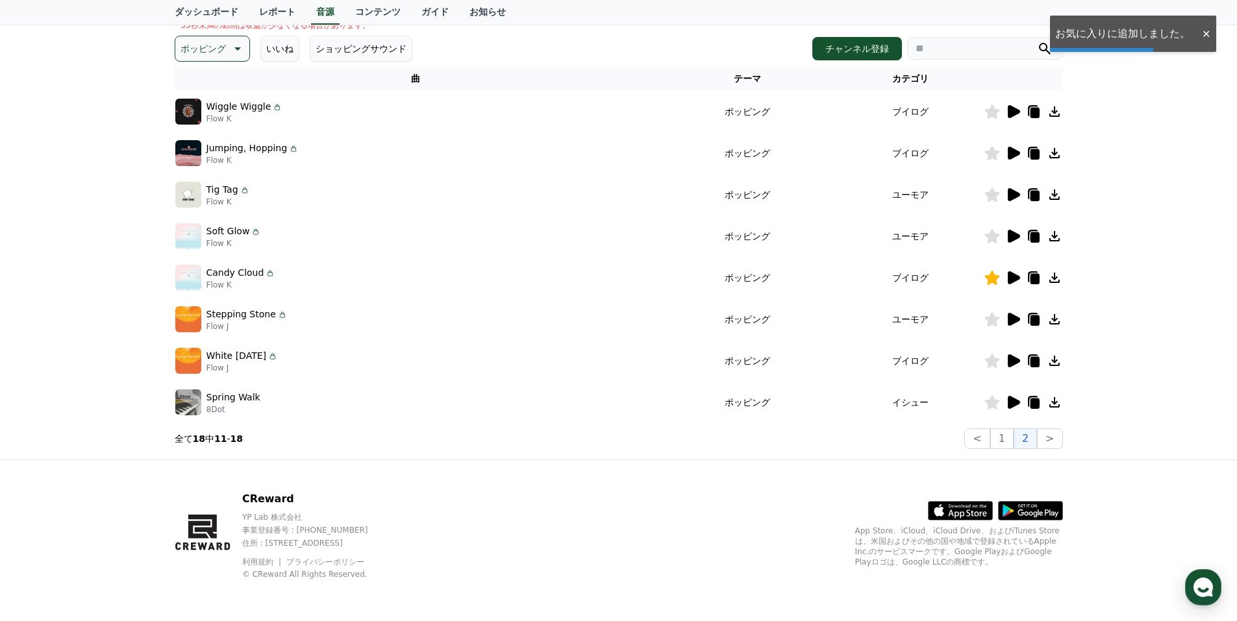
click at [1056, 277] on icon at bounding box center [1054, 278] width 10 height 10
click at [229, 43] on icon at bounding box center [237, 49] width 16 height 16
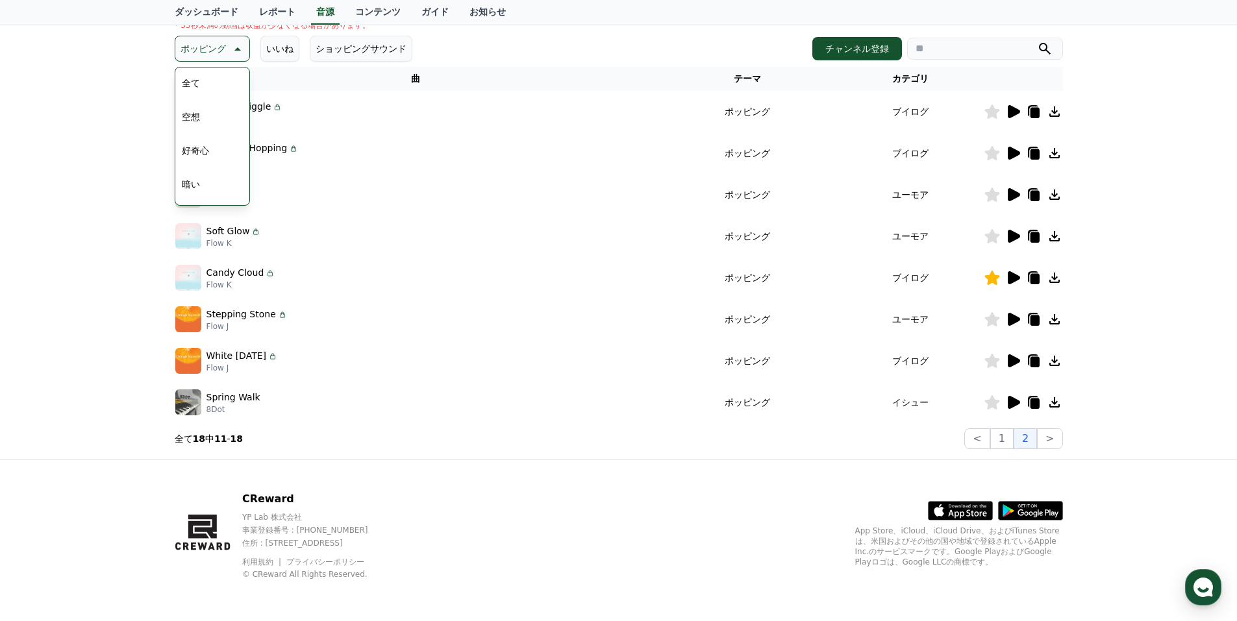
click at [205, 145] on button "好奇心" at bounding box center [196, 150] width 38 height 29
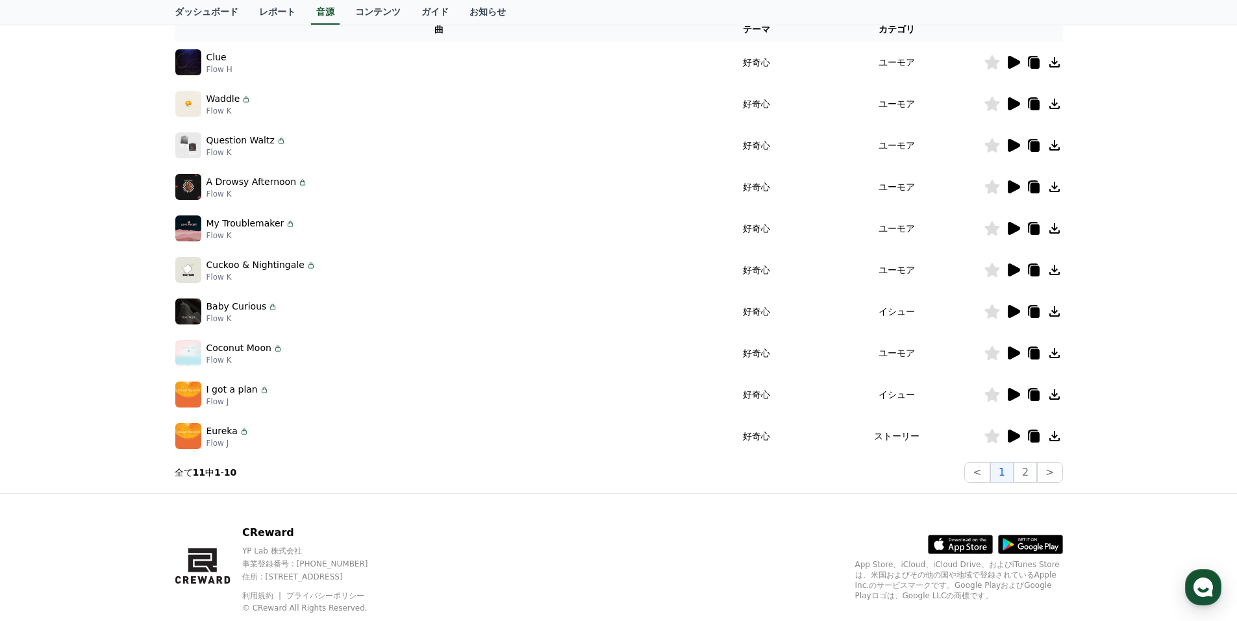
scroll to position [258, 0]
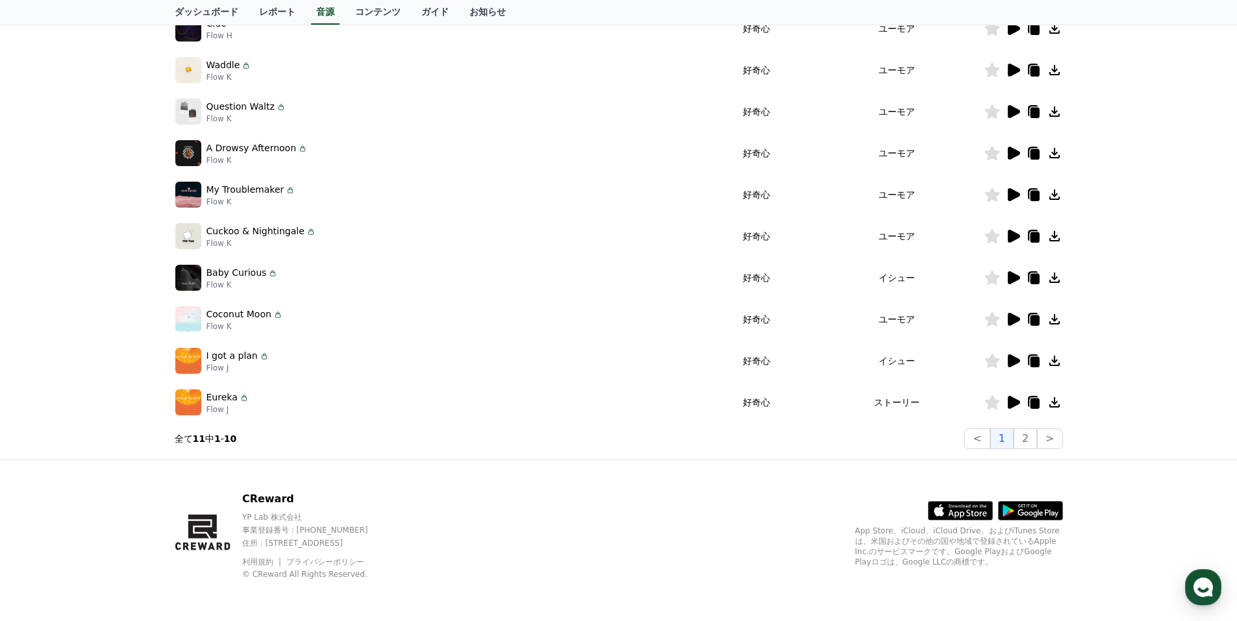
click at [1014, 401] on icon at bounding box center [1014, 402] width 12 height 13
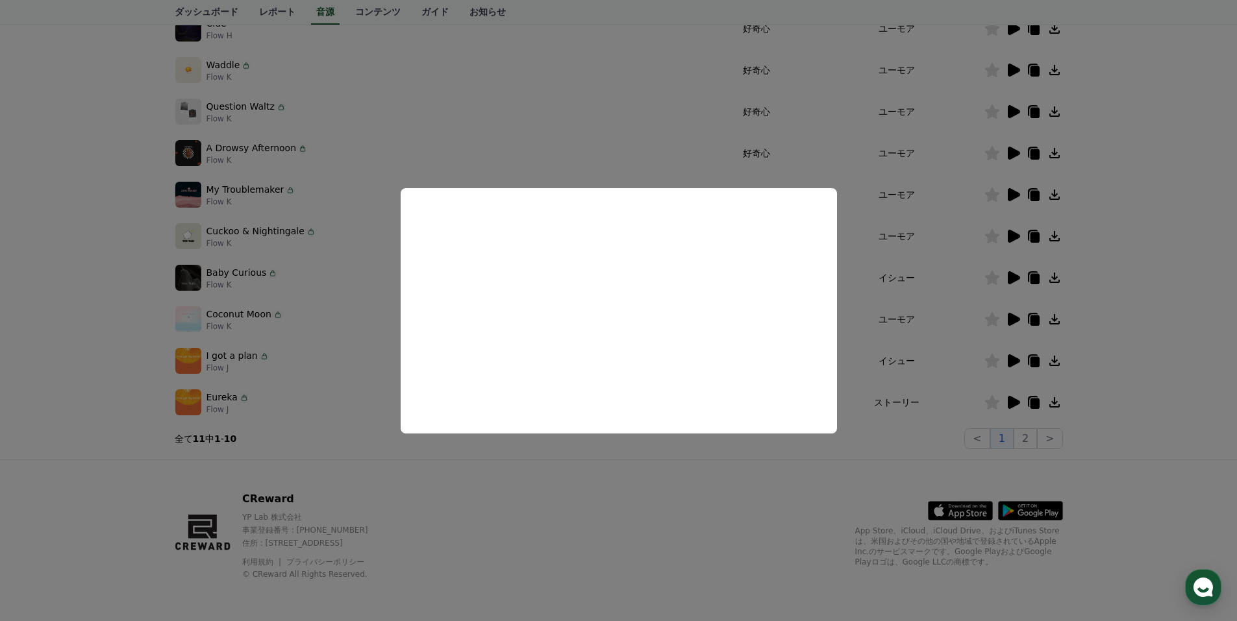
click at [1012, 358] on button "close modal" at bounding box center [618, 310] width 1237 height 621
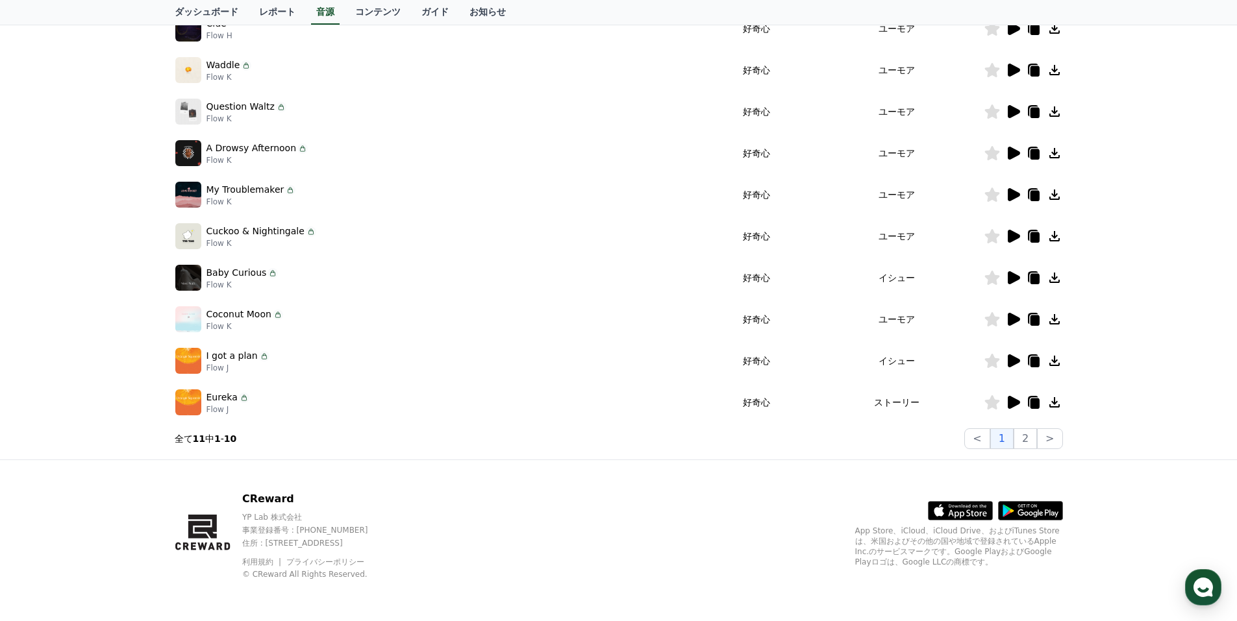
click at [1012, 358] on icon at bounding box center [1014, 361] width 12 height 13
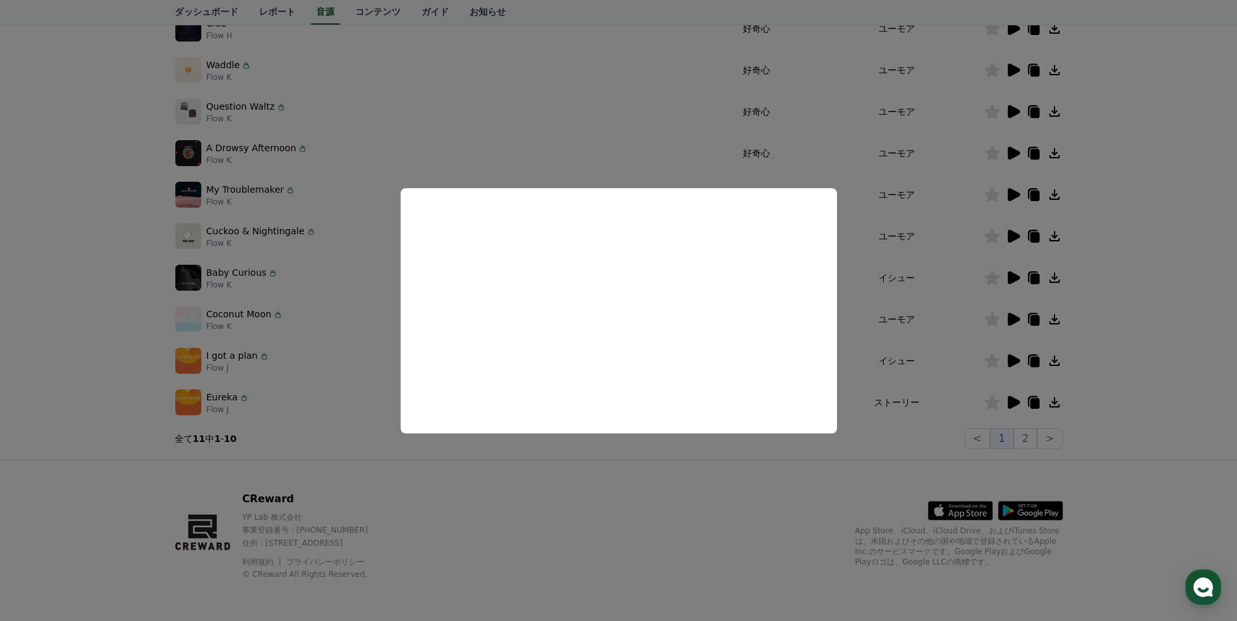
click at [877, 375] on button "close modal" at bounding box center [618, 310] width 1237 height 621
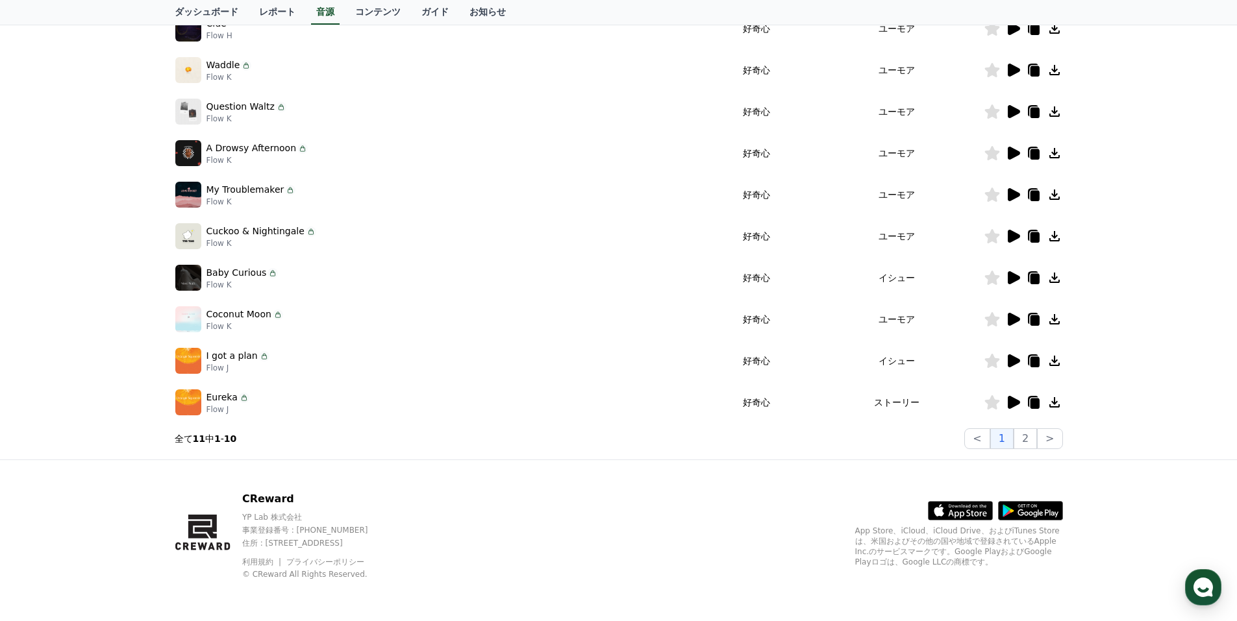
click at [990, 362] on icon at bounding box center [991, 361] width 15 height 14
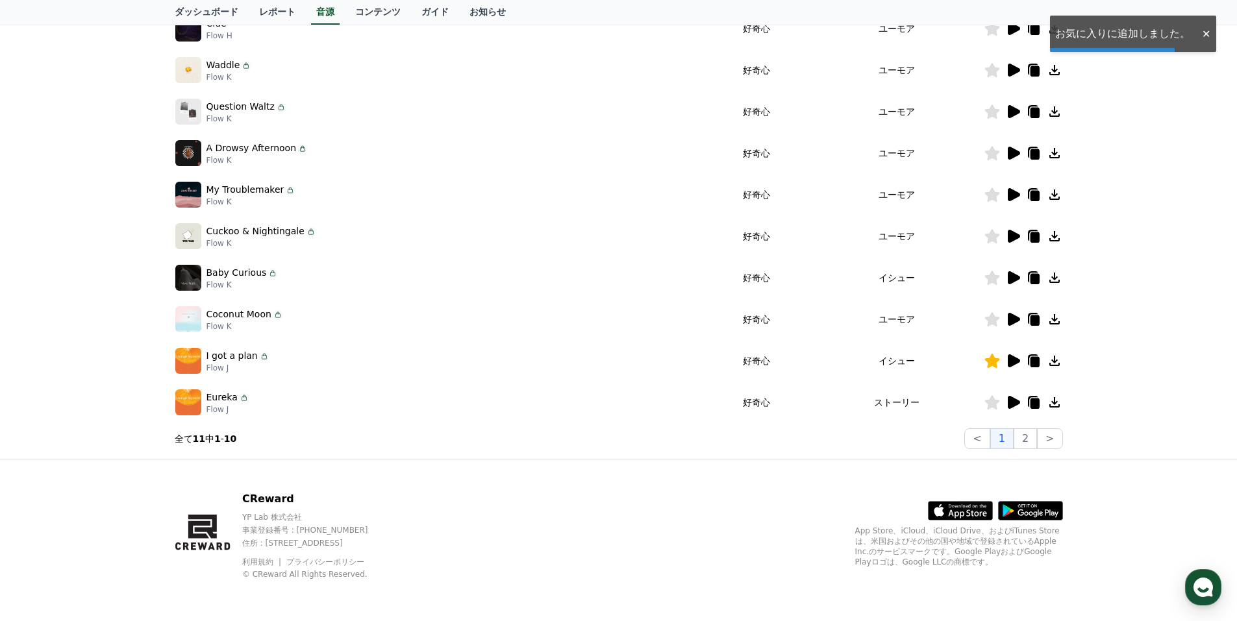
click at [1055, 358] on icon at bounding box center [1054, 361] width 10 height 10
click at [1013, 241] on icon at bounding box center [1014, 236] width 12 height 13
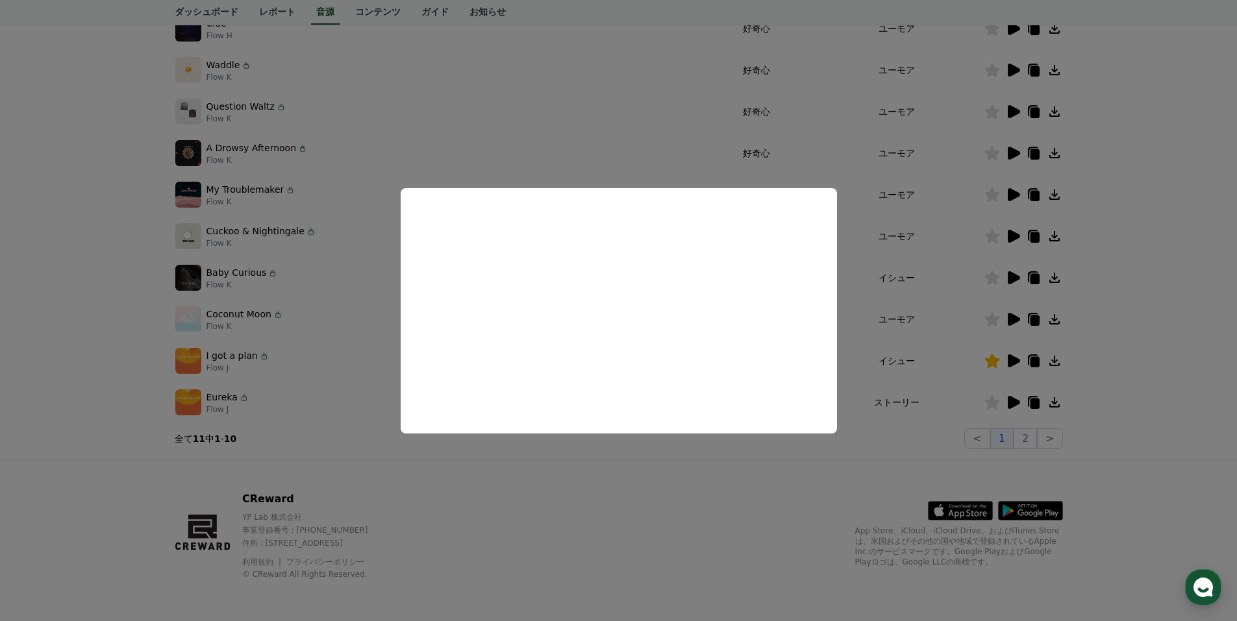
click at [964, 285] on button "close modal" at bounding box center [618, 310] width 1237 height 621
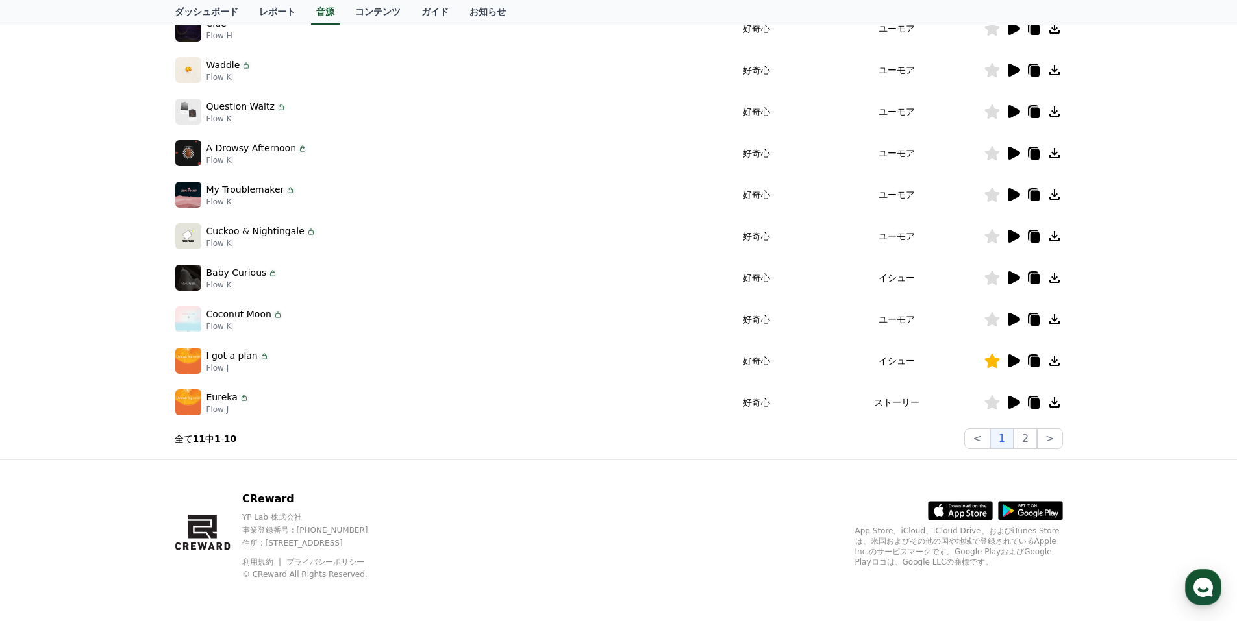
click at [1011, 192] on icon at bounding box center [1014, 194] width 12 height 13
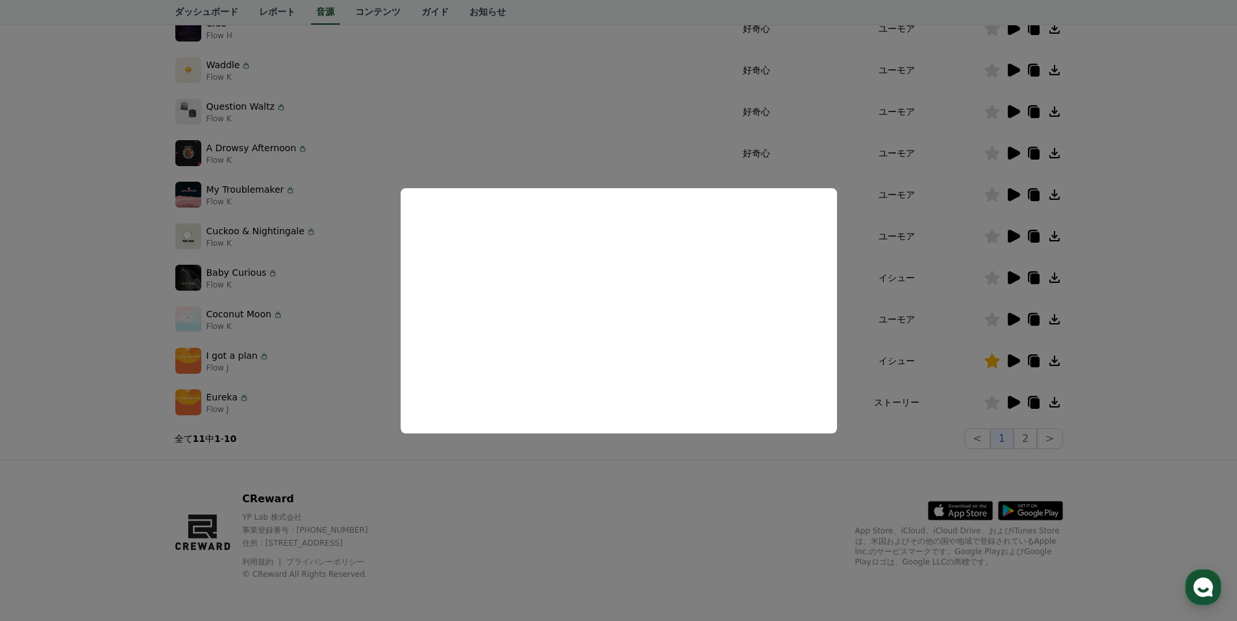
click at [992, 178] on button "close modal" at bounding box center [618, 310] width 1237 height 621
click at [1008, 155] on icon at bounding box center [1014, 153] width 12 height 13
click at [878, 307] on button "close modal" at bounding box center [618, 310] width 1237 height 621
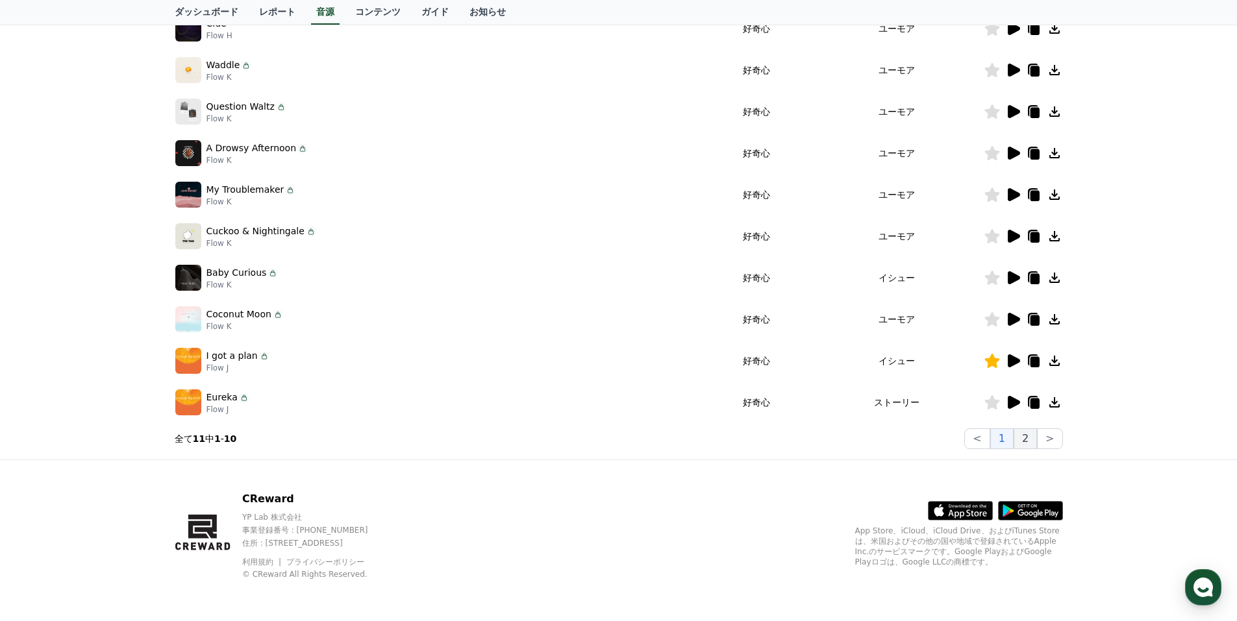
click at [1031, 447] on button "2" at bounding box center [1025, 439] width 23 height 21
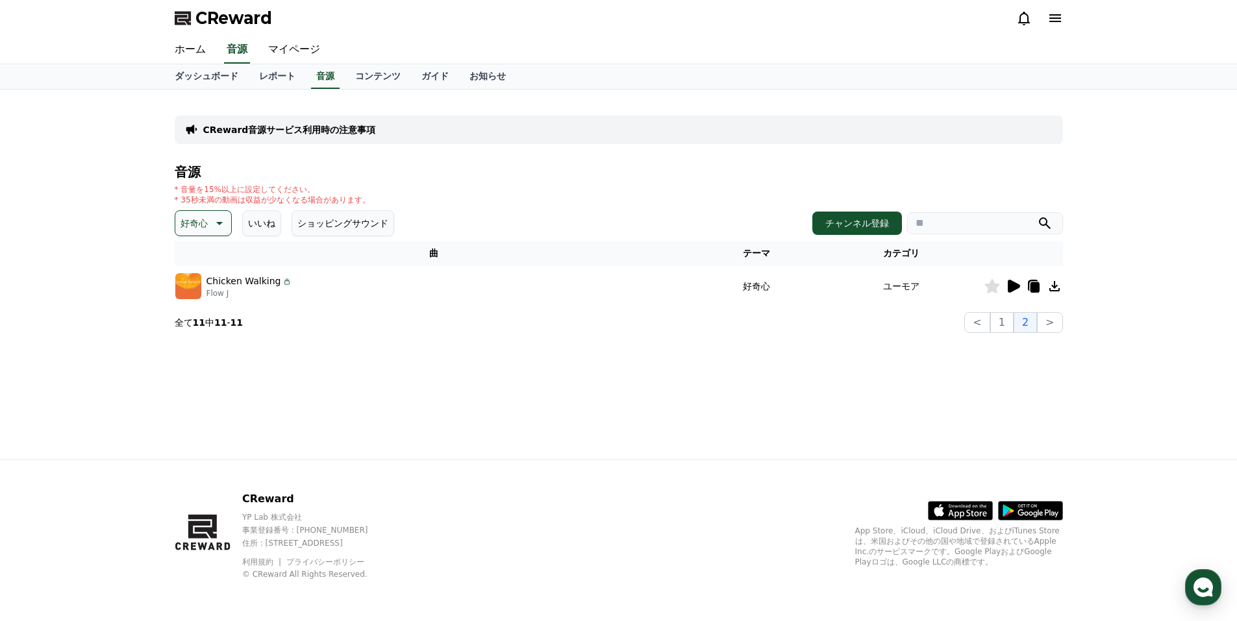
click at [1012, 286] on icon at bounding box center [1014, 286] width 12 height 13
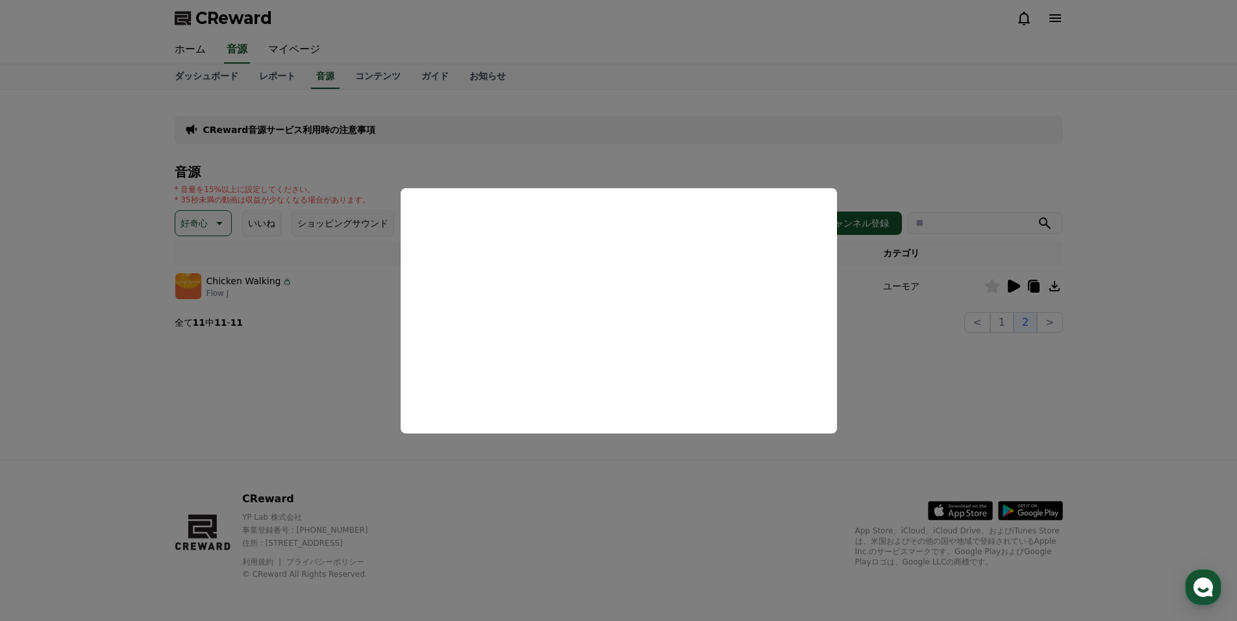
click at [1000, 325] on button "close modal" at bounding box center [618, 310] width 1237 height 621
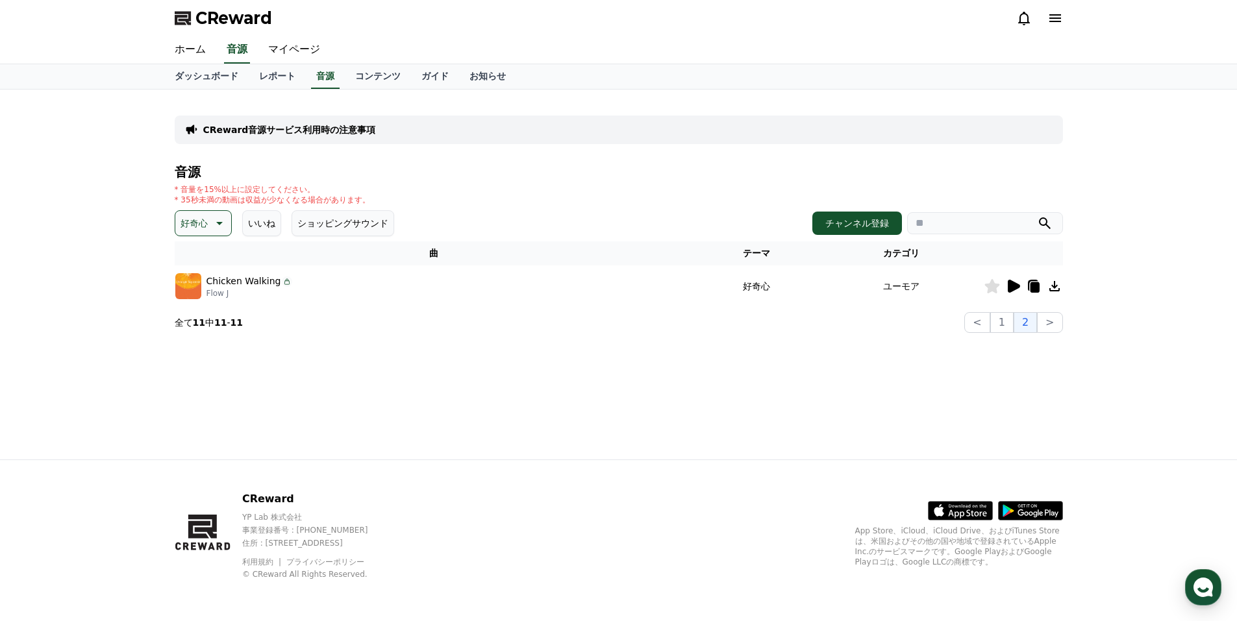
click at [992, 288] on icon at bounding box center [991, 286] width 15 height 14
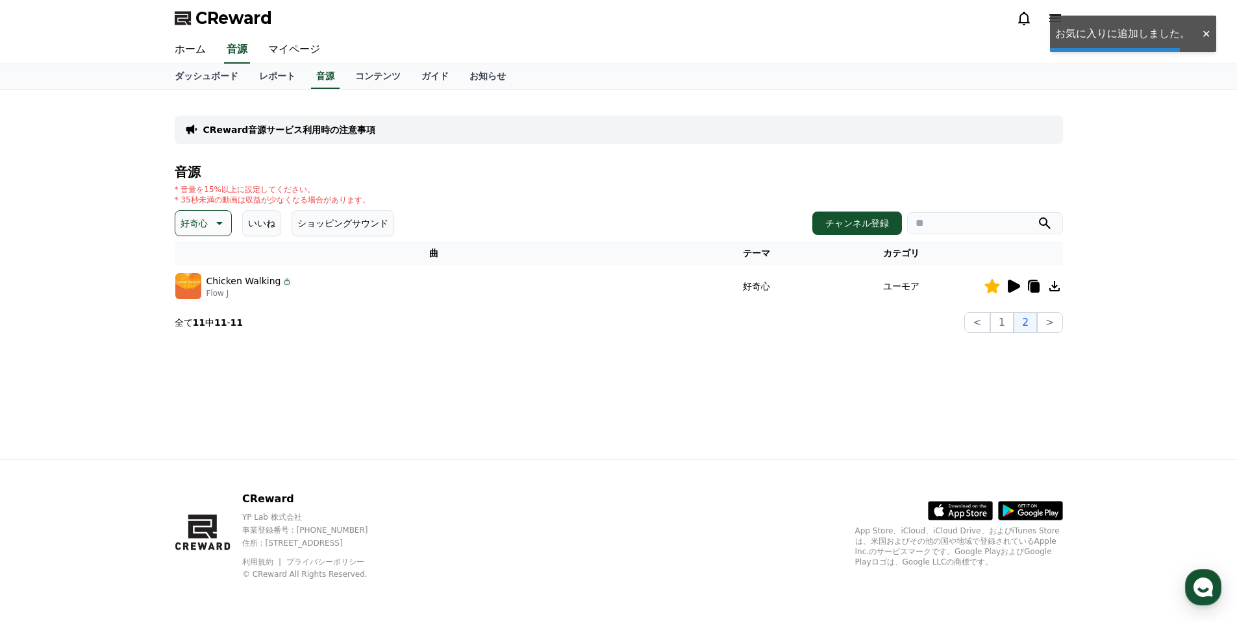
click at [1055, 284] on icon at bounding box center [1055, 287] width 16 height 16
click at [223, 221] on icon at bounding box center [218, 224] width 16 height 16
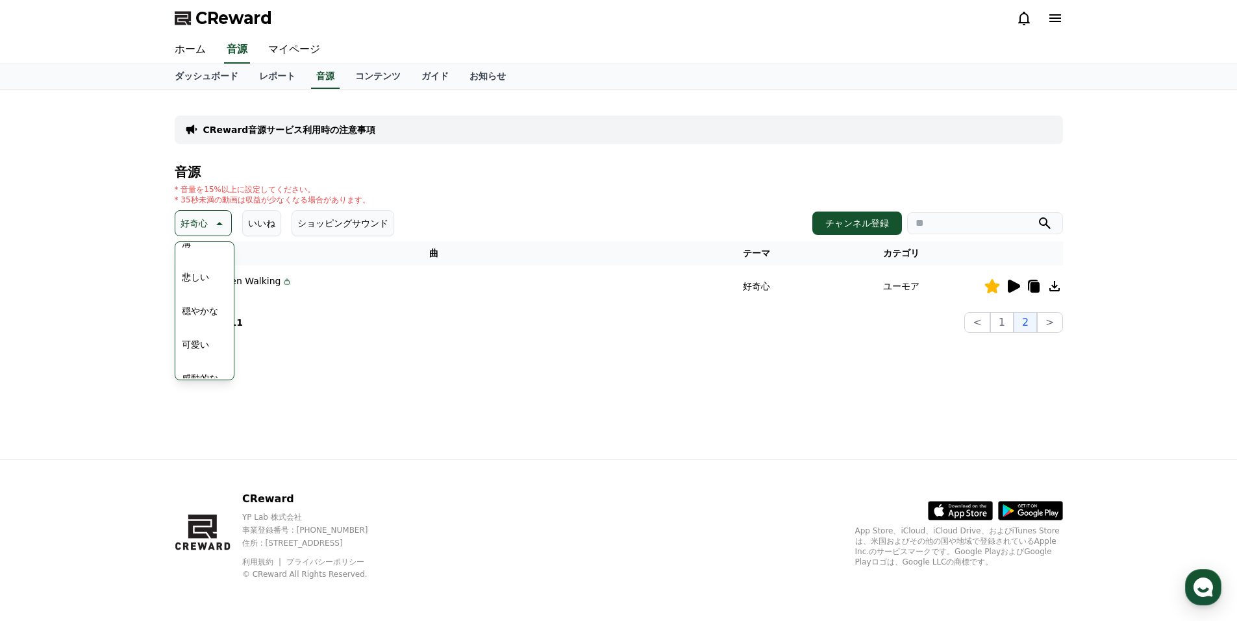
scroll to position [455, 0]
click at [199, 308] on button "穏やかな" at bounding box center [200, 309] width 47 height 29
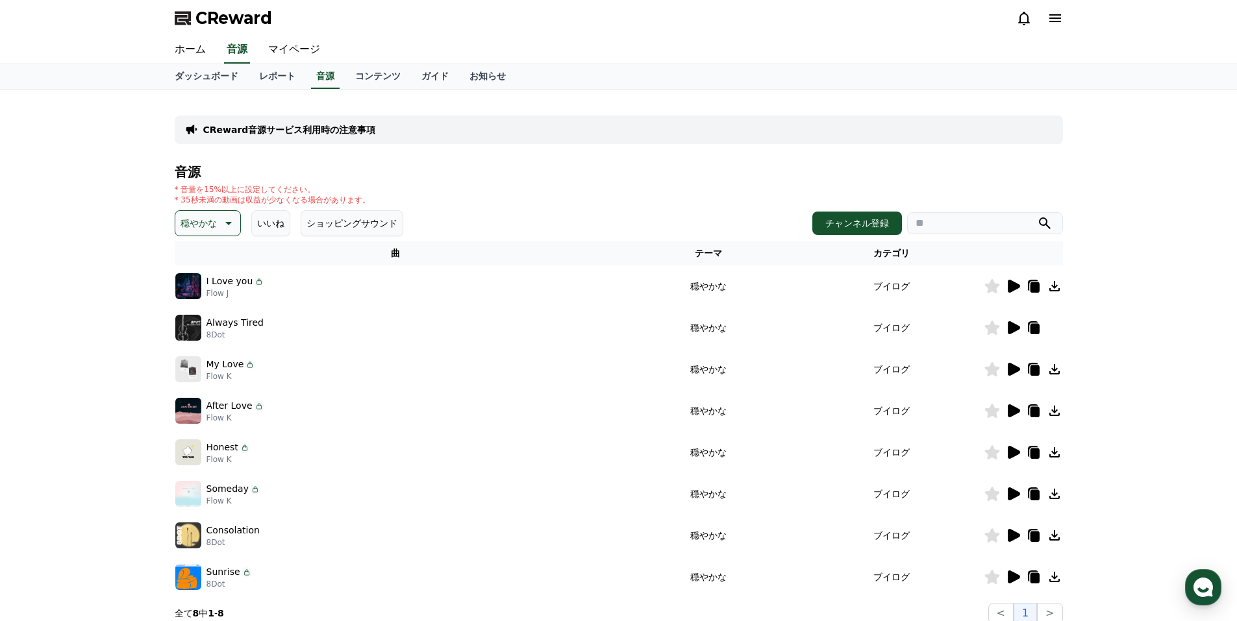
click at [1008, 293] on icon at bounding box center [1013, 287] width 16 height 16
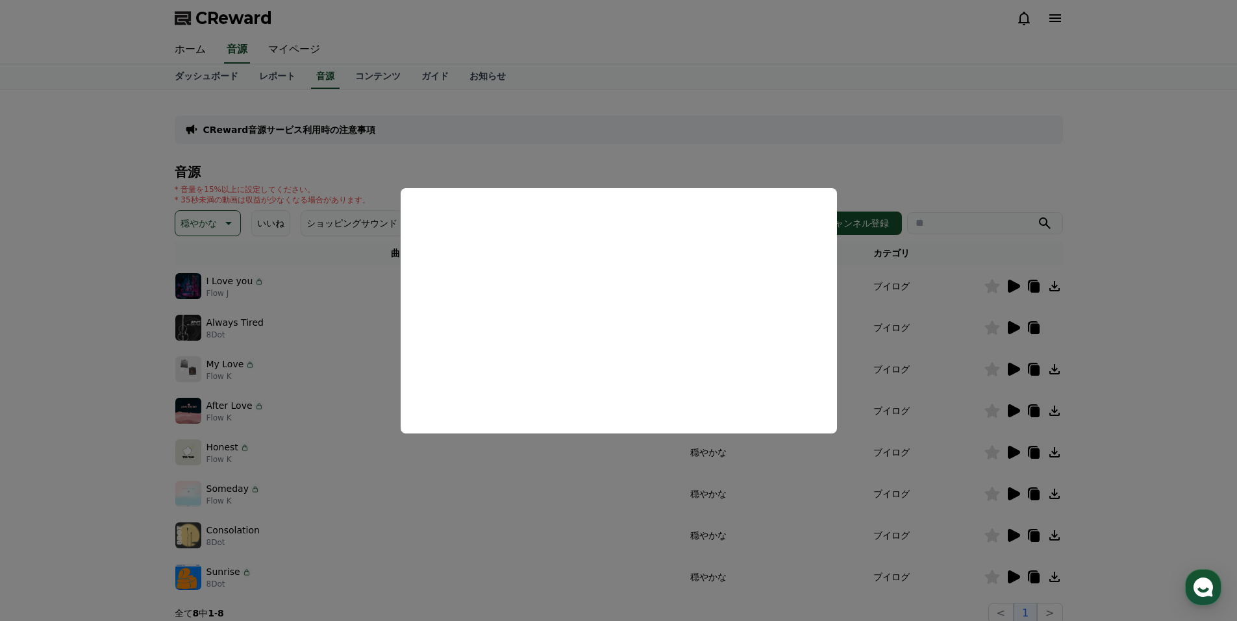
click at [1008, 323] on button "close modal" at bounding box center [618, 310] width 1237 height 621
click at [1010, 323] on icon at bounding box center [1014, 327] width 12 height 13
click at [1012, 369] on button "close modal" at bounding box center [618, 310] width 1237 height 621
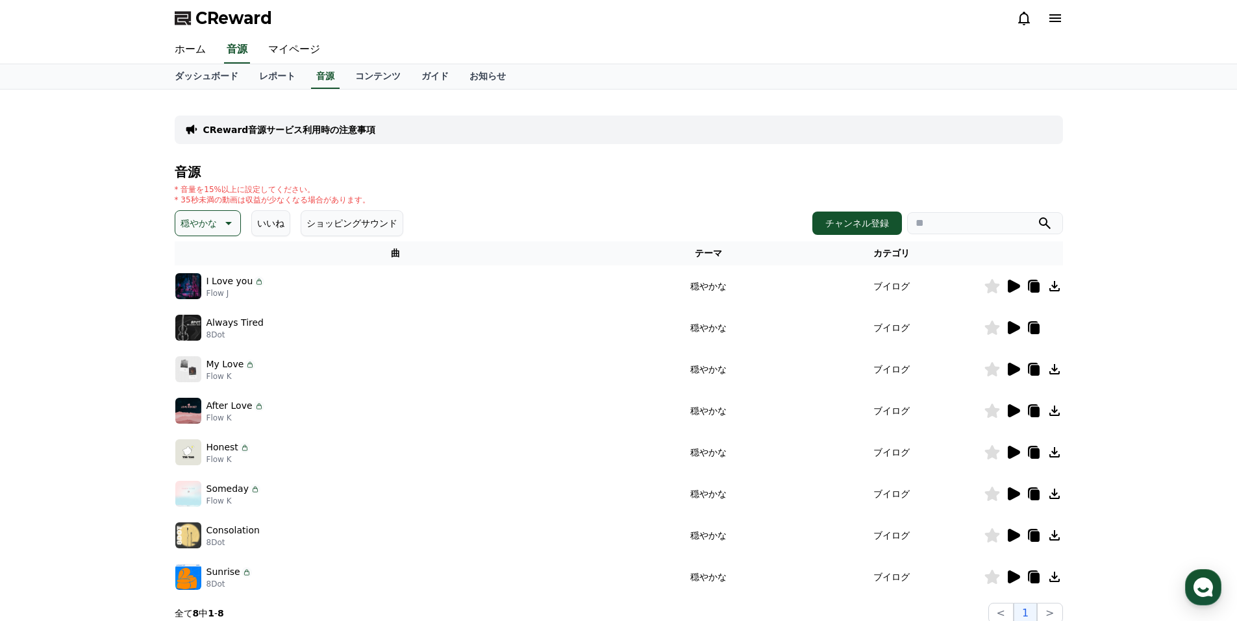
click at [1014, 369] on icon at bounding box center [1014, 369] width 12 height 13
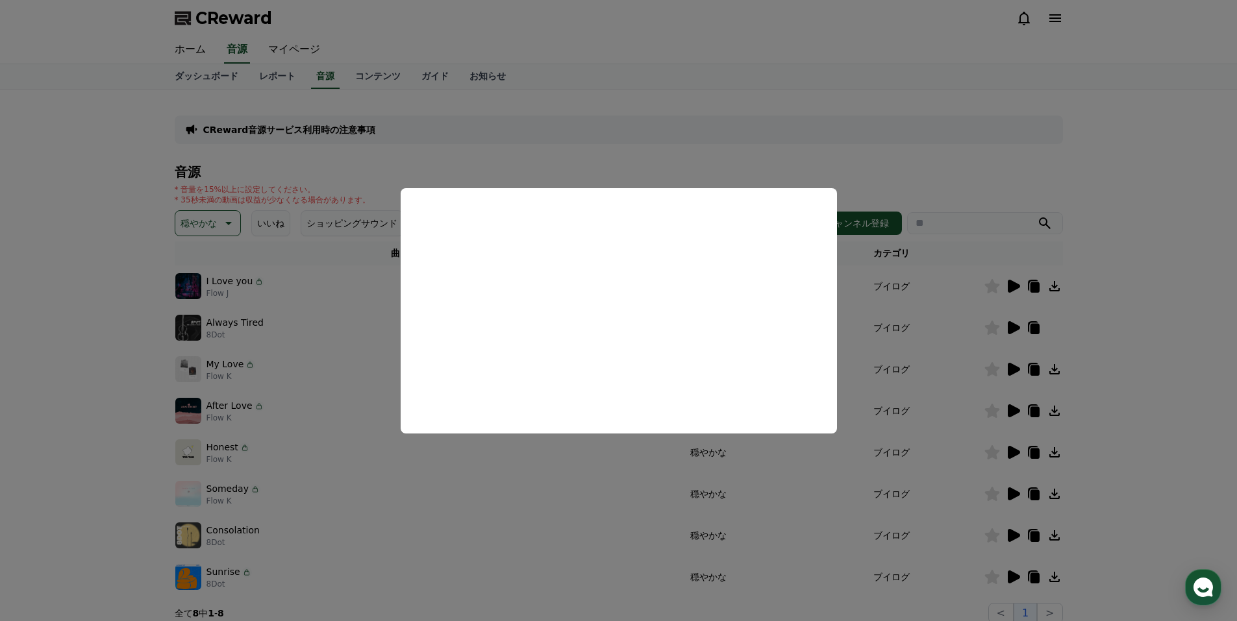
click at [979, 372] on button "close modal" at bounding box center [618, 310] width 1237 height 621
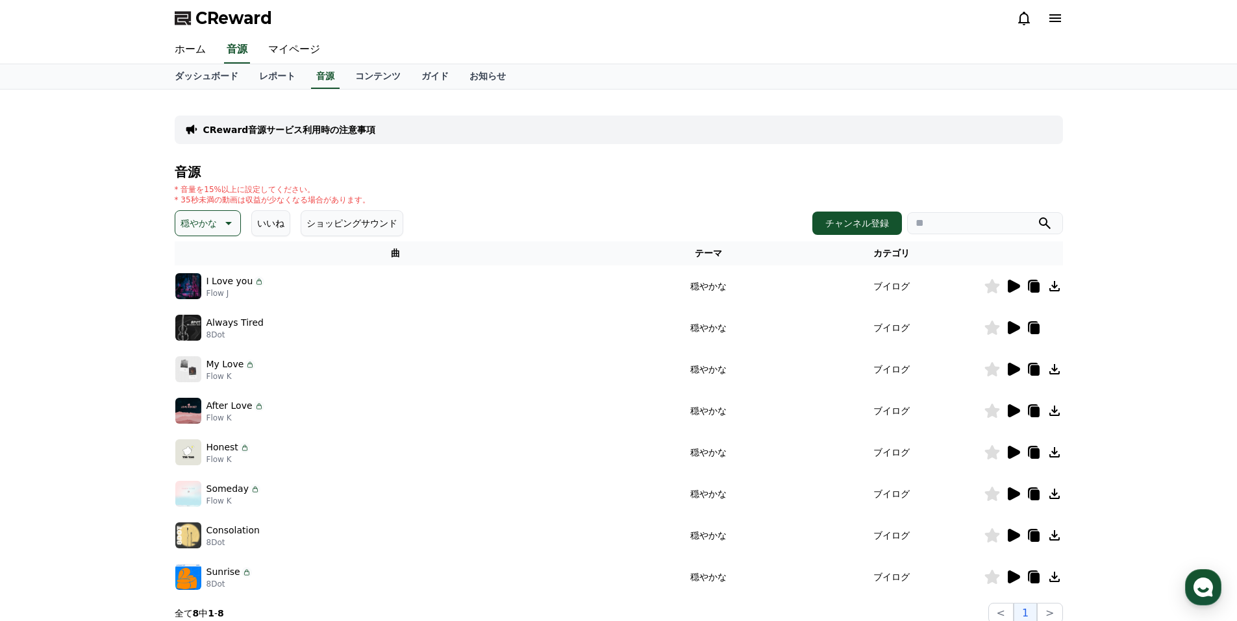
click at [1056, 368] on icon at bounding box center [1054, 369] width 10 height 10
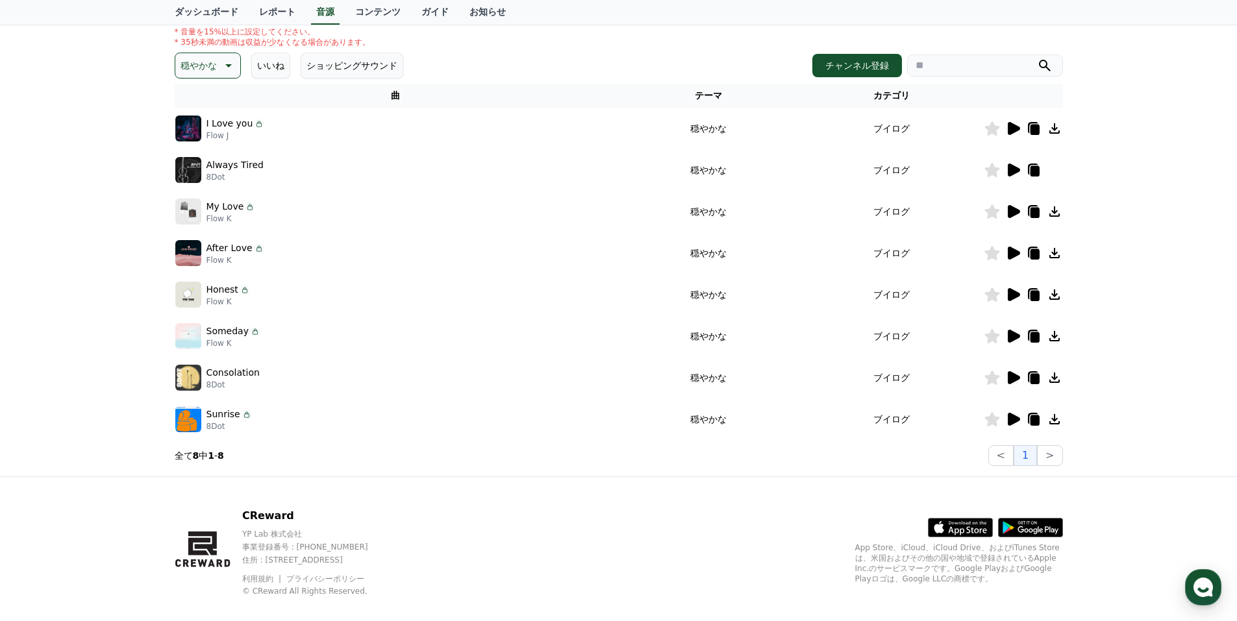
scroll to position [175, 0]
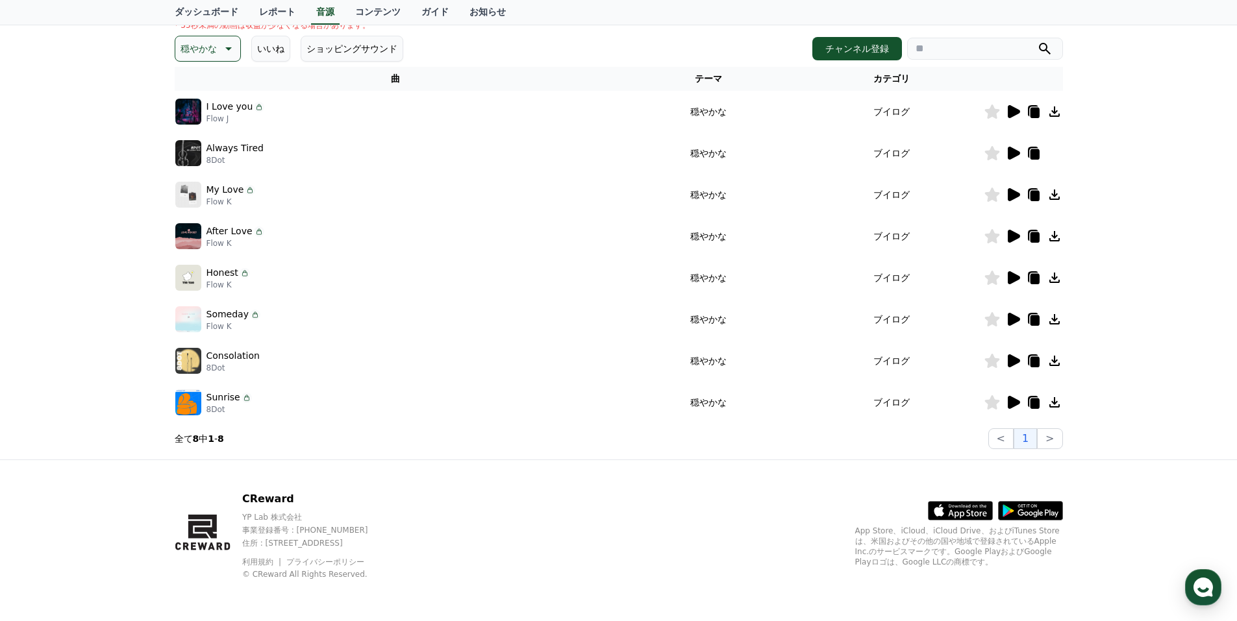
click at [1010, 360] on icon at bounding box center [1014, 361] width 12 height 13
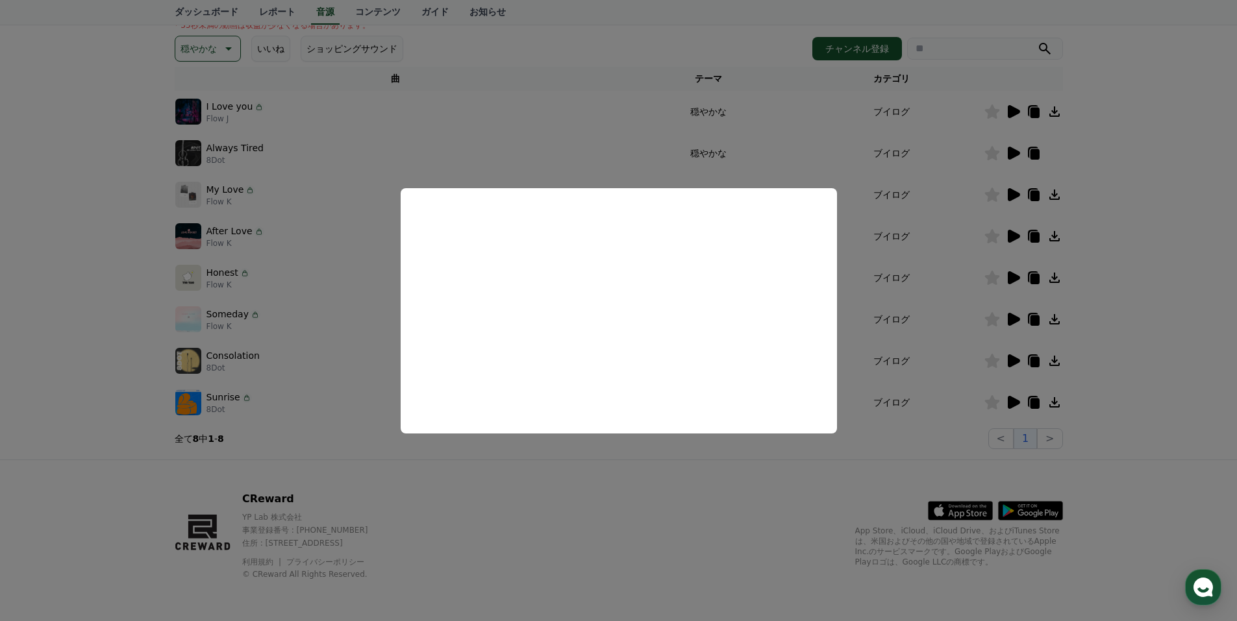
click at [1016, 315] on button "close modal" at bounding box center [618, 310] width 1237 height 621
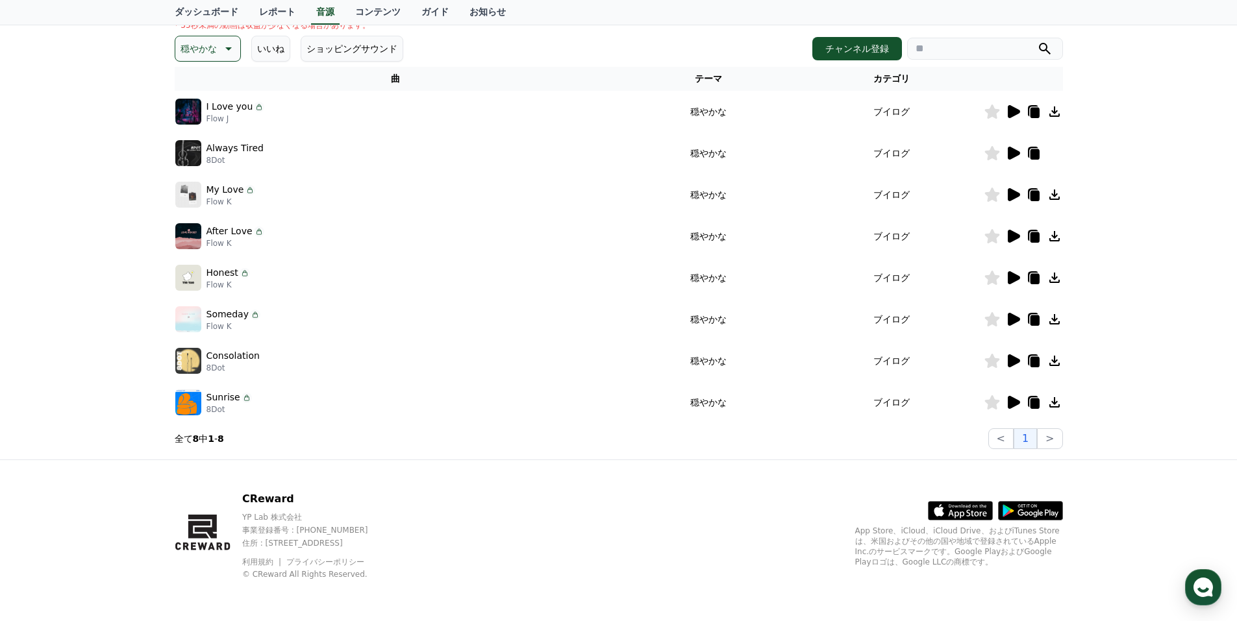
click at [1012, 317] on icon at bounding box center [1014, 319] width 12 height 13
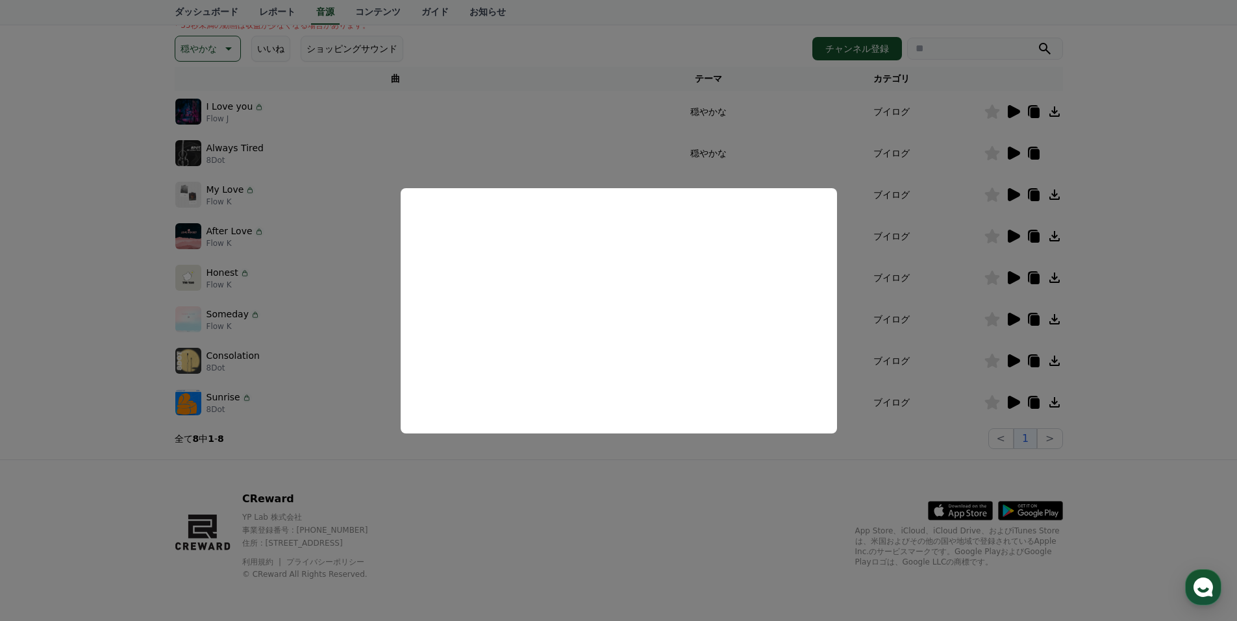
click at [90, 288] on button "close modal" at bounding box center [618, 310] width 1237 height 621
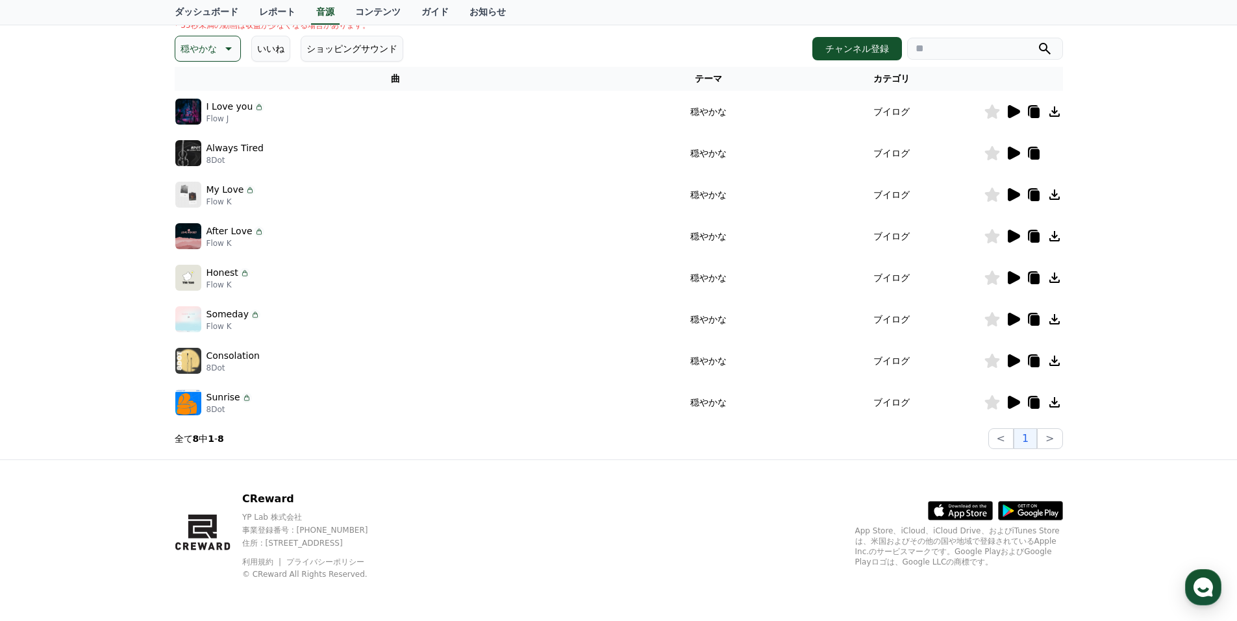
click at [208, 50] on p "穏やかな" at bounding box center [199, 49] width 36 height 18
click at [197, 152] on button "気をもむ" at bounding box center [200, 156] width 47 height 29
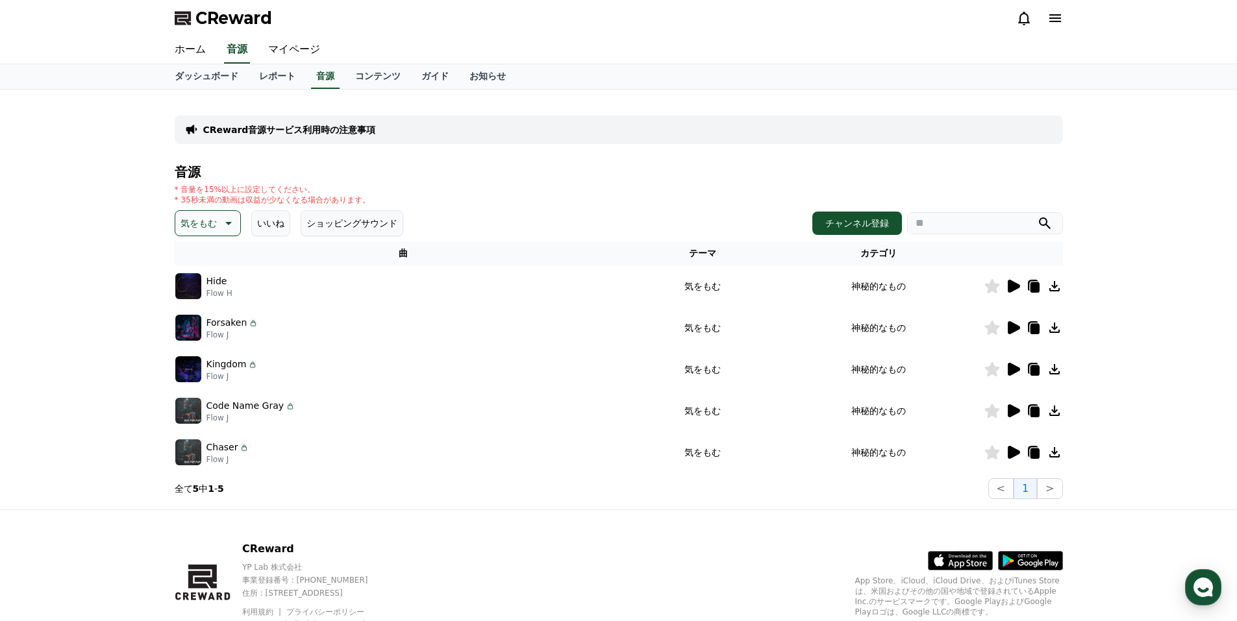
click at [1010, 286] on icon at bounding box center [1014, 286] width 12 height 13
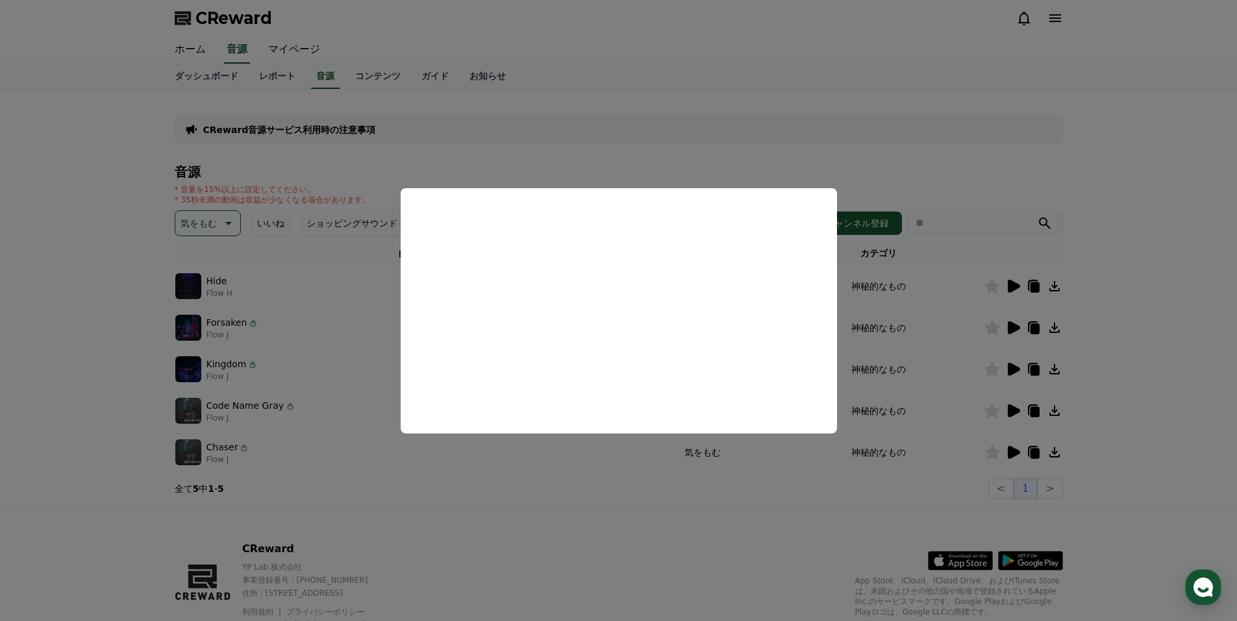
click at [1011, 327] on button "close modal" at bounding box center [618, 310] width 1237 height 621
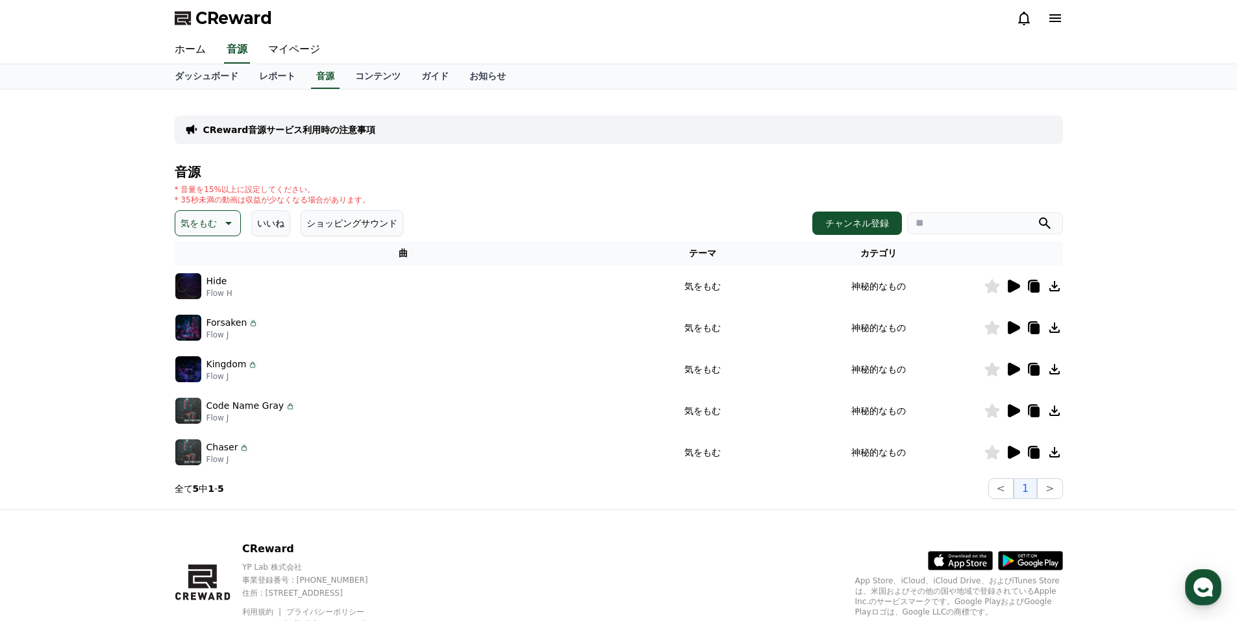
click at [1012, 327] on icon at bounding box center [1014, 327] width 12 height 13
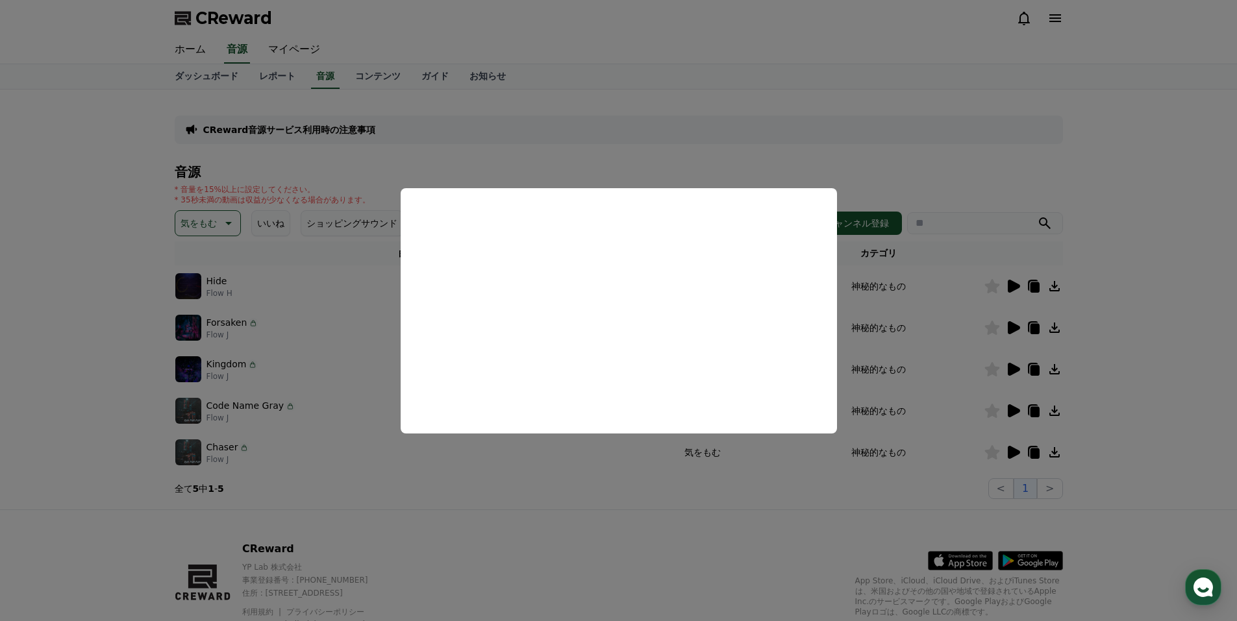
click at [940, 162] on button "close modal" at bounding box center [618, 310] width 1237 height 621
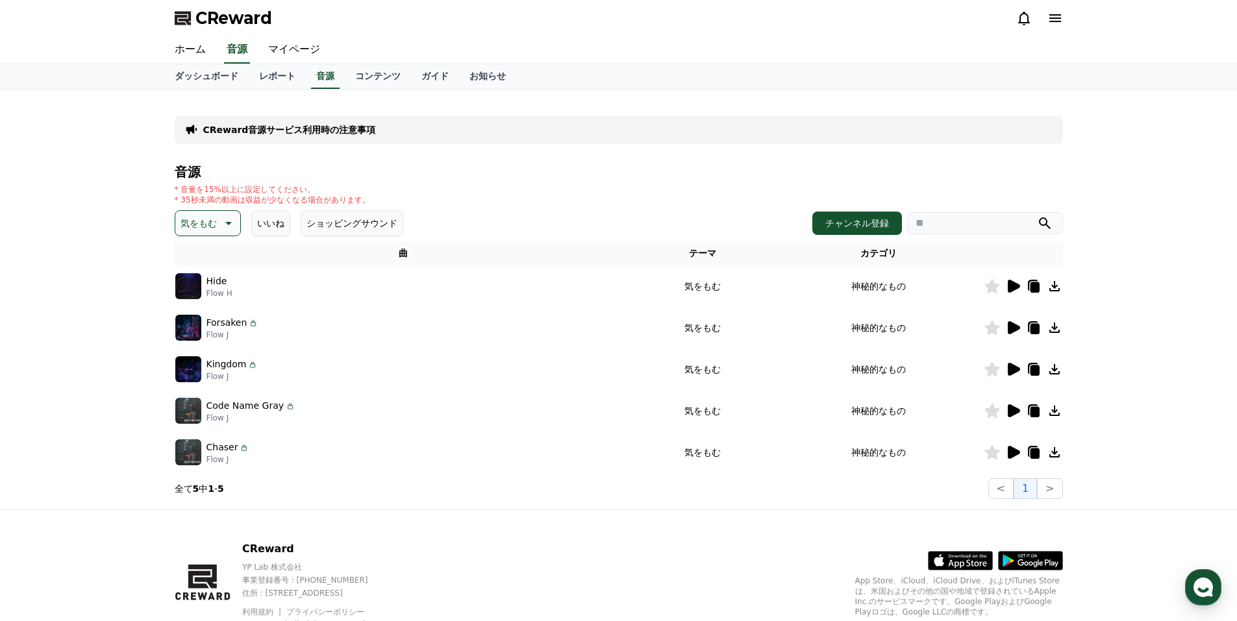
click at [1010, 373] on icon at bounding box center [1014, 369] width 12 height 13
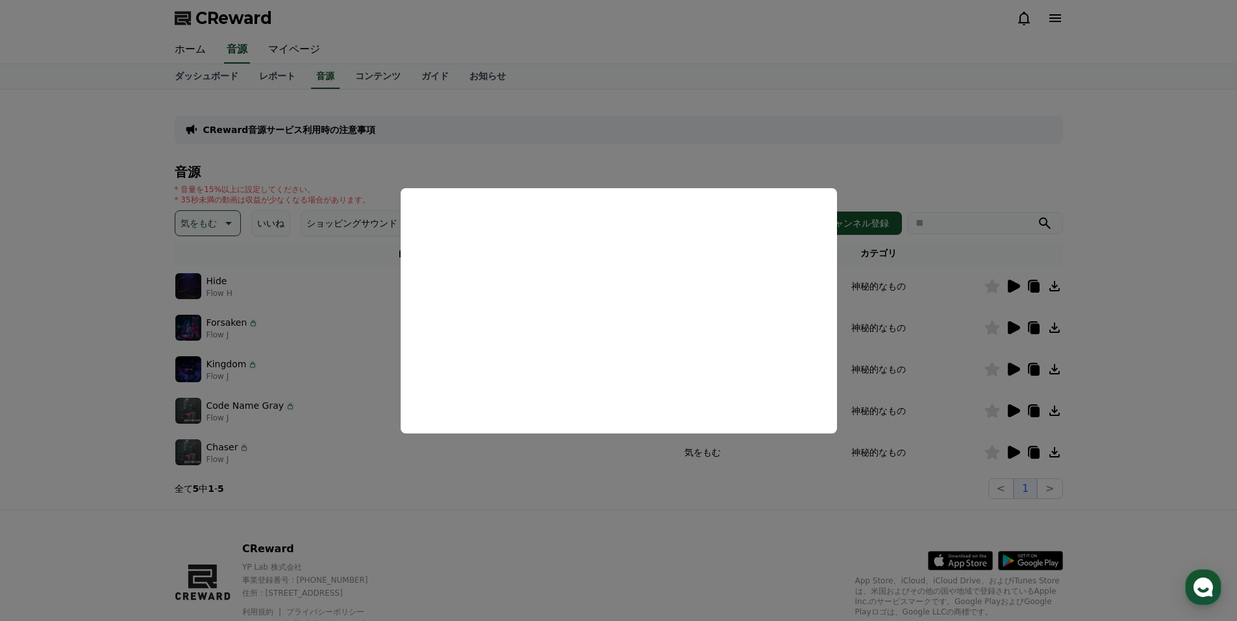
click at [216, 227] on button "close modal" at bounding box center [618, 310] width 1237 height 621
click at [219, 222] on icon at bounding box center [227, 224] width 16 height 16
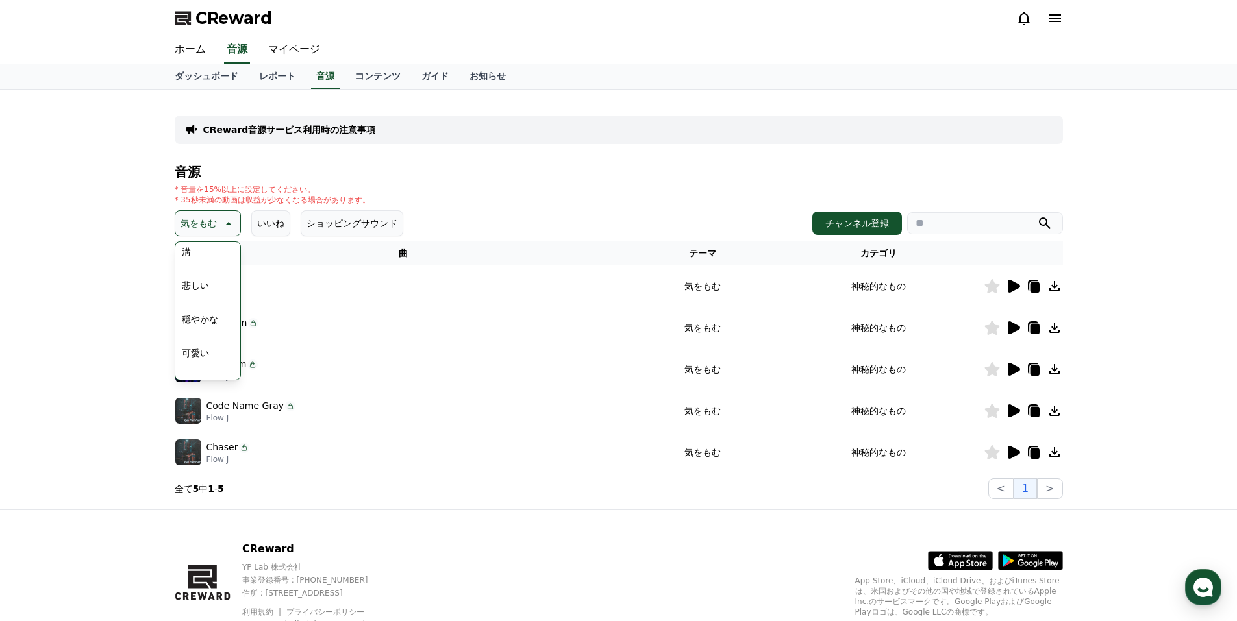
scroll to position [535, 0]
click at [203, 359] on button "喜劇的な" at bounding box center [200, 364] width 47 height 29
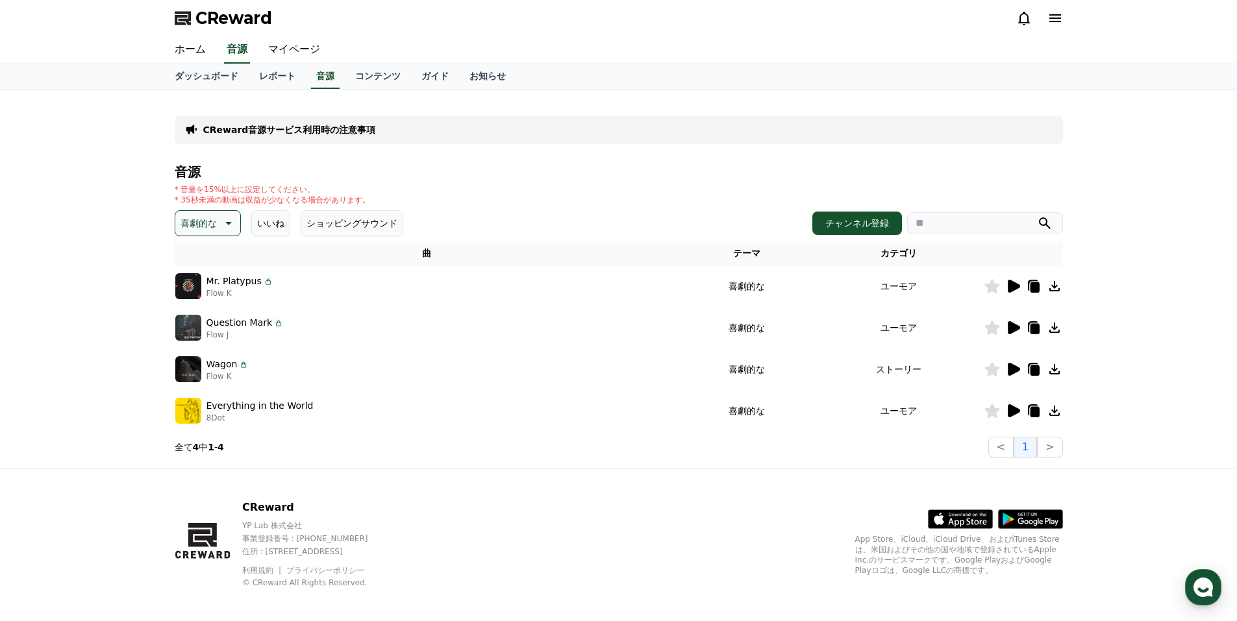
click at [1021, 283] on div at bounding box center [1023, 287] width 78 height 16
click at [1018, 284] on icon at bounding box center [1014, 286] width 12 height 13
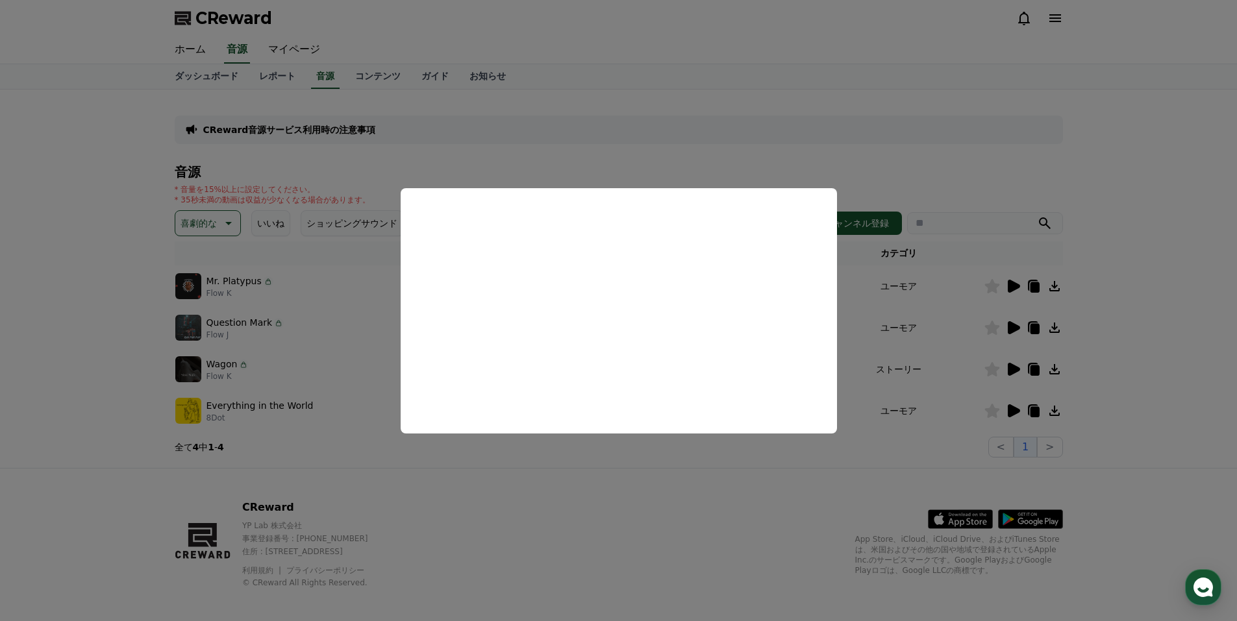
click at [1013, 327] on button "close modal" at bounding box center [618, 310] width 1237 height 621
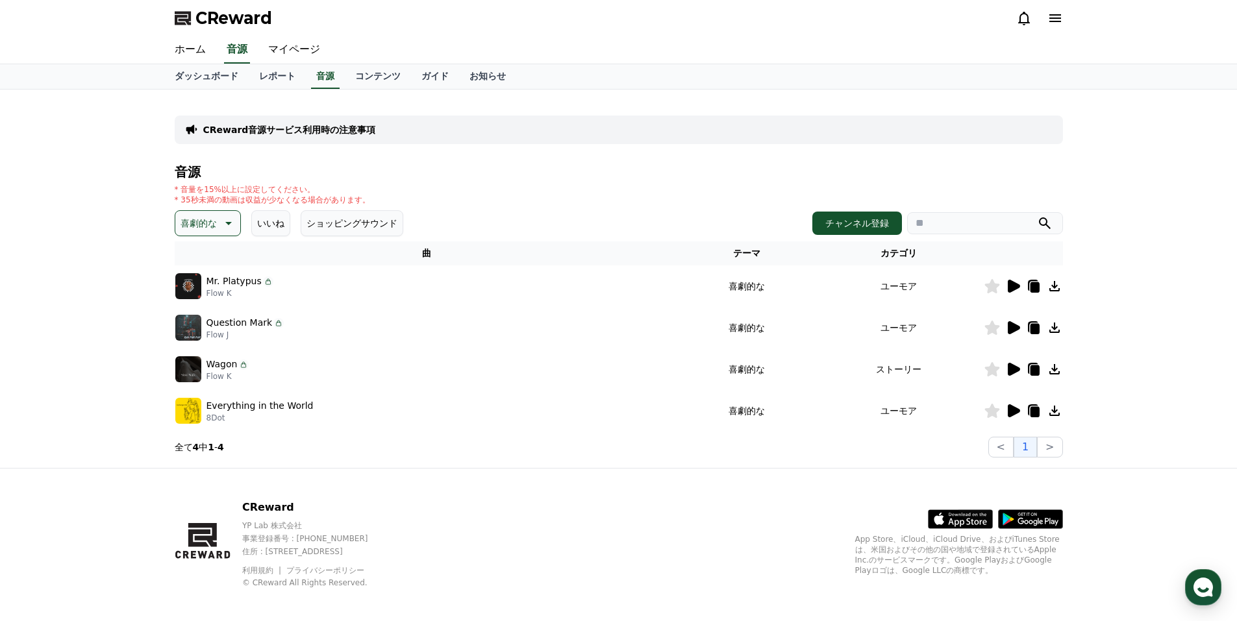
click at [1013, 327] on icon at bounding box center [1014, 327] width 12 height 13
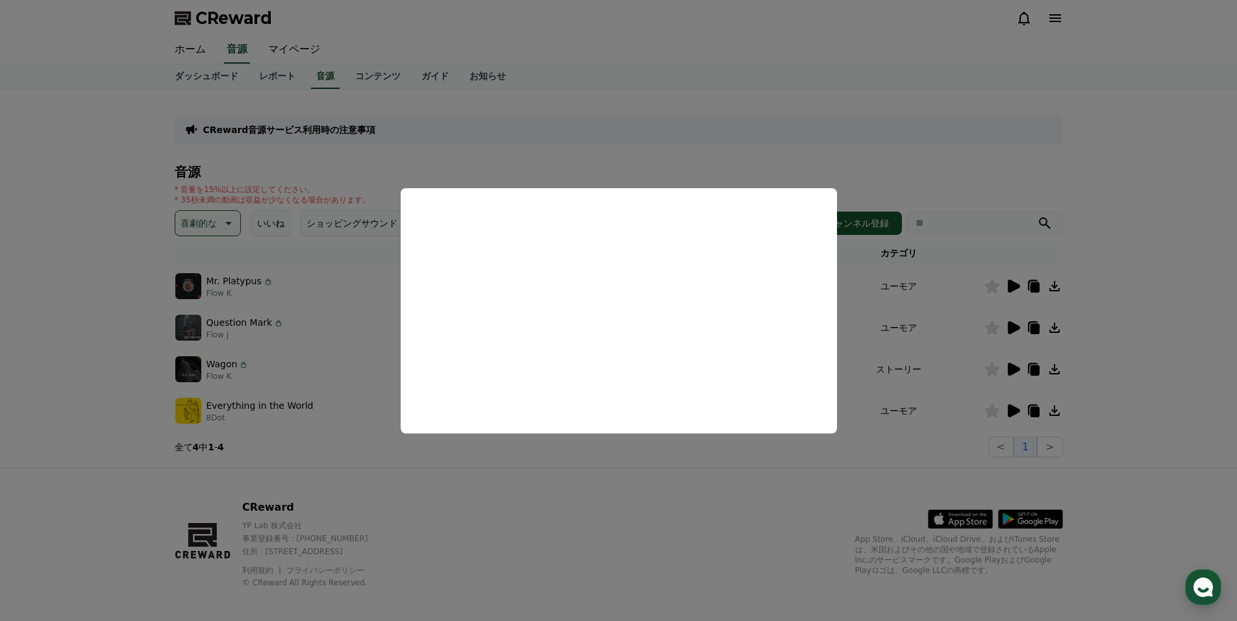
click at [1012, 365] on button "close modal" at bounding box center [618, 310] width 1237 height 621
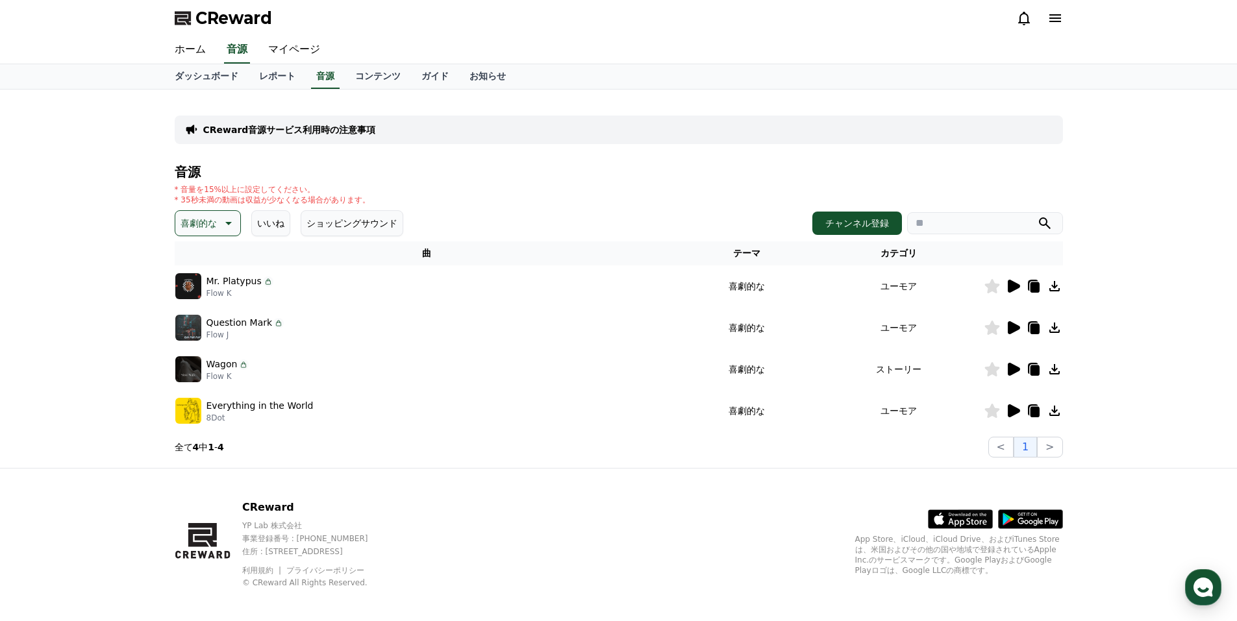
click at [1012, 365] on icon at bounding box center [1014, 369] width 12 height 13
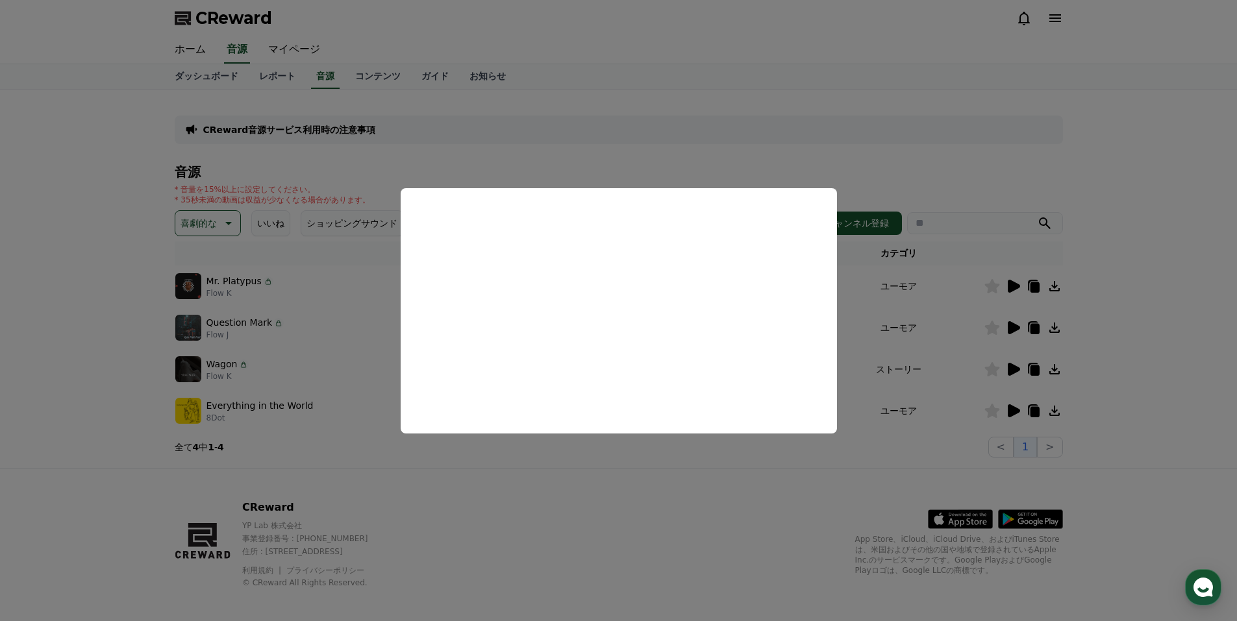
click at [1010, 410] on button "close modal" at bounding box center [618, 310] width 1237 height 621
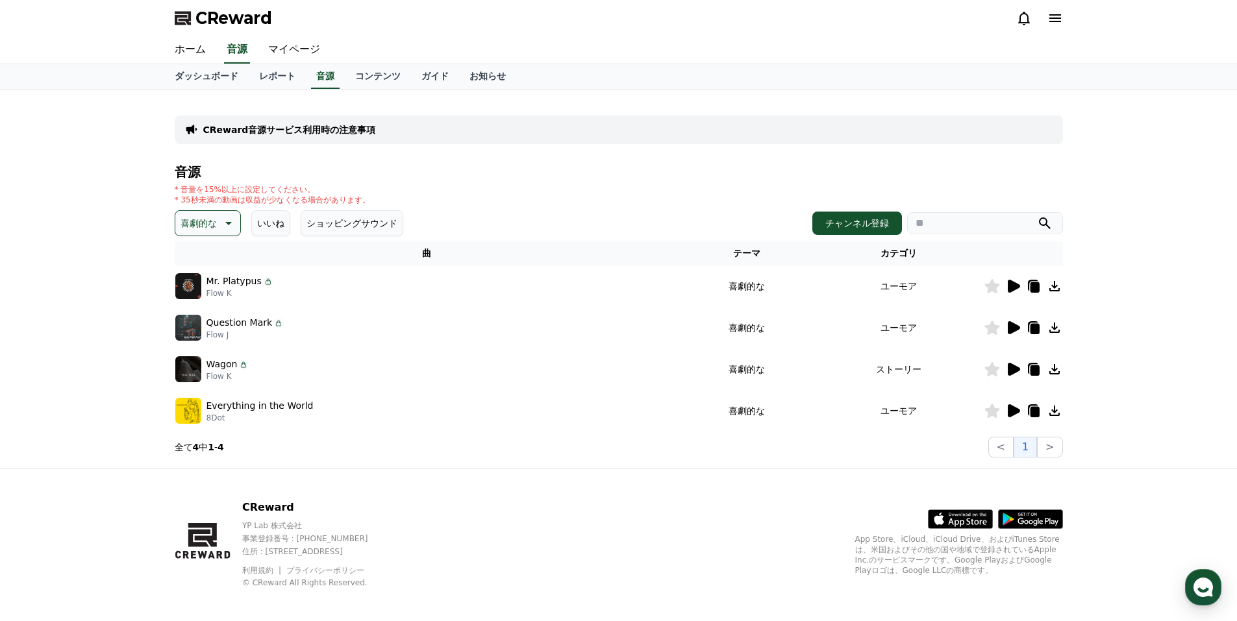
click at [1010, 410] on icon at bounding box center [1014, 411] width 12 height 13
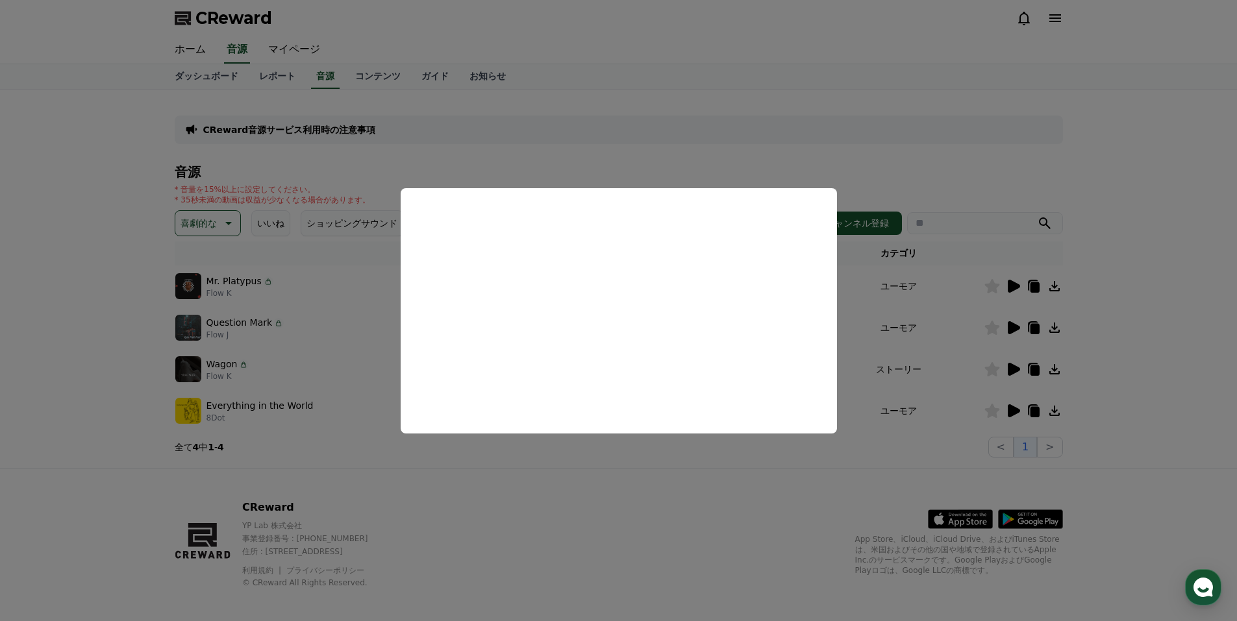
click at [223, 224] on button "close modal" at bounding box center [618, 310] width 1237 height 621
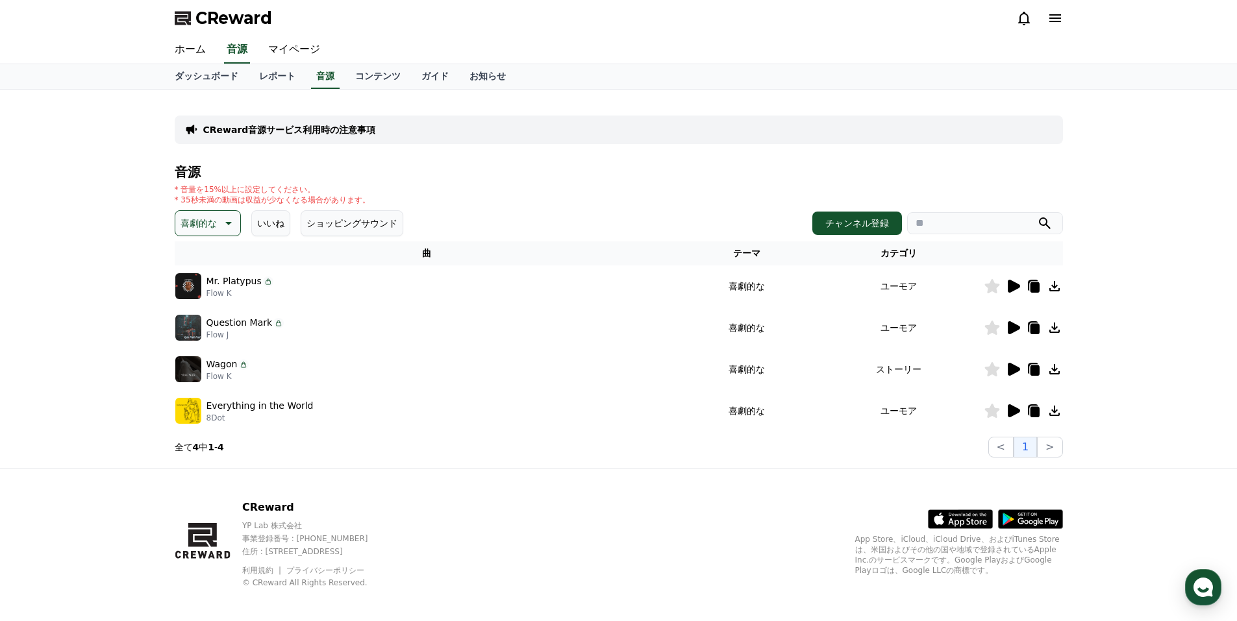
click at [223, 224] on icon at bounding box center [227, 224] width 16 height 16
click at [195, 292] on button "空想" at bounding box center [191, 291] width 29 height 29
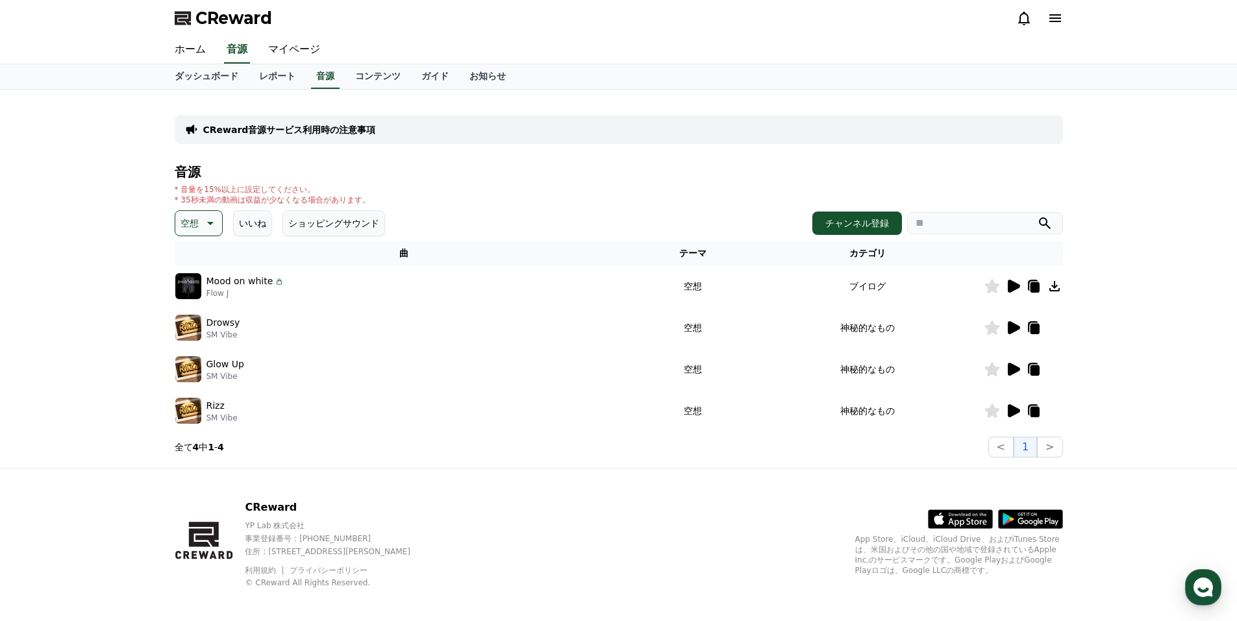
click at [1007, 288] on icon at bounding box center [1013, 287] width 16 height 16
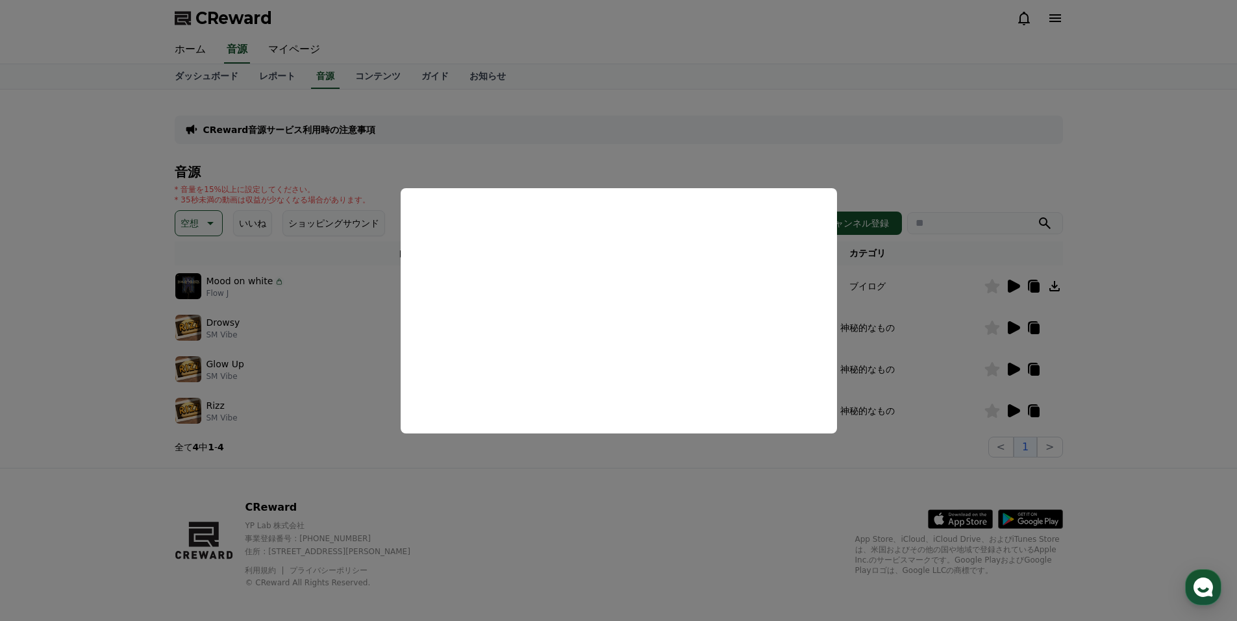
click at [1054, 285] on button "close modal" at bounding box center [618, 310] width 1237 height 621
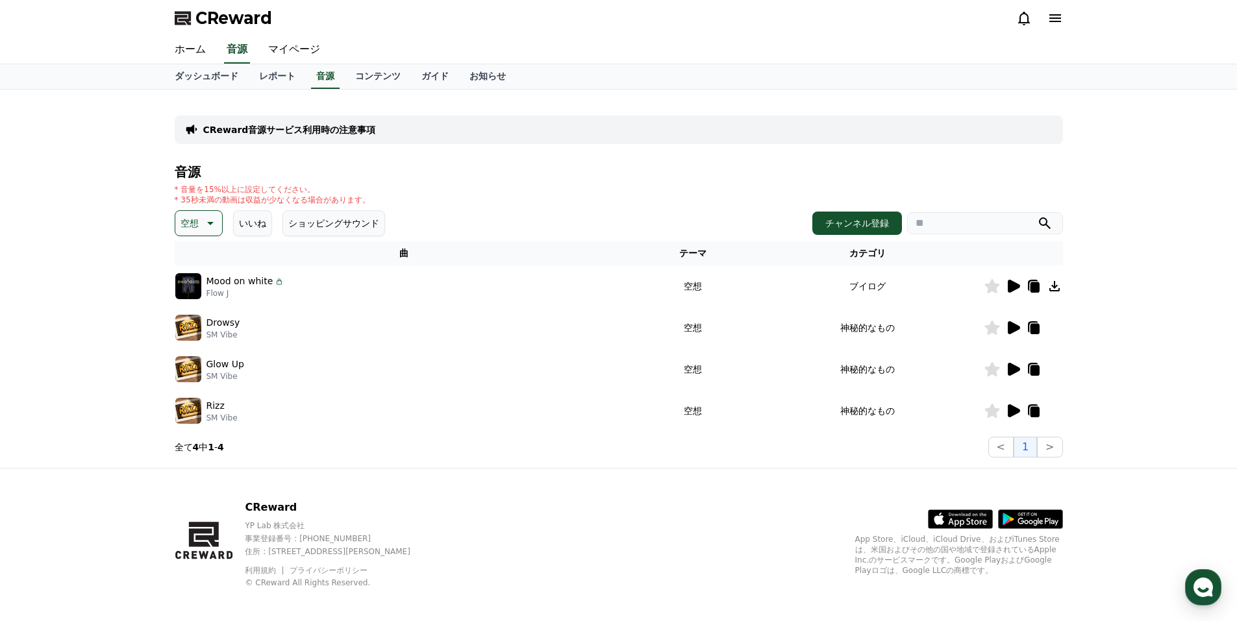
click at [1054, 285] on icon at bounding box center [1054, 286] width 10 height 10
click at [211, 75] on link "ダッシュボード" at bounding box center [206, 76] width 84 height 25
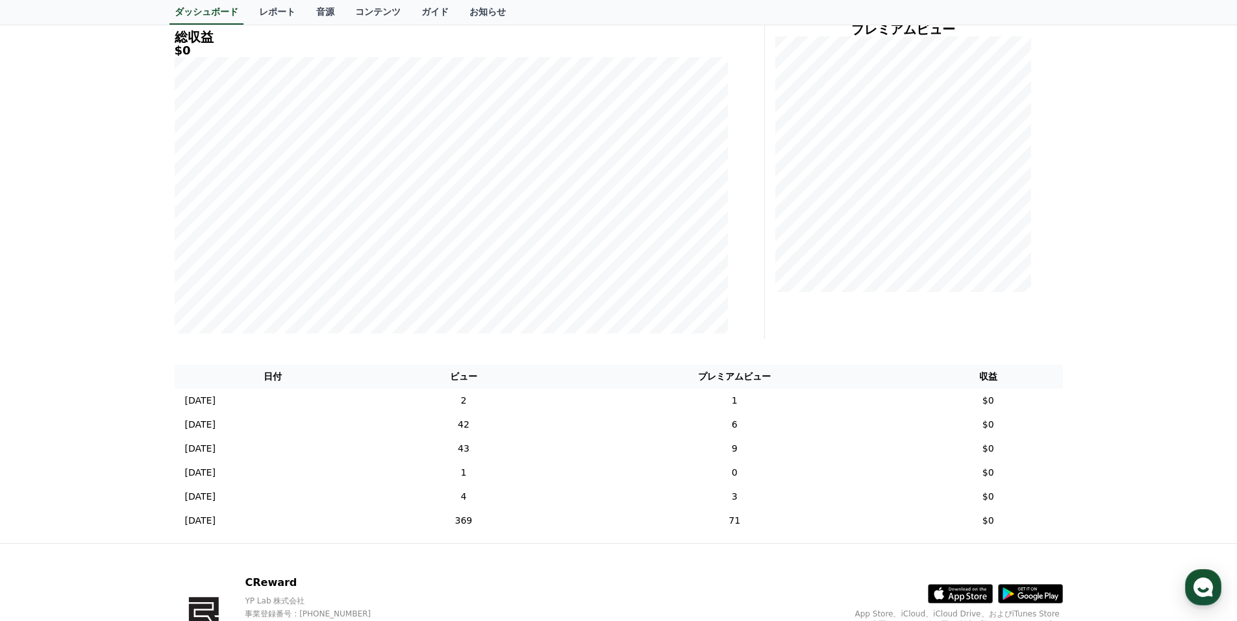
scroll to position [195, 0]
